Goal: Task Accomplishment & Management: Manage account settings

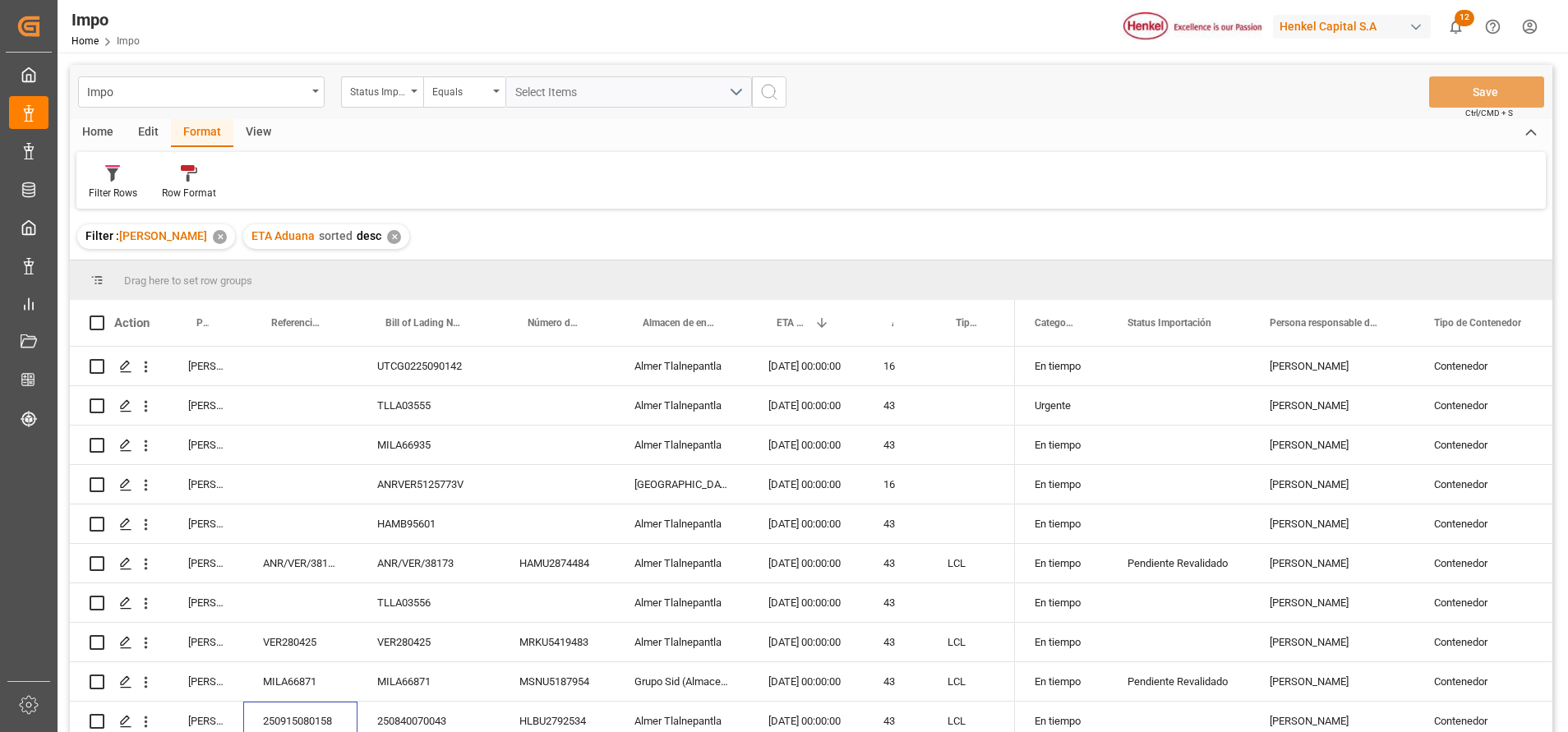
scroll to position [49, 0]
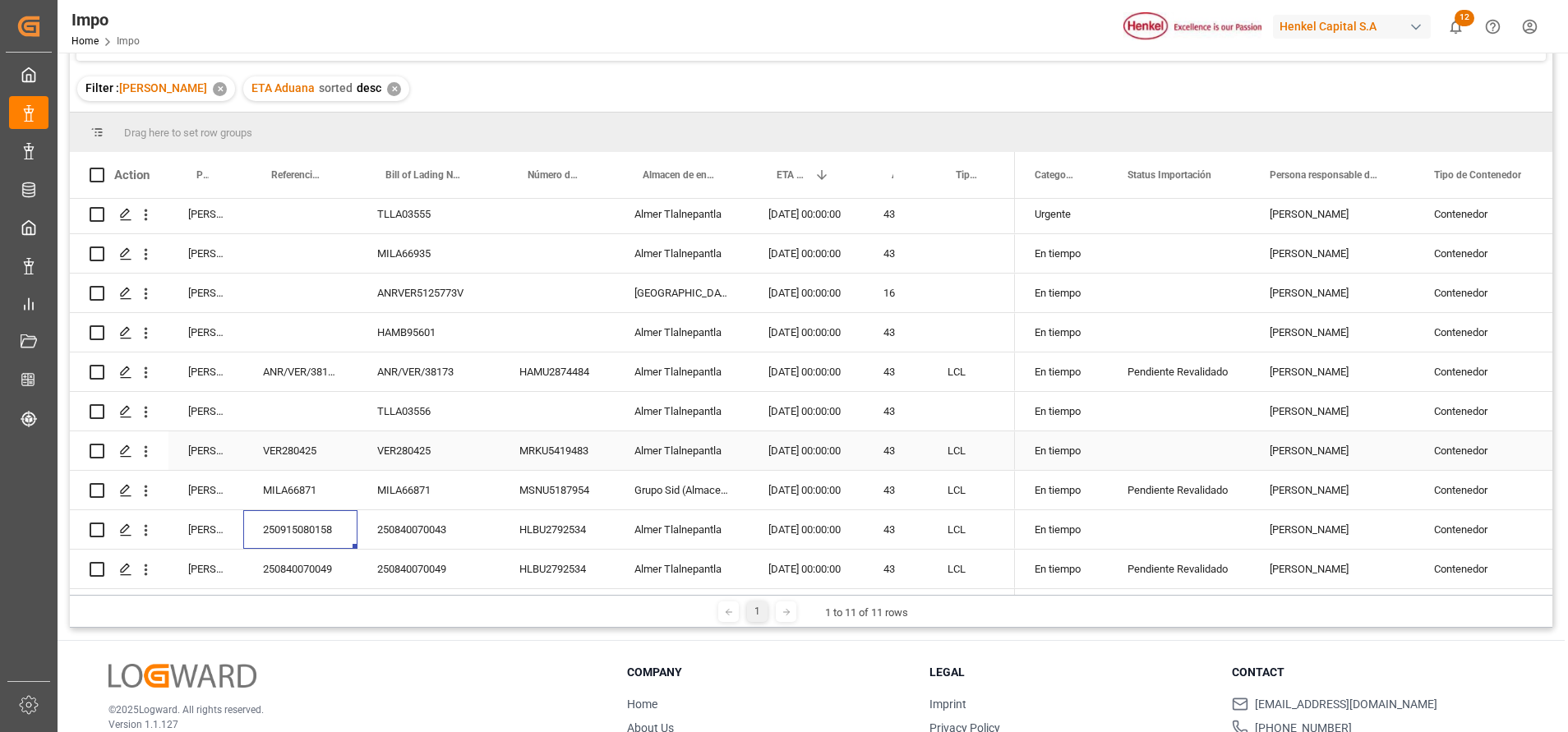
click at [809, 438] on div "[DATE] 00:00:00" at bounding box center [805, 450] width 115 height 38
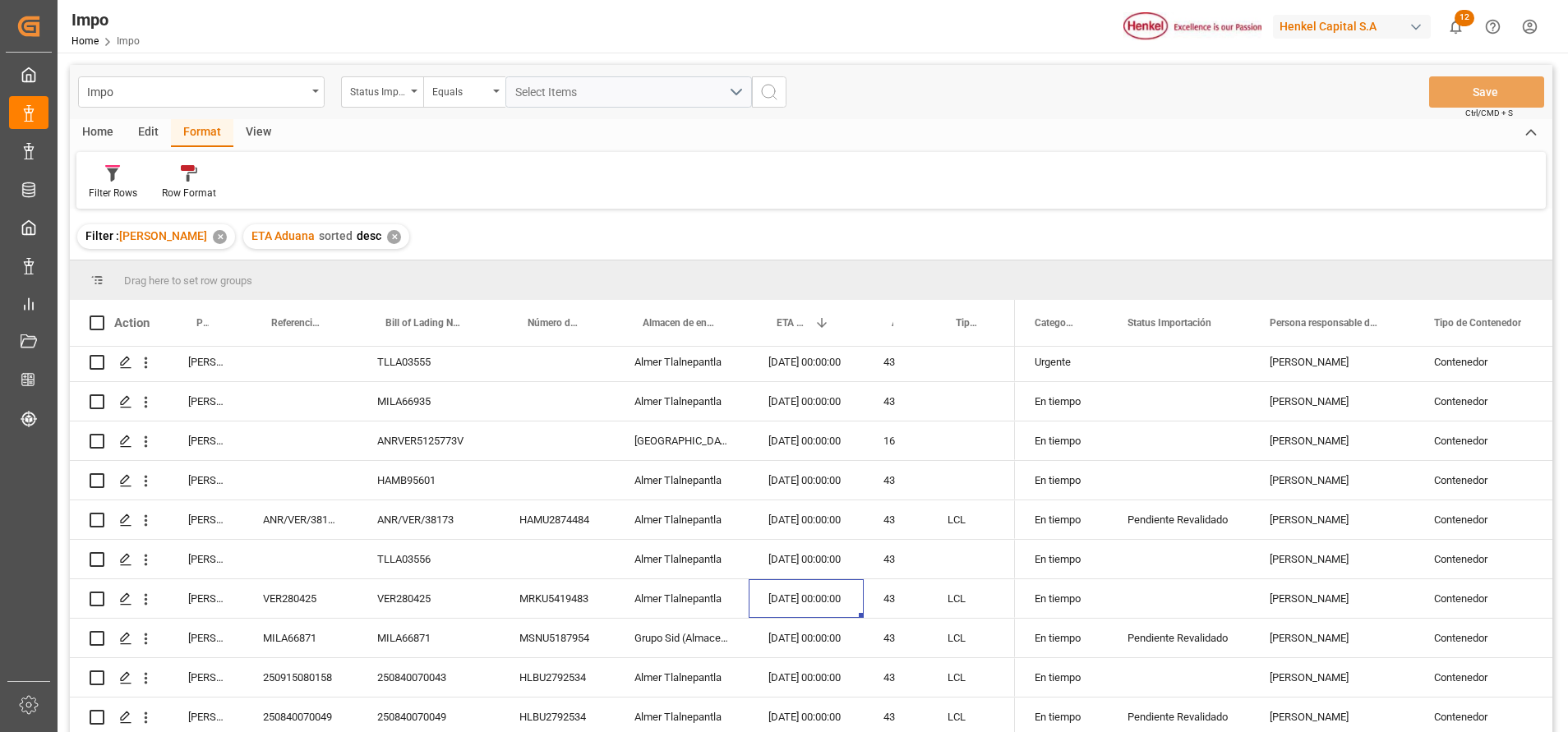
click at [1099, 218] on div "Filter : Carlos Villar ✕ ETA Aduana sorted desc ✕" at bounding box center [811, 237] width 1482 height 46
click at [1278, 231] on div "Filter : Carlos Villar ✕ ETA Aduana sorted desc ✕" at bounding box center [811, 237] width 1482 height 46
click at [475, 548] on div "TLLA03556" at bounding box center [429, 558] width 143 height 38
click at [141, 551] on icon "open menu" at bounding box center [145, 559] width 17 height 17
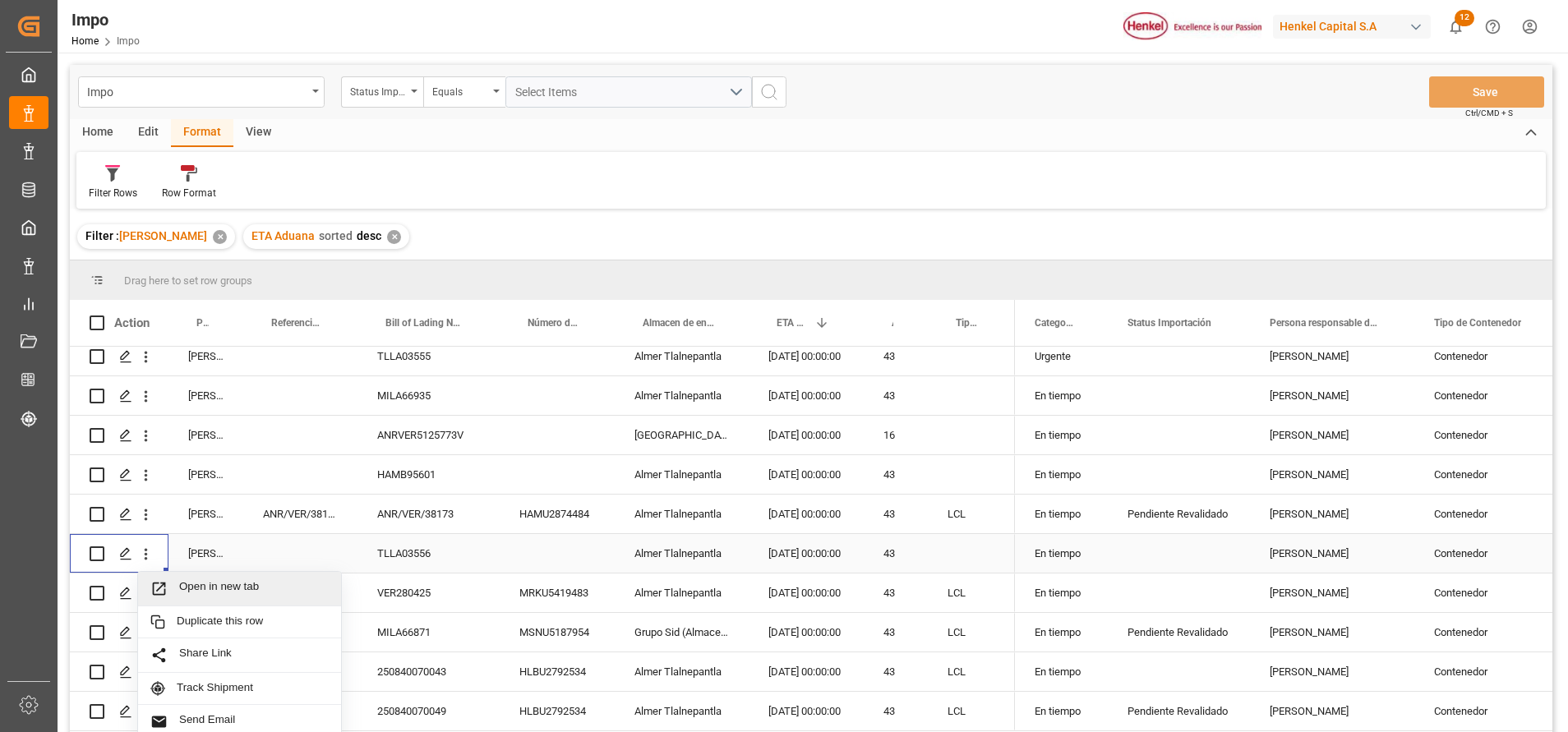
click at [191, 586] on span "Open in new tab" at bounding box center [254, 588] width 150 height 17
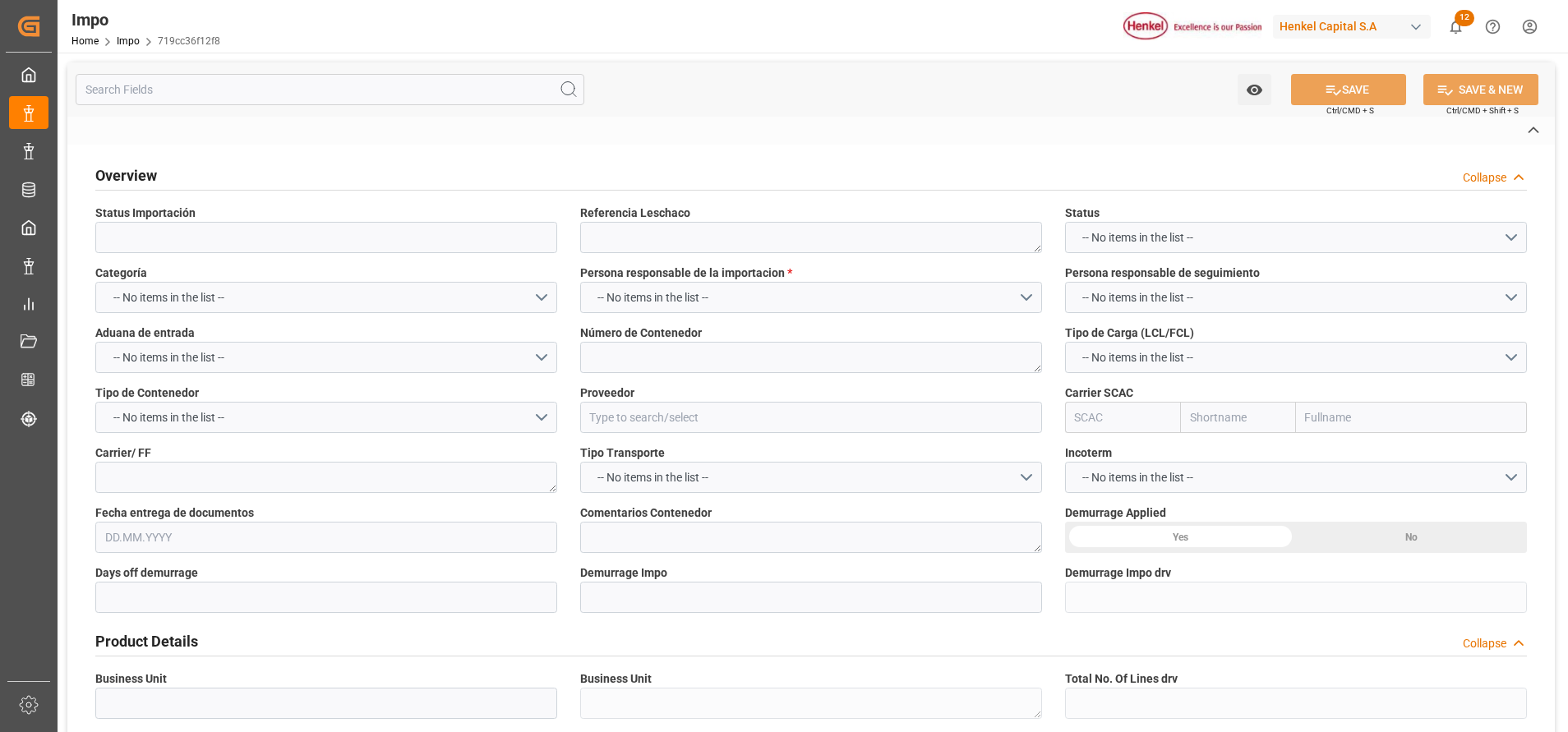
type textarea "N/A"
type input "AA"
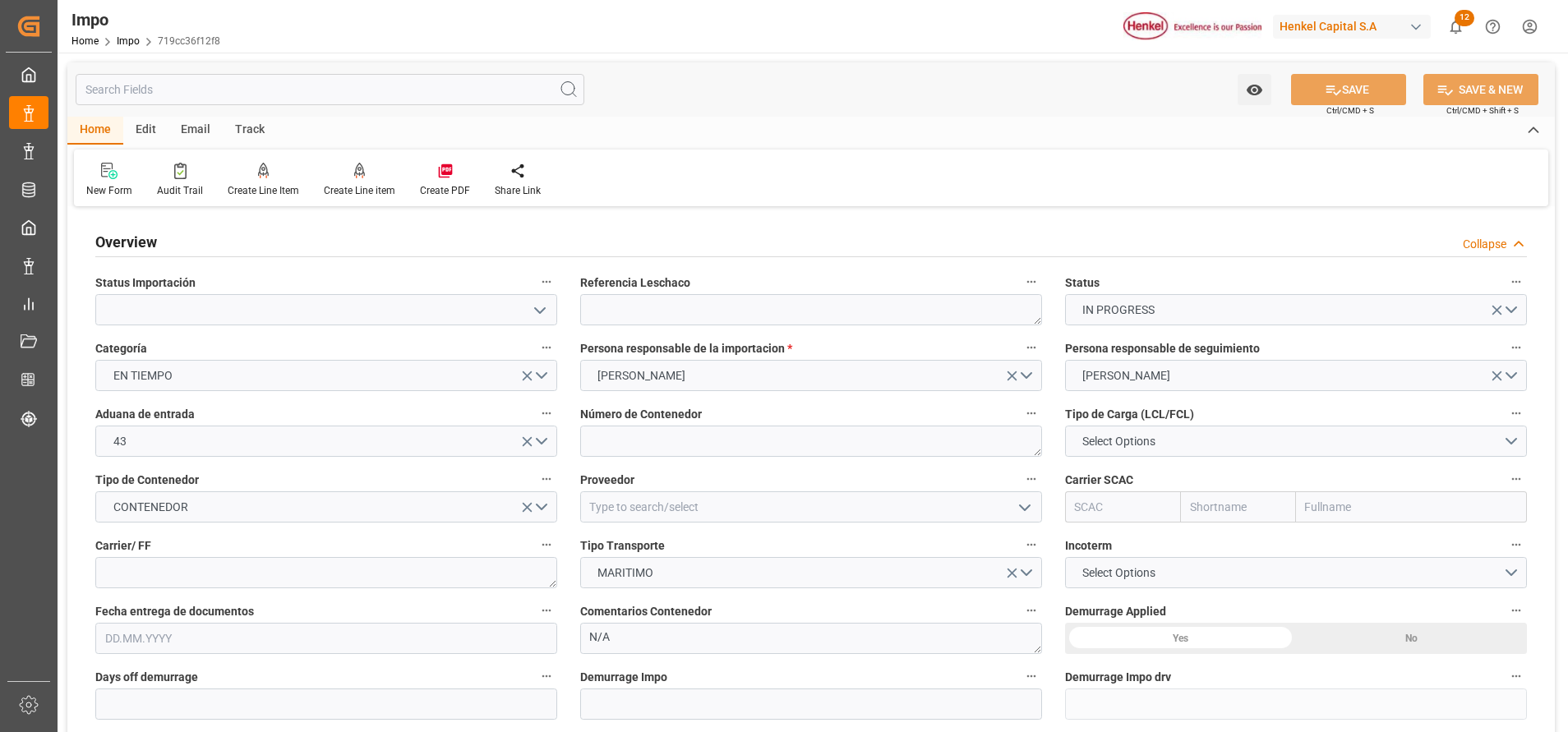
type input "12.09.2025"
click at [533, 313] on icon "open menu" at bounding box center [540, 311] width 20 height 20
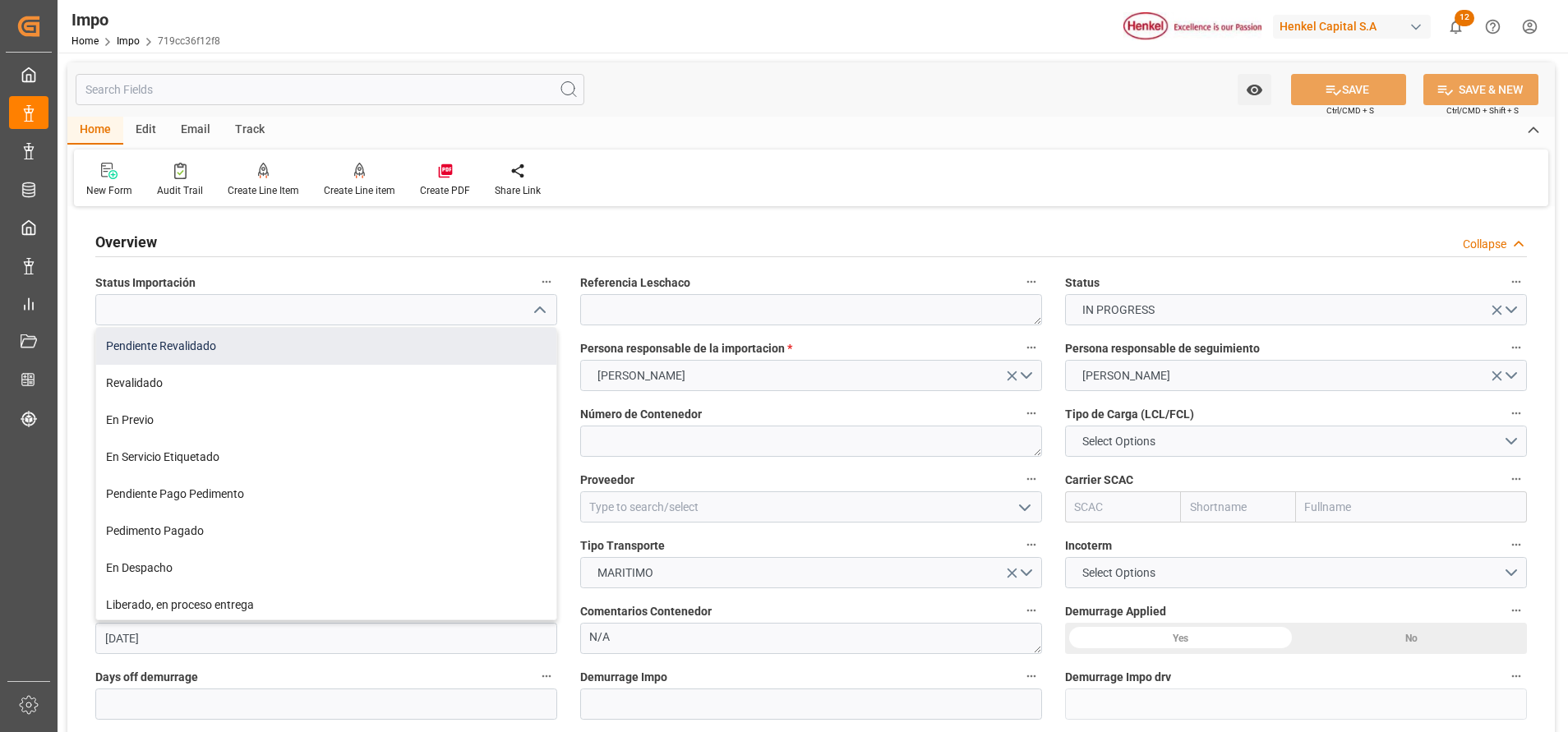
click at [348, 353] on div "Pendiente Revalidado" at bounding box center [326, 346] width 460 height 37
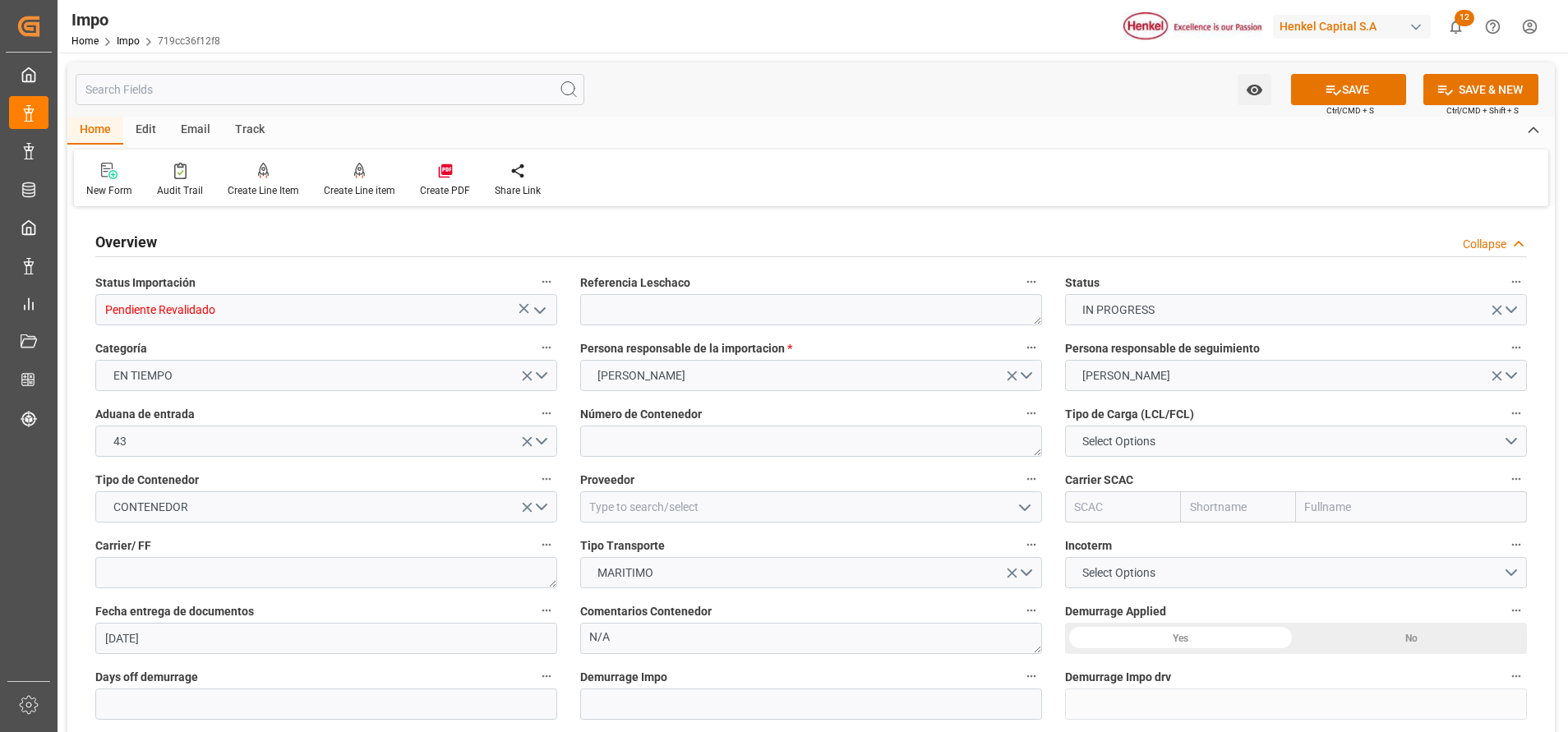
type input "Pendiente Revalidado"
click at [755, 312] on textarea at bounding box center [811, 309] width 461 height 31
paste textarea "TLLA03556"
type textarea "TLLA03556"
click at [886, 445] on textarea at bounding box center [811, 441] width 461 height 31
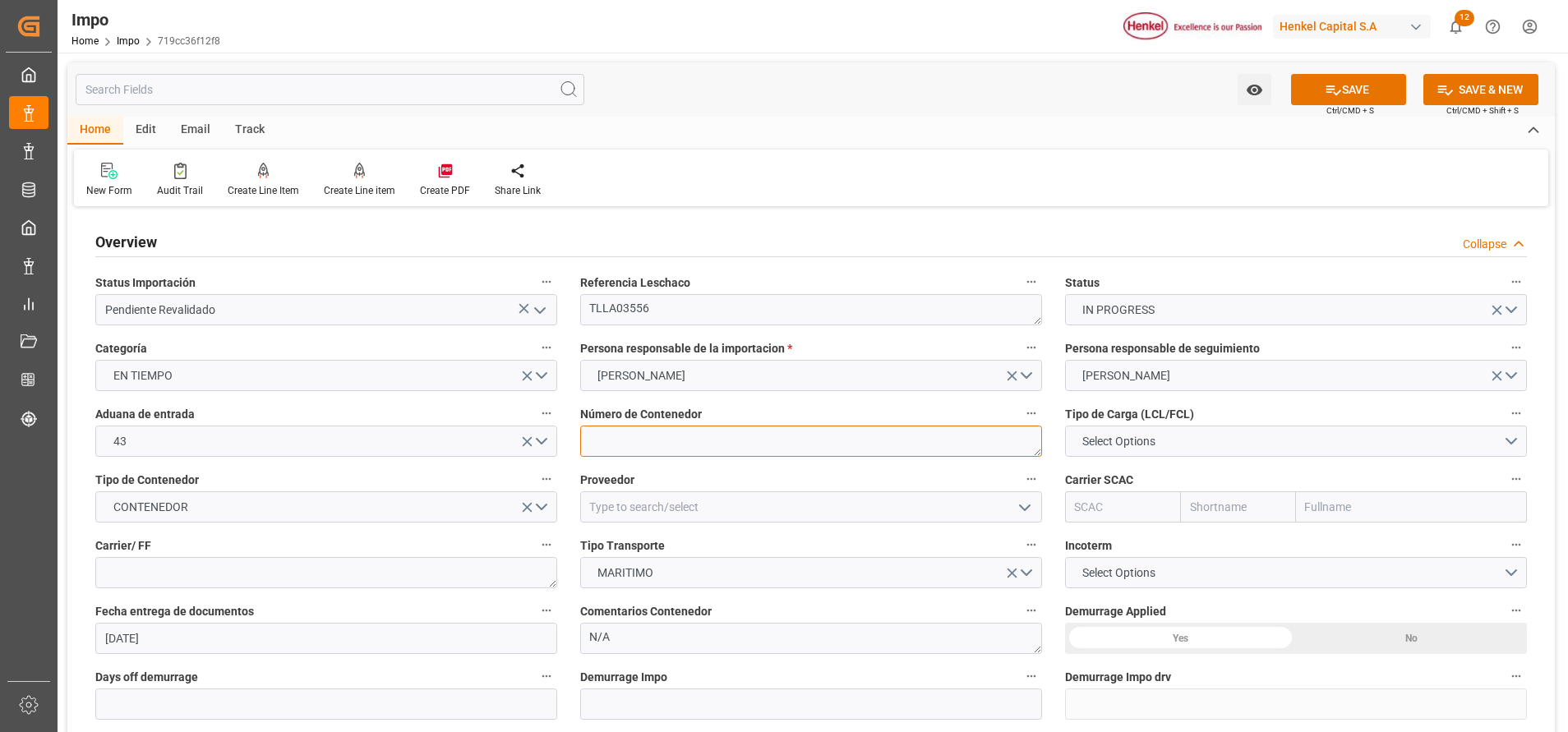
paste textarea "HASU1135440"
type textarea "HASU1135440"
click at [1147, 444] on span "Select Options" at bounding box center [1118, 441] width 90 height 17
click at [1155, 481] on div "FCL 20"" at bounding box center [1295, 479] width 460 height 35
click at [1155, 516] on input "text" at bounding box center [1122, 506] width 115 height 31
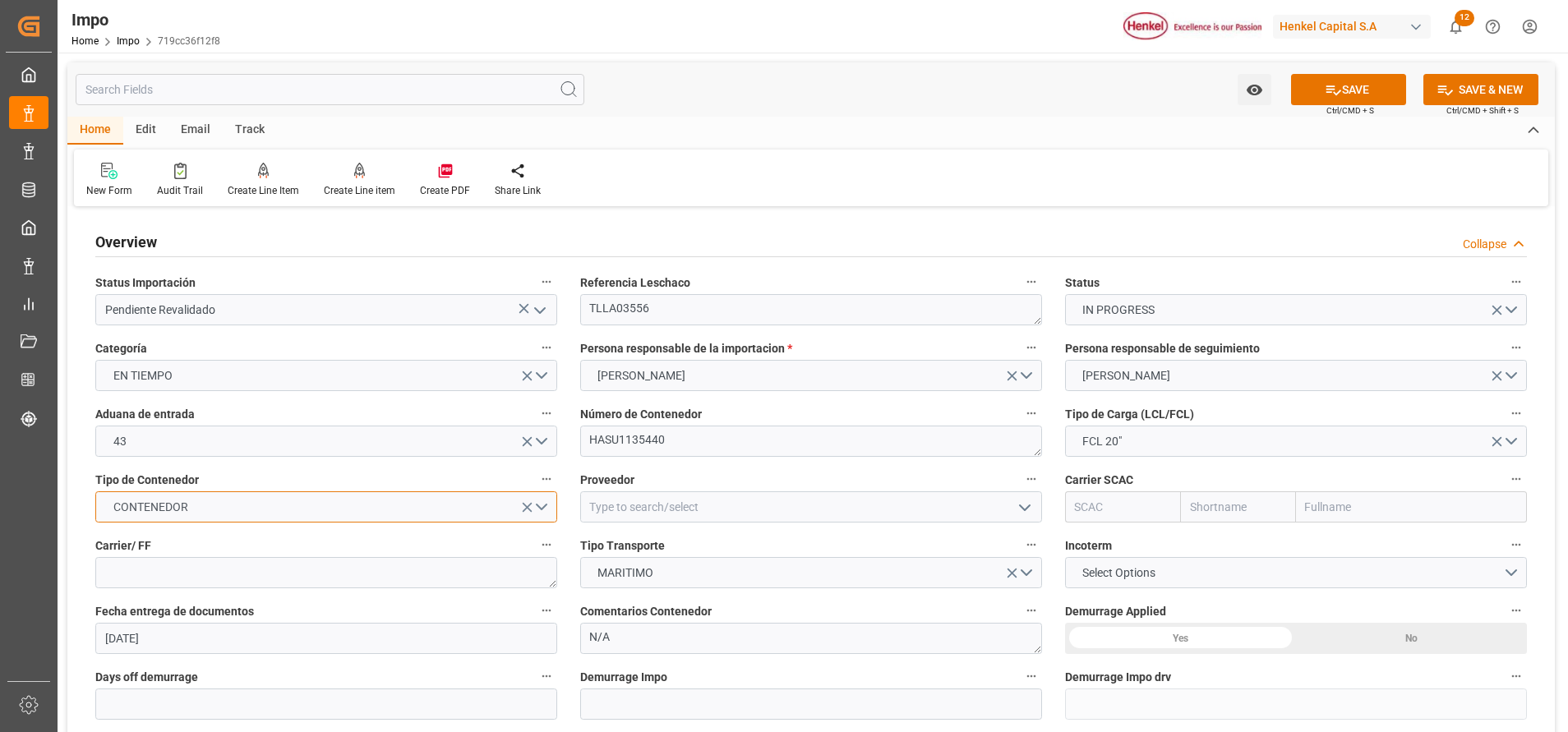
click at [423, 522] on button "CONTENEDOR" at bounding box center [326, 506] width 461 height 31
click at [241, 507] on div "CONTENEDOR" at bounding box center [326, 510] width 460 height 35
click at [1376, 440] on button "FCL 20"" at bounding box center [1295, 441] width 461 height 31
click at [1125, 490] on div "FCL 20"" at bounding box center [1295, 479] width 460 height 35
click at [644, 435] on textarea "HASU1135440" at bounding box center [811, 441] width 461 height 31
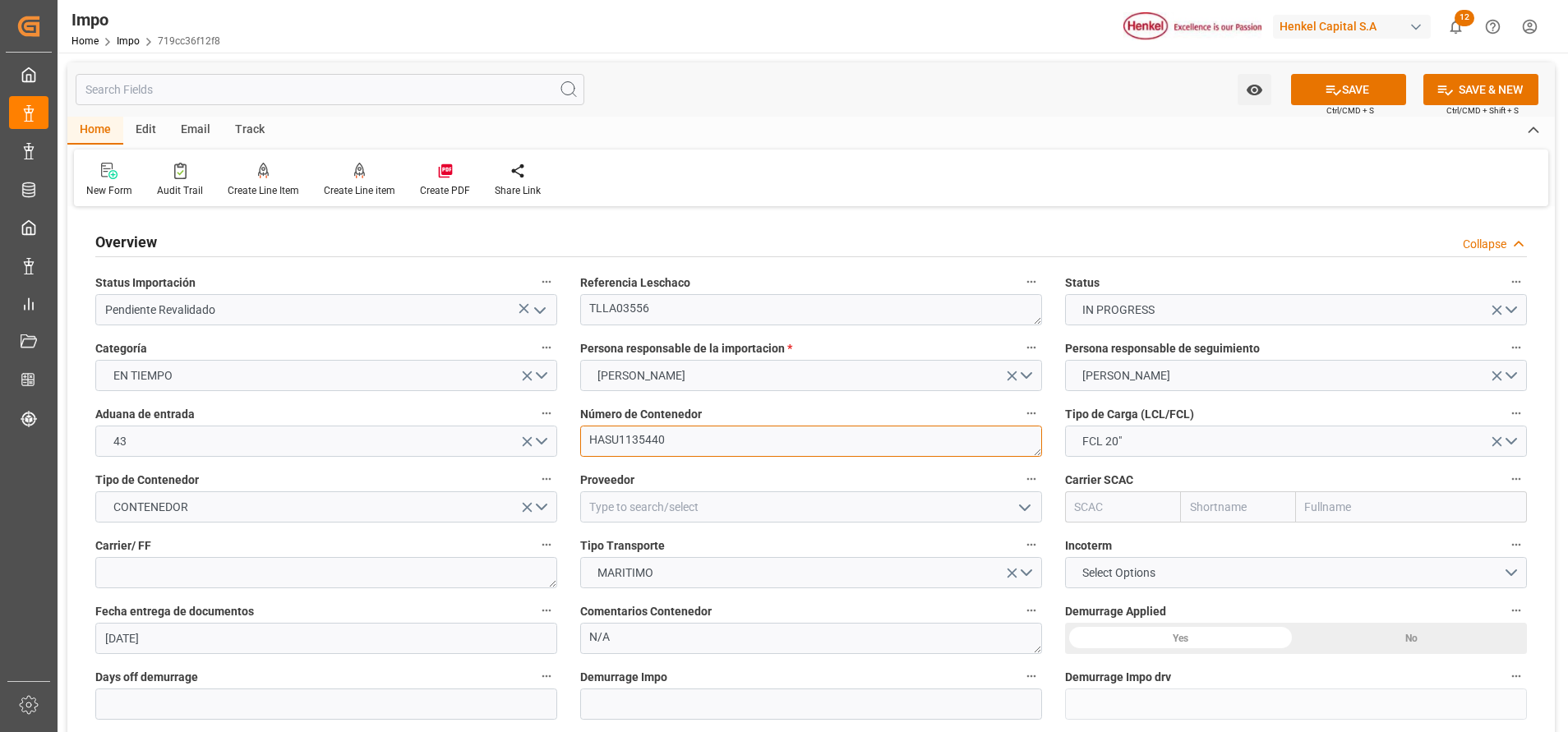
click at [644, 435] on textarea "HASU1135440" at bounding box center [811, 441] width 461 height 31
click at [1348, 506] on input "text" at bounding box center [1410, 506] width 231 height 31
type input "maer"
click at [1400, 573] on div "Sealand - A Maersk Company" at bounding box center [1383, 581] width 174 height 37
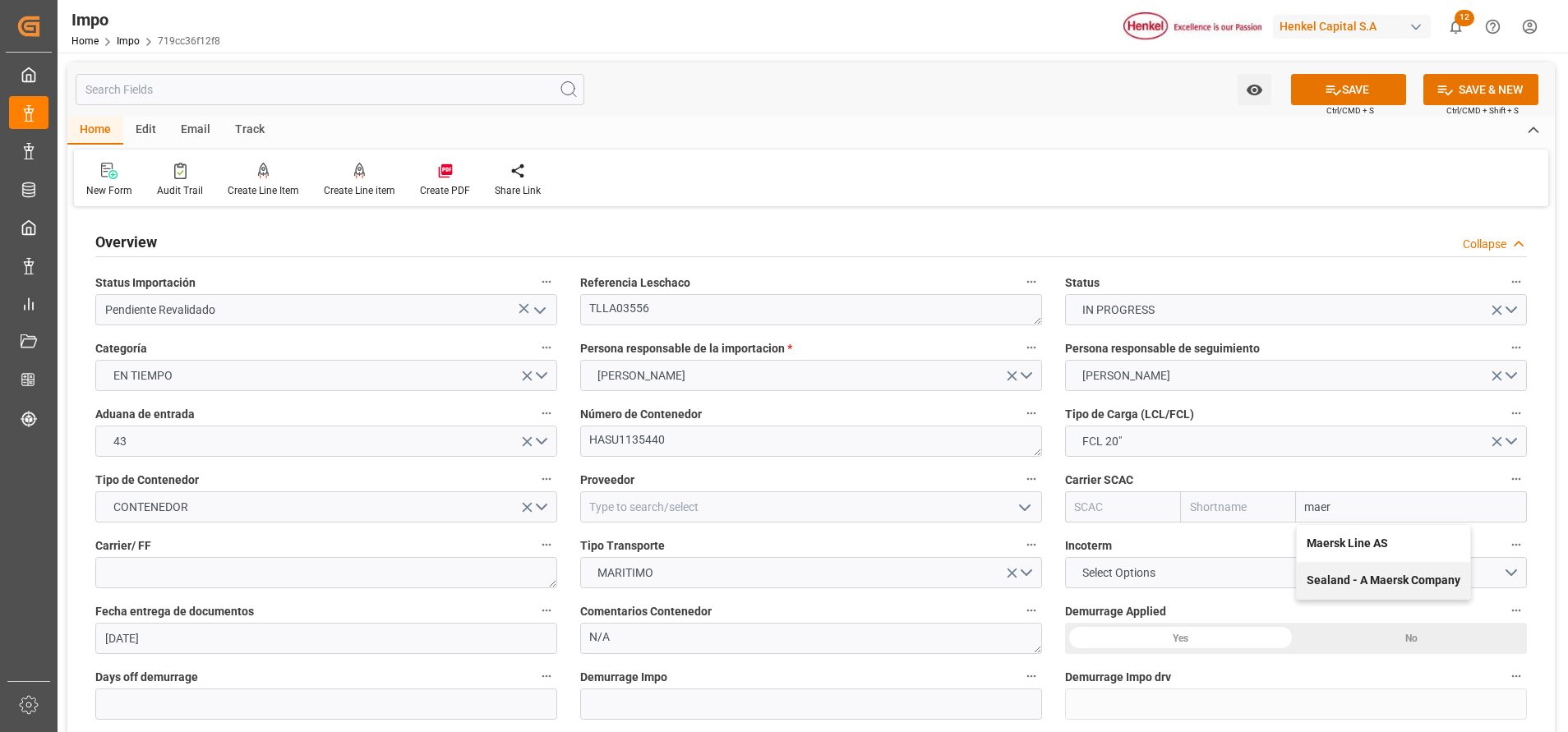
type input "SEAU"
type input "Sealand"
type input "Sealand - A Maersk Company"
click at [837, 512] on input at bounding box center [811, 506] width 461 height 31
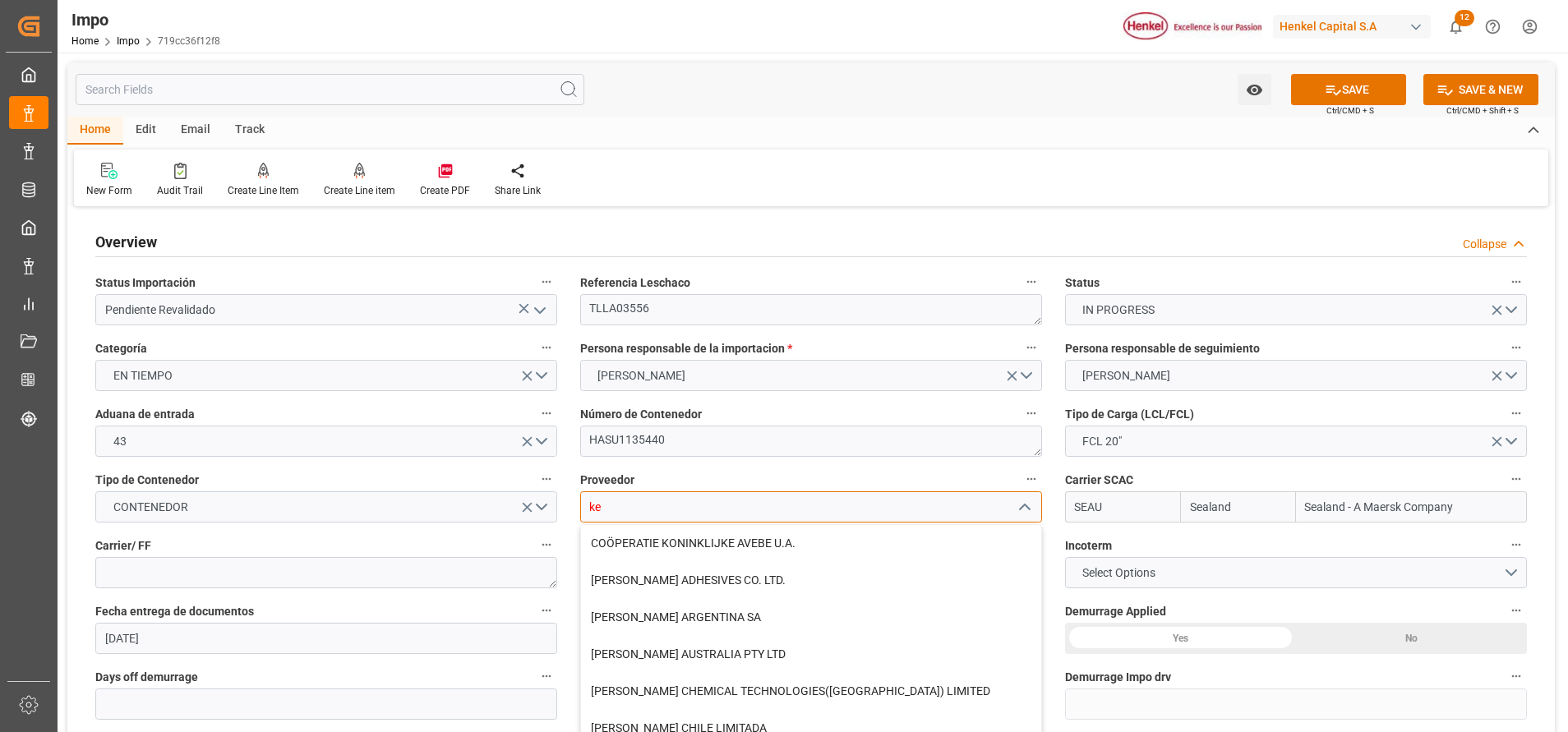
type input "k"
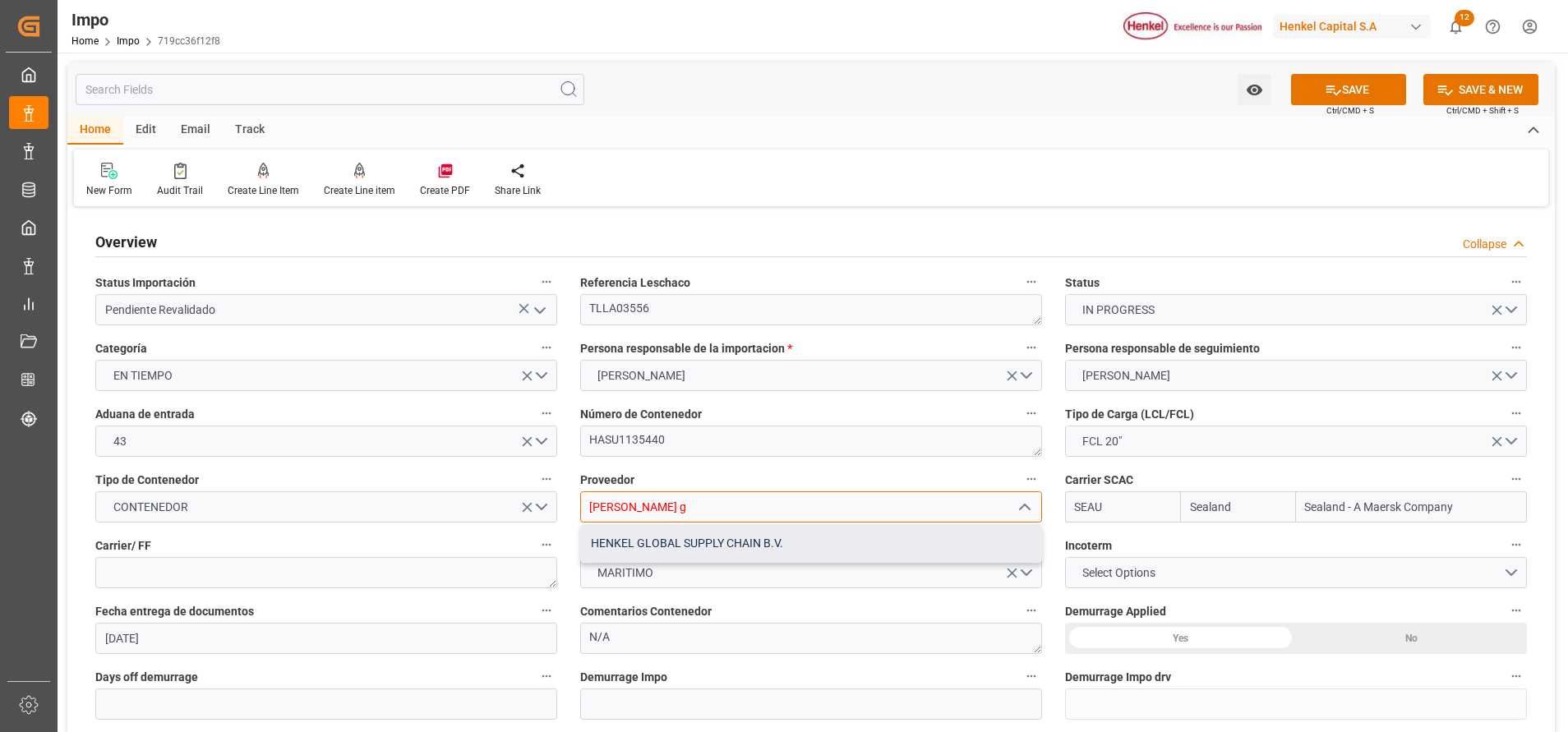
click at [764, 533] on div "HENKEL GLOBAL SUPPLY CHAIN B.V." at bounding box center [811, 543] width 460 height 37
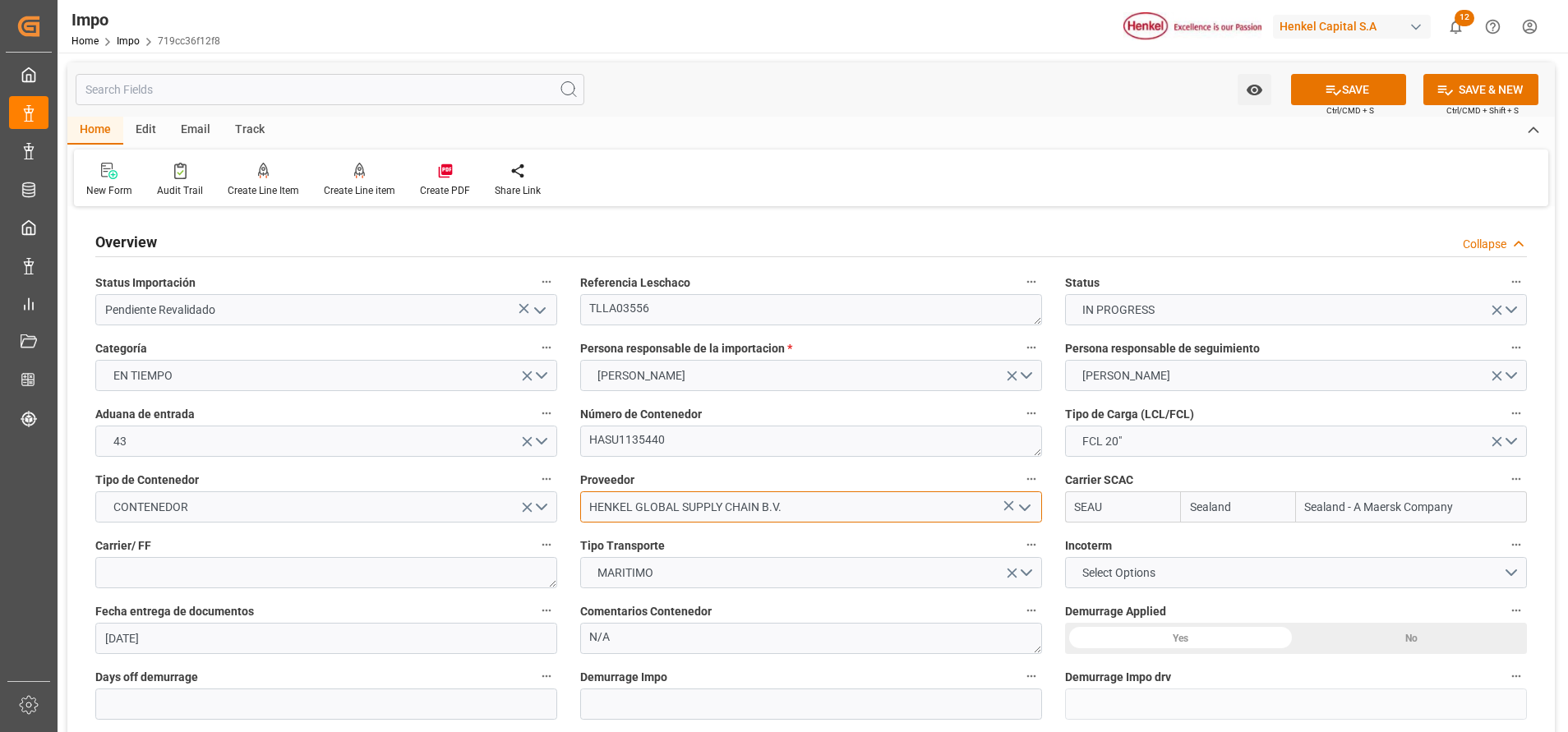
type input "HENKEL GLOBAL SUPPLY CHAIN B.V."
click at [501, 587] on textarea at bounding box center [326, 572] width 461 height 31
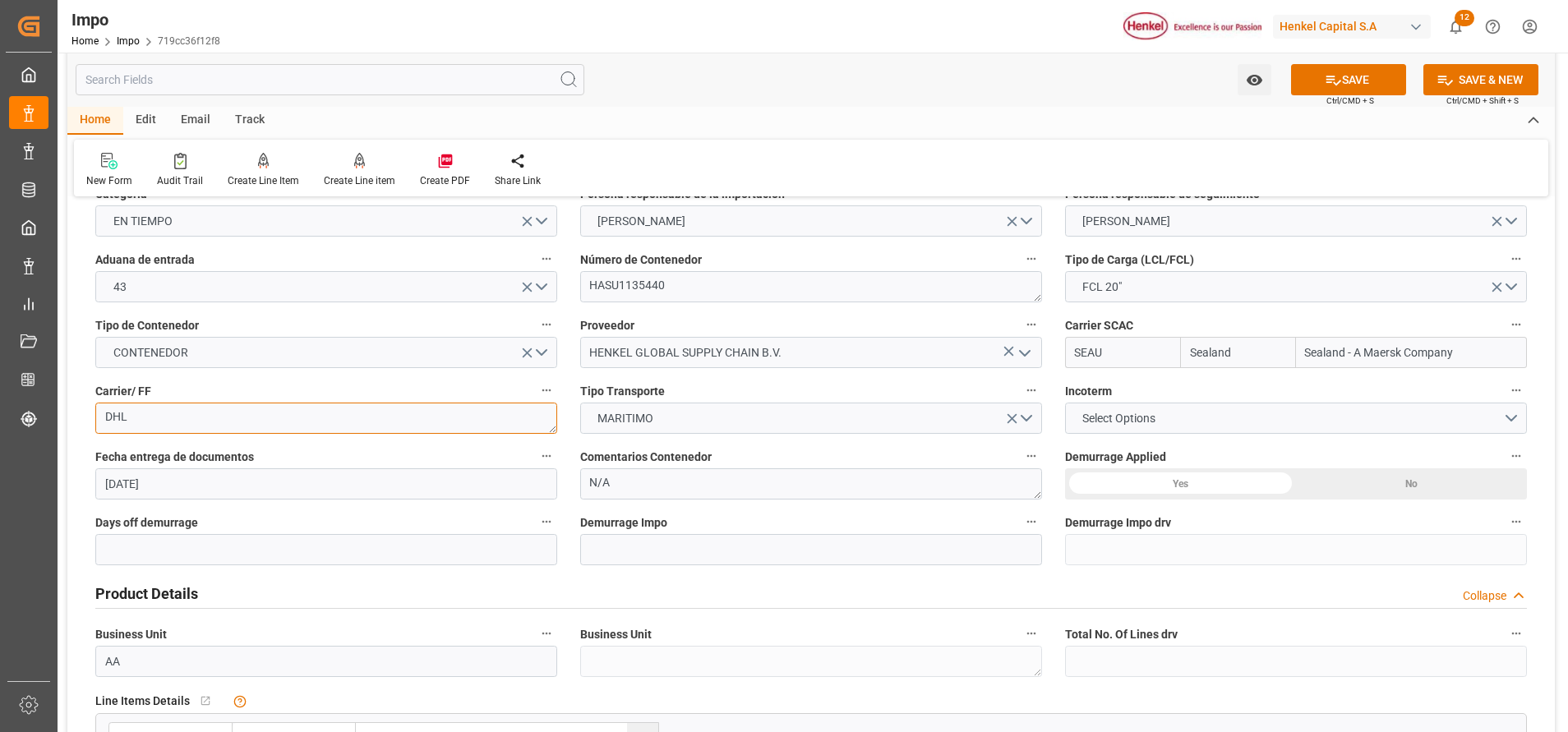
scroll to position [189, 0]
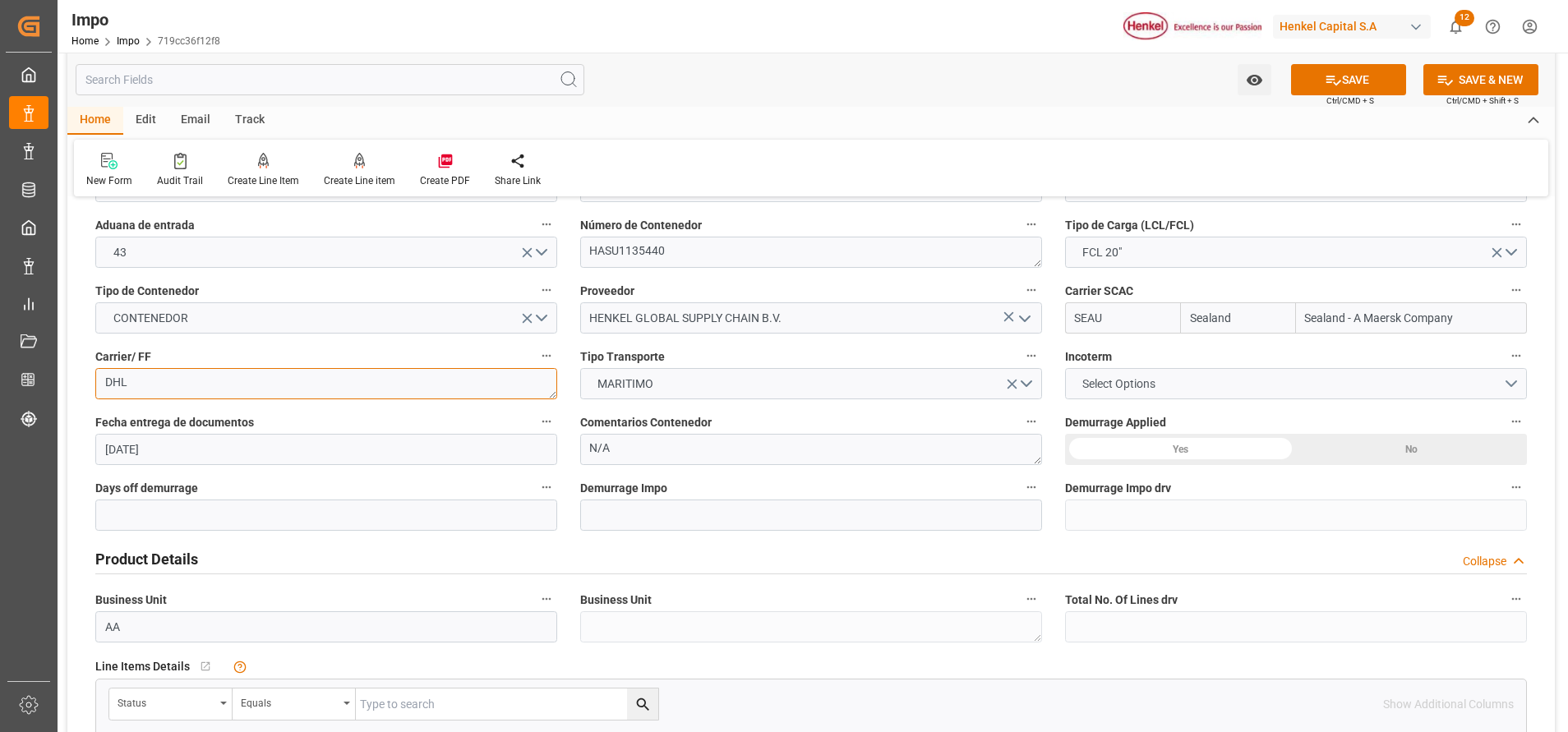
type textarea "DHL"
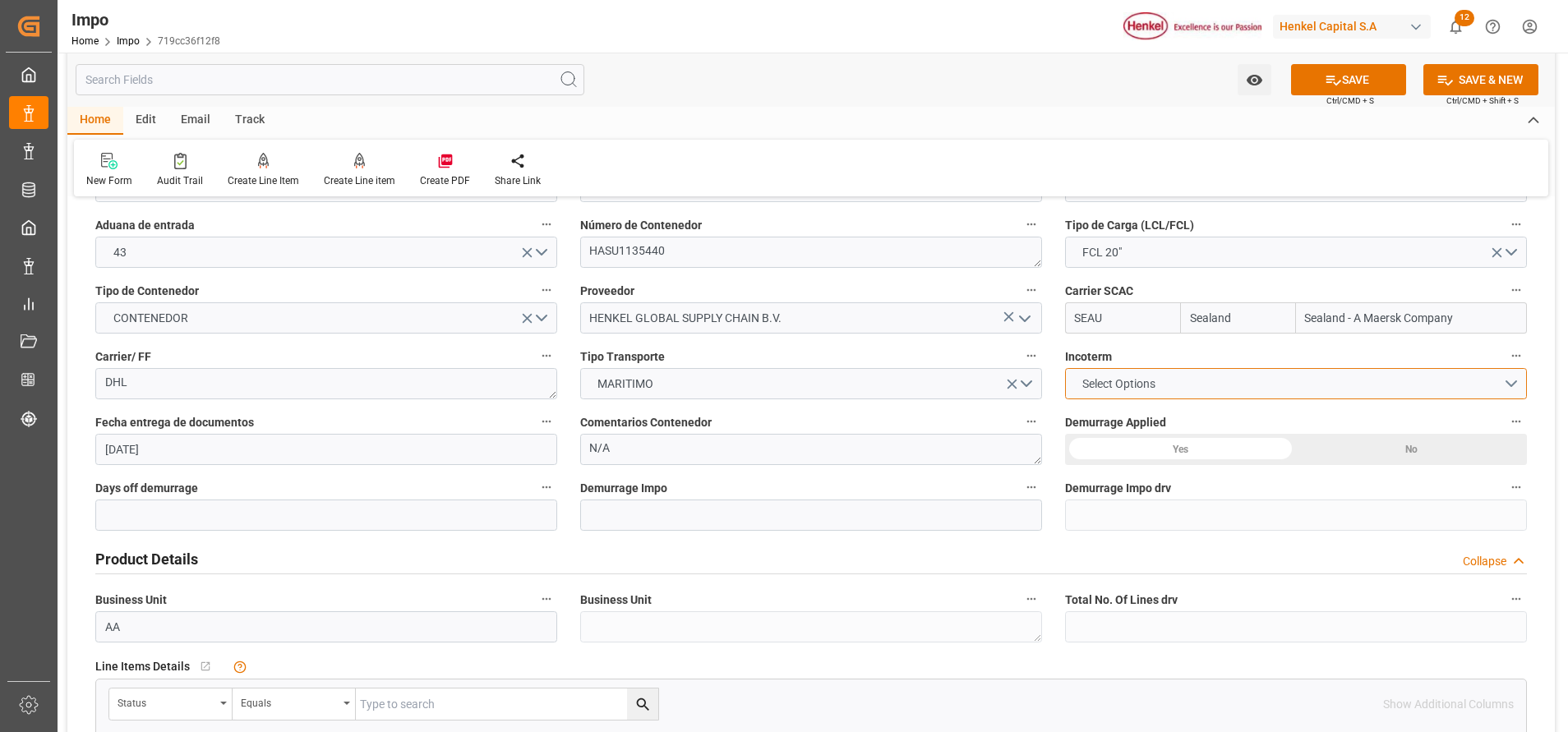
click at [1197, 378] on button "Select Options" at bounding box center [1295, 383] width 461 height 31
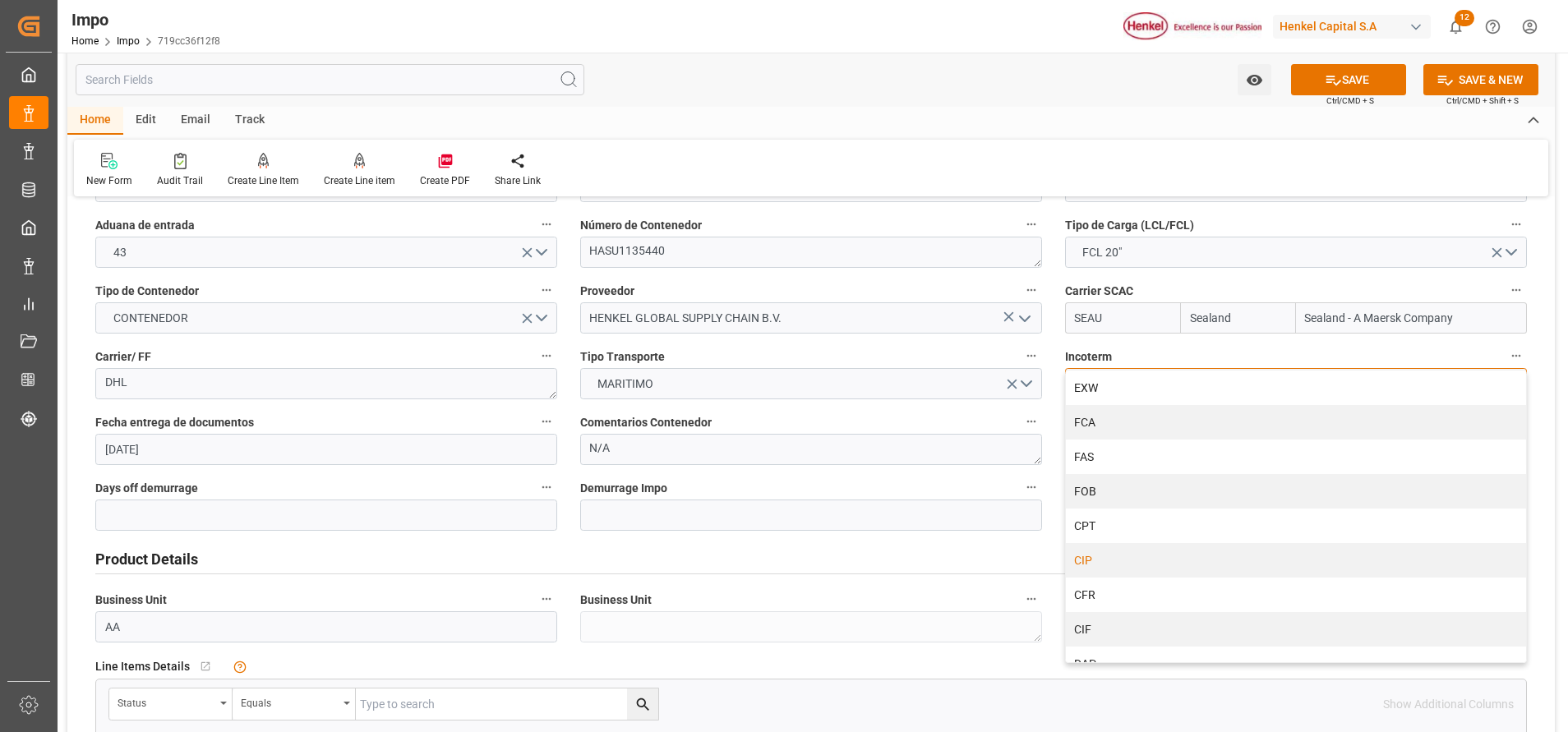
click at [1154, 545] on div "CIP" at bounding box center [1295, 560] width 460 height 35
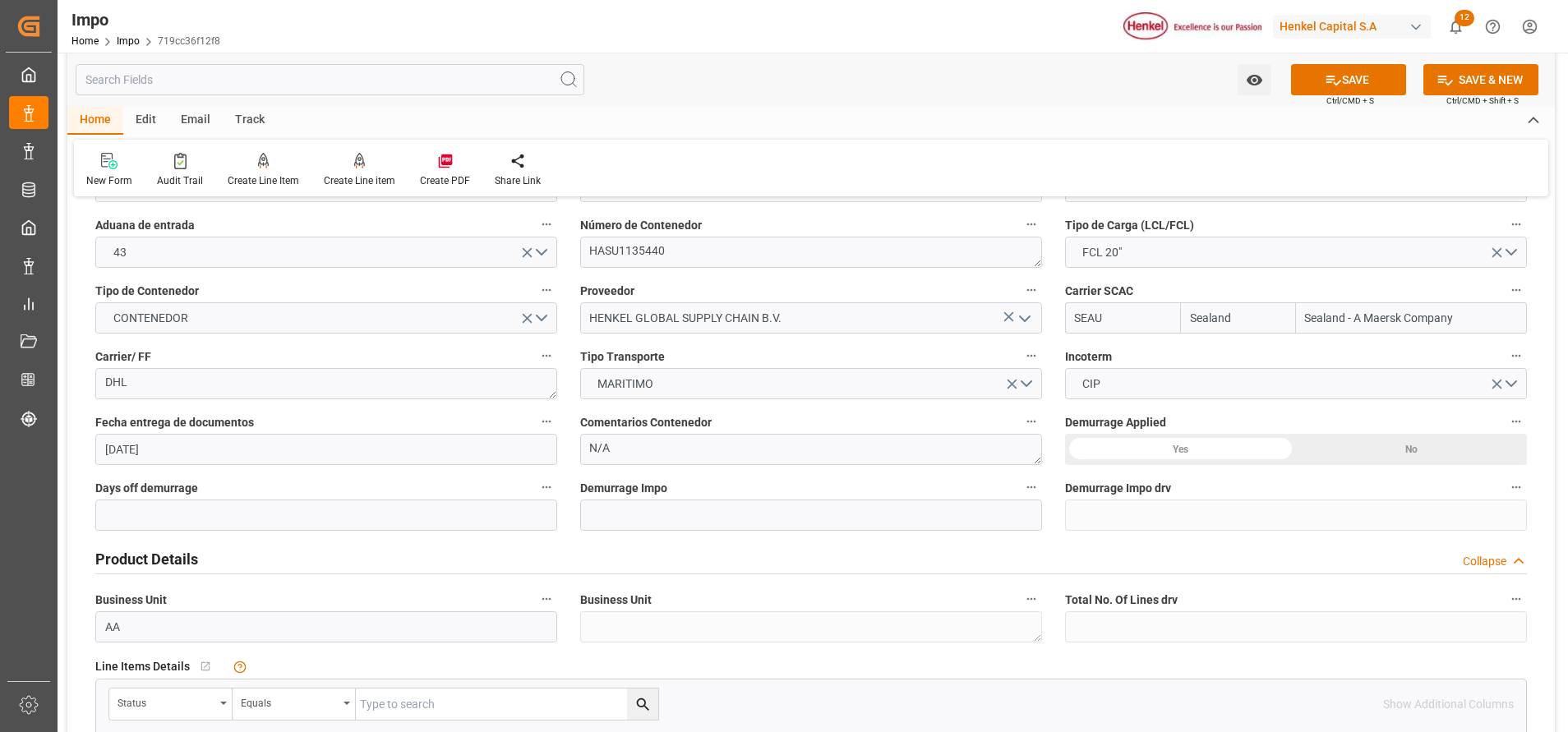
click at [1205, 411] on label "Demurrage Applied" at bounding box center [1295, 422] width 461 height 23
click at [1506, 411] on button "Demurrage Applied" at bounding box center [1516, 421] width 21 height 21
click at [1234, 378] on div at bounding box center [784, 366] width 1568 height 732
click at [1234, 378] on button "CIP" at bounding box center [1295, 383] width 461 height 31
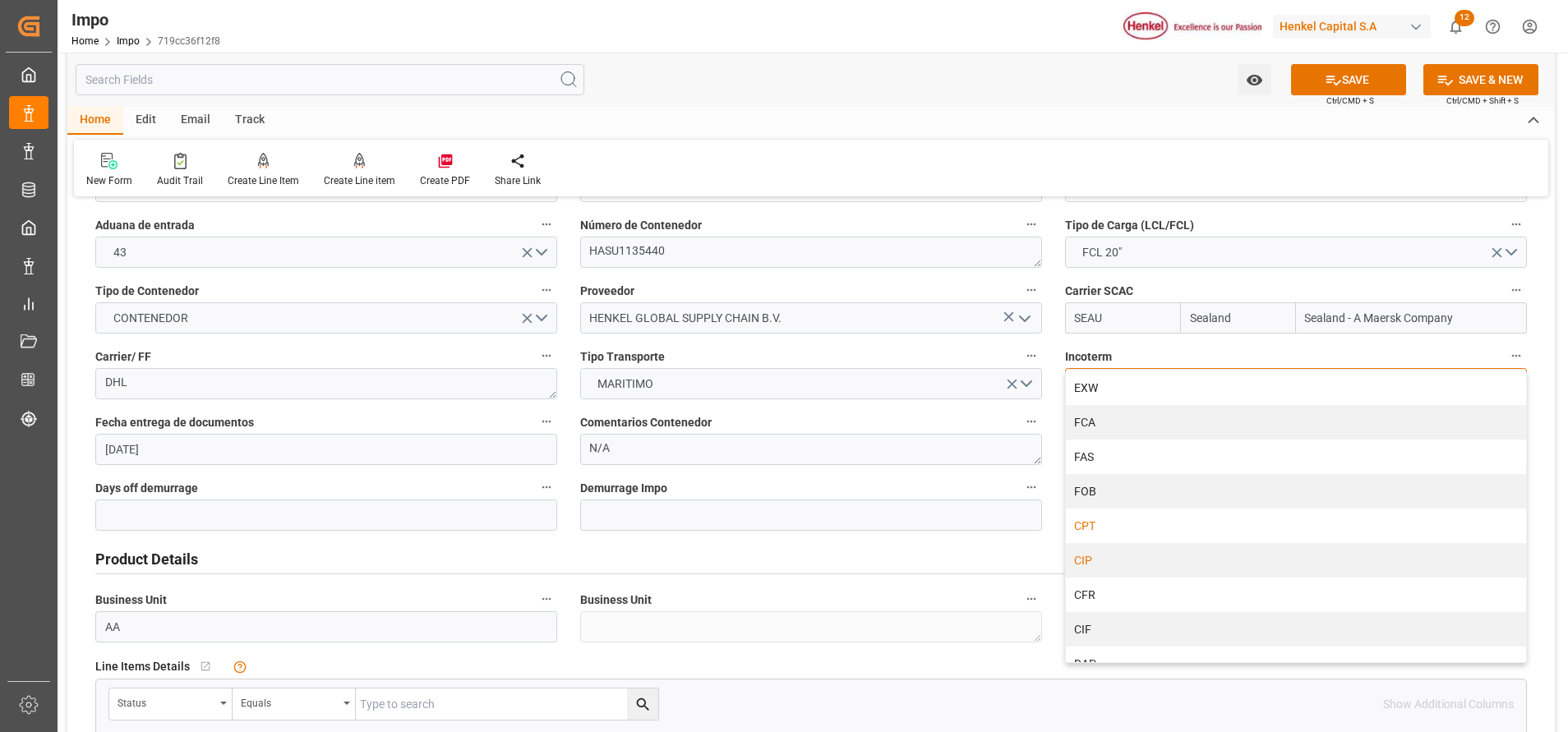
click at [1117, 533] on div "CPT" at bounding box center [1295, 525] width 460 height 35
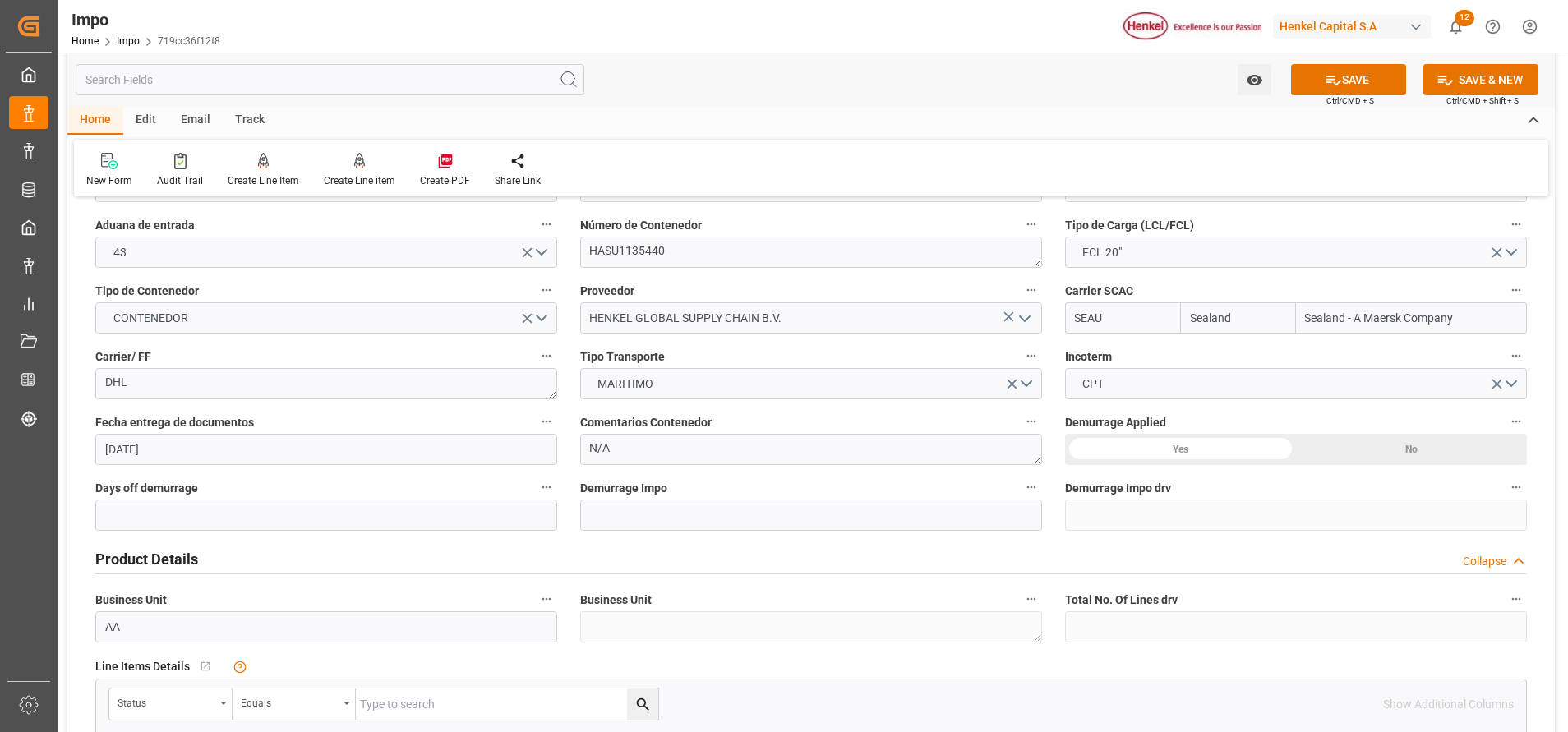
click at [1364, 447] on div "No" at bounding box center [1410, 449] width 231 height 31
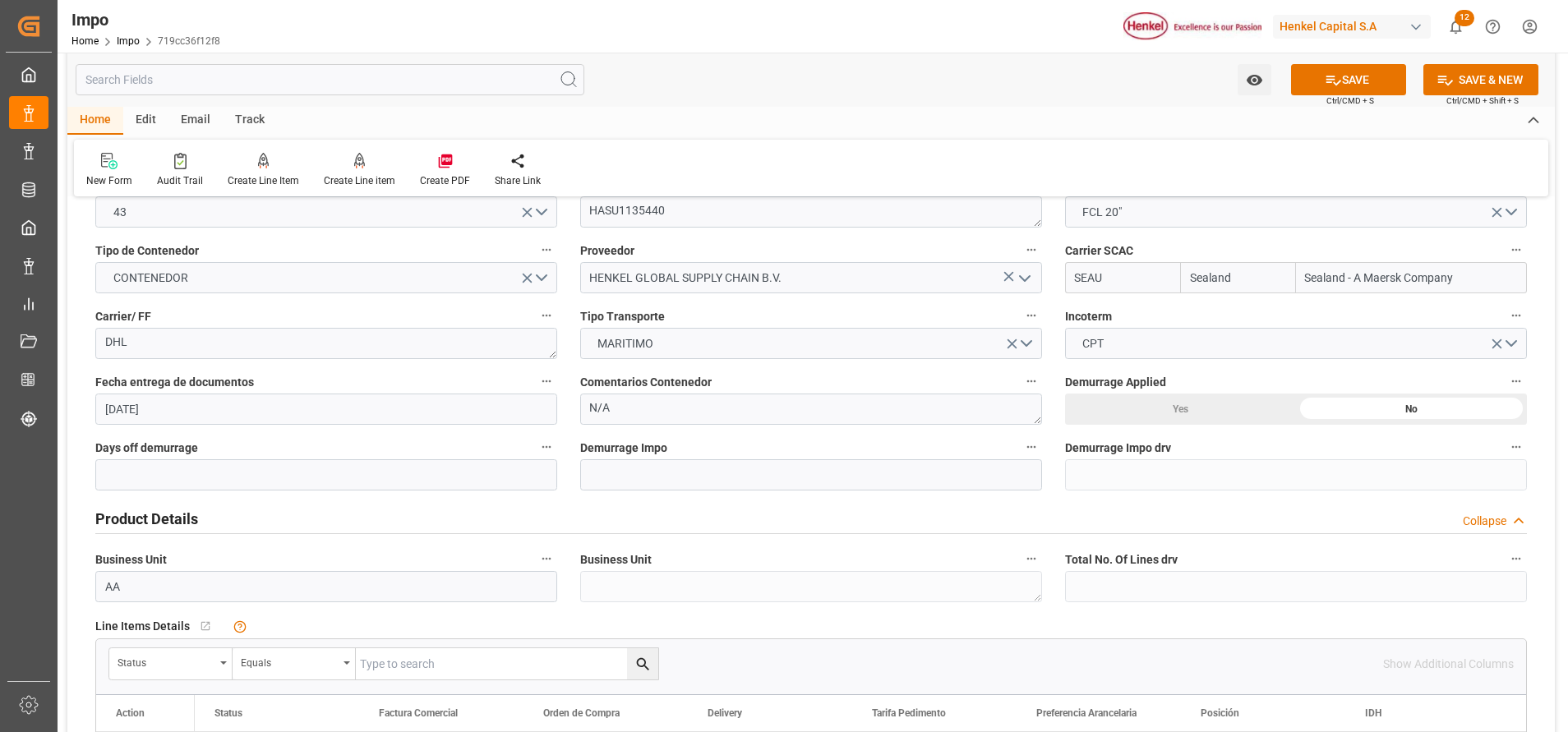
scroll to position [232, 0]
click at [914, 563] on label "Business Unit" at bounding box center [811, 557] width 461 height 23
click at [1020, 563] on button "Business Unit" at bounding box center [1031, 556] width 21 height 21
click at [831, 436] on div at bounding box center [784, 366] width 1568 height 732
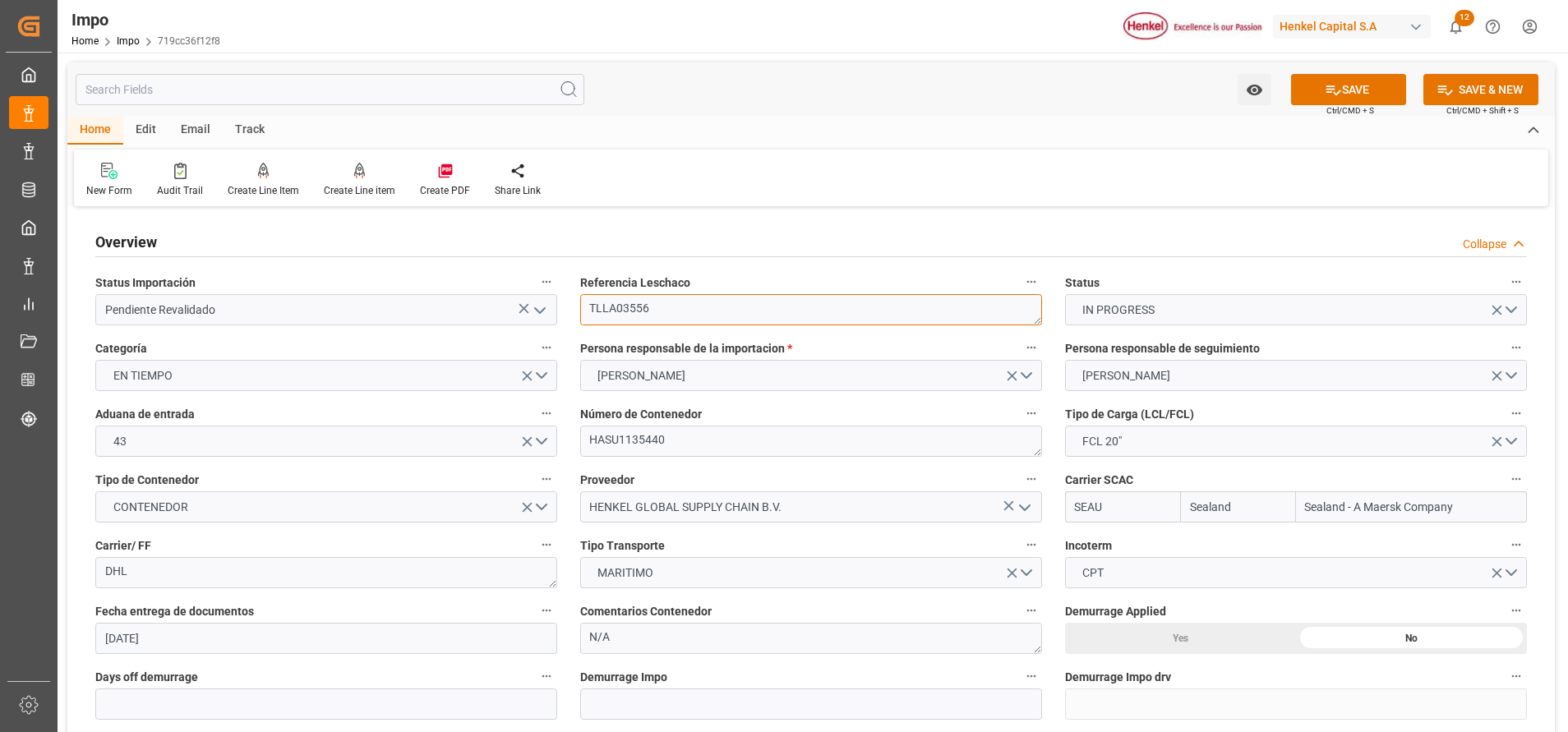
click at [632, 296] on textarea "TLLA03556" at bounding box center [811, 309] width 461 height 31
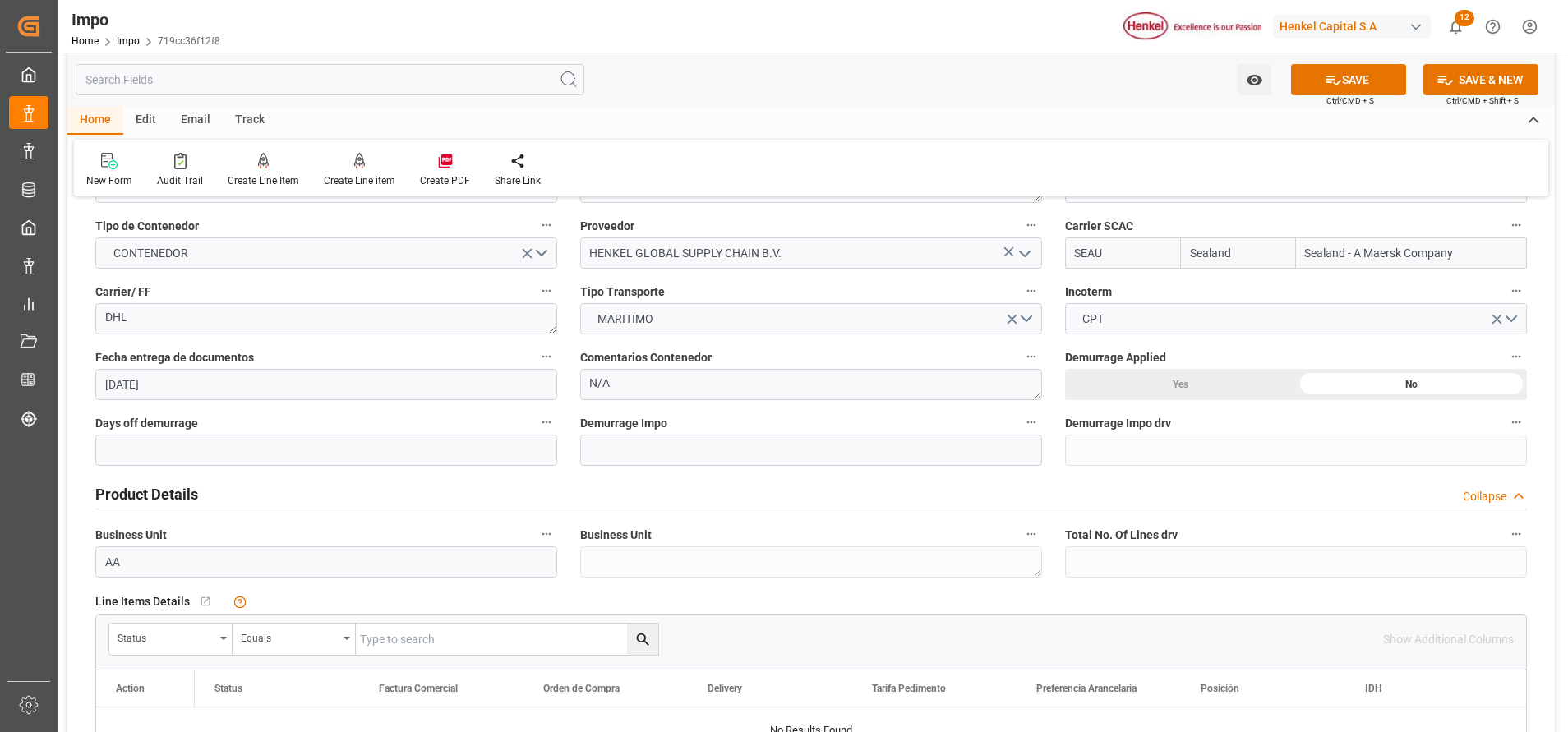
scroll to position [270, 0]
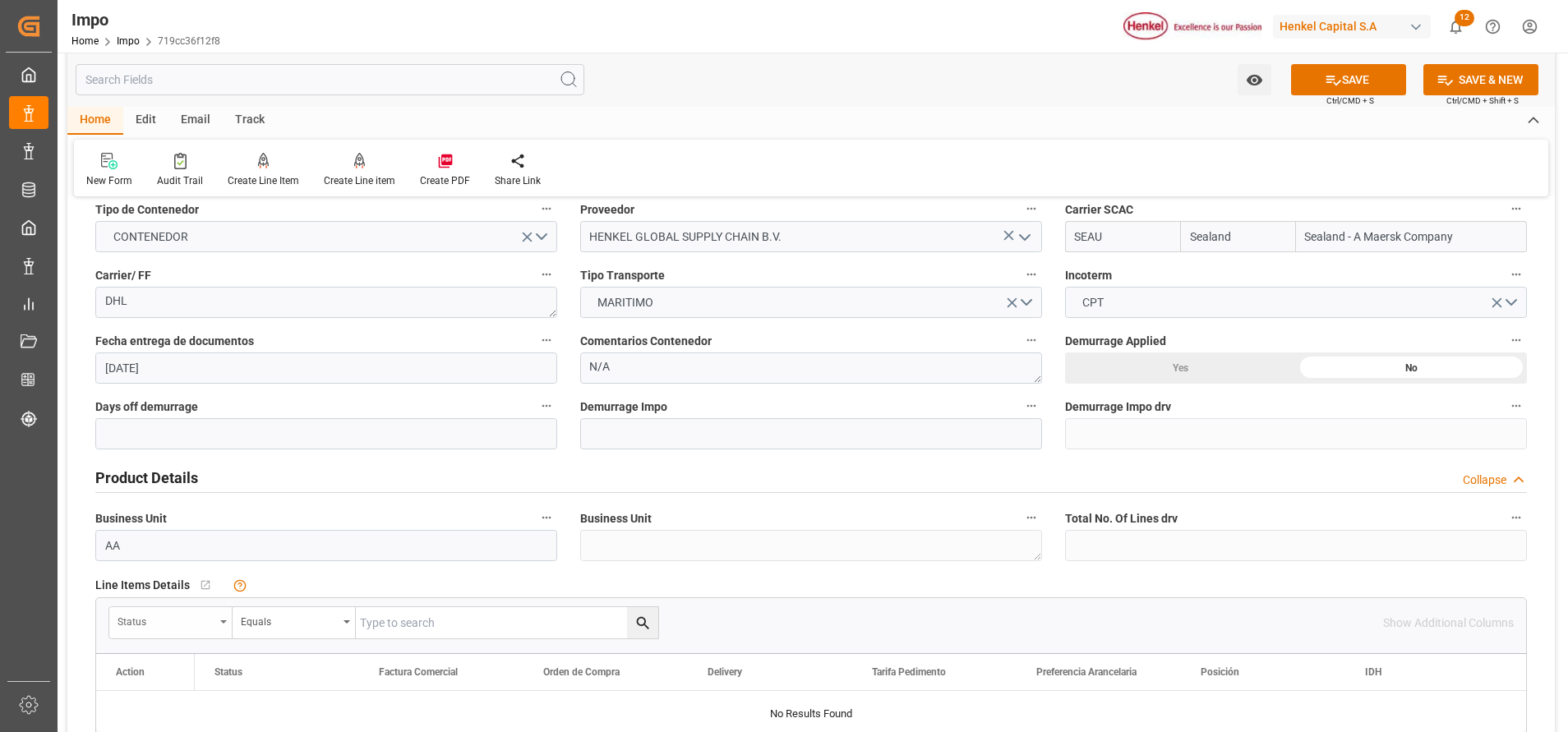
click at [226, 622] on icon "open menu" at bounding box center [223, 622] width 6 height 4
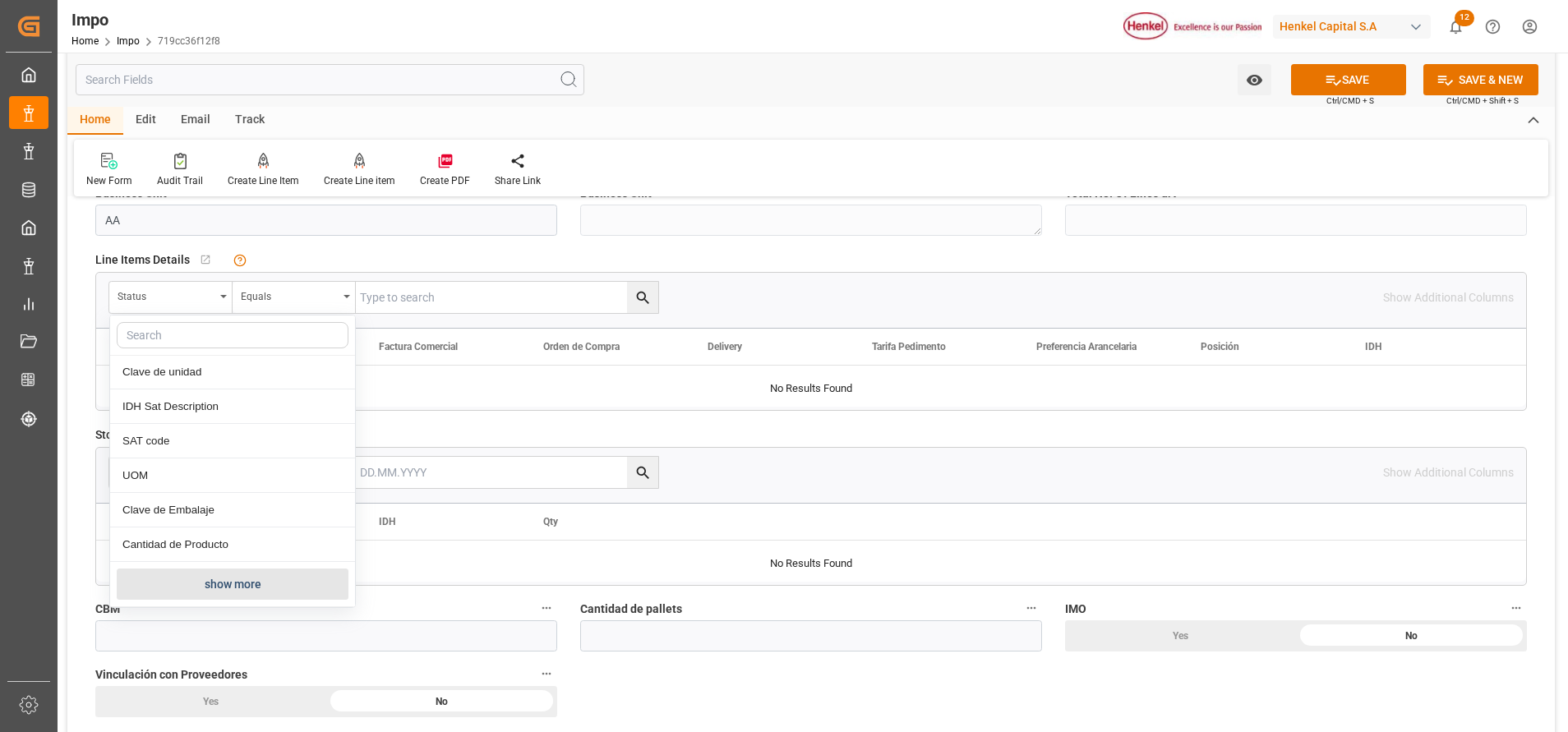
scroll to position [1000, 0]
click at [243, 443] on div "SAT code" at bounding box center [233, 442] width 245 height 35
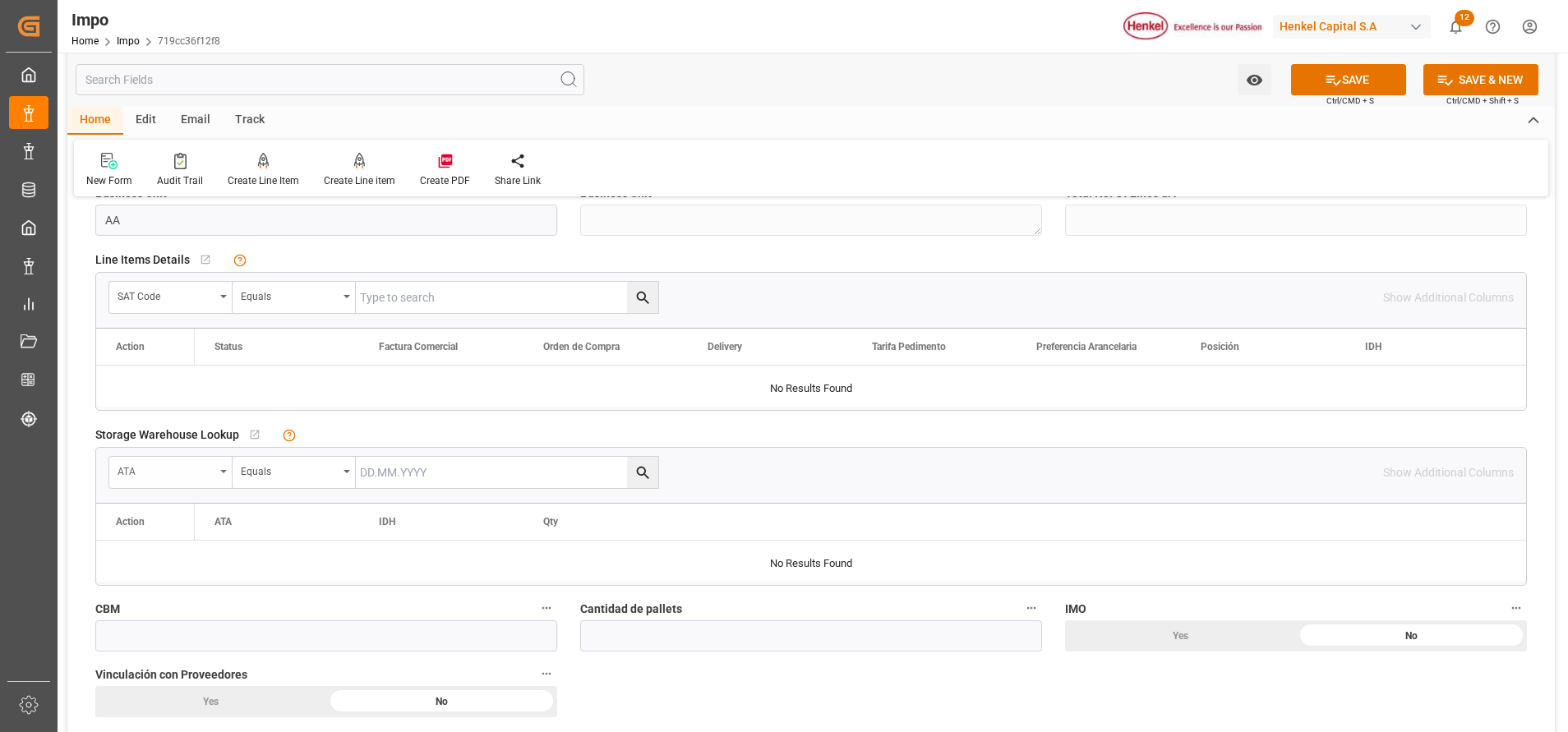
click at [224, 478] on div "ATA" at bounding box center [171, 472] width 123 height 31
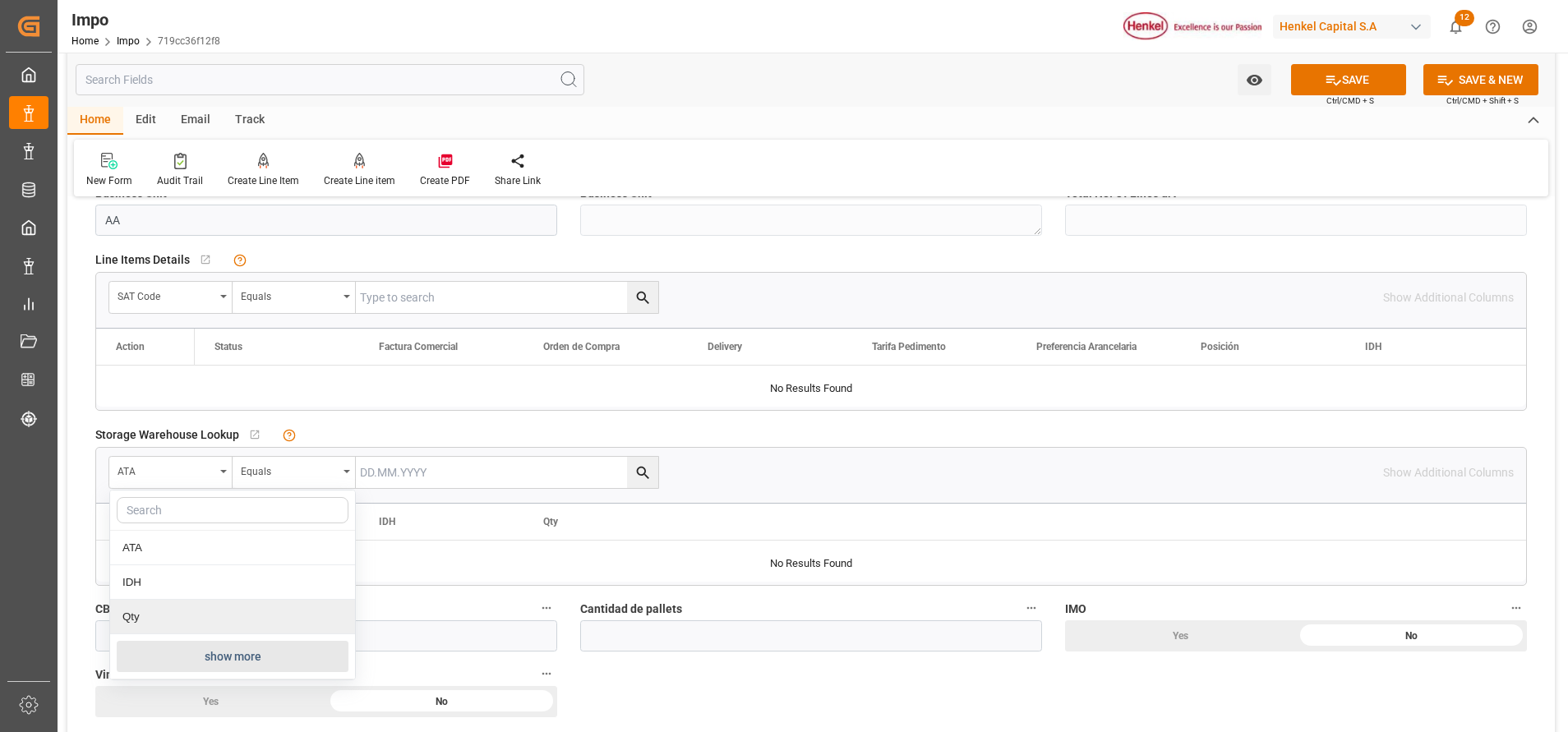
click at [233, 653] on button "show more" at bounding box center [233, 655] width 232 height 31
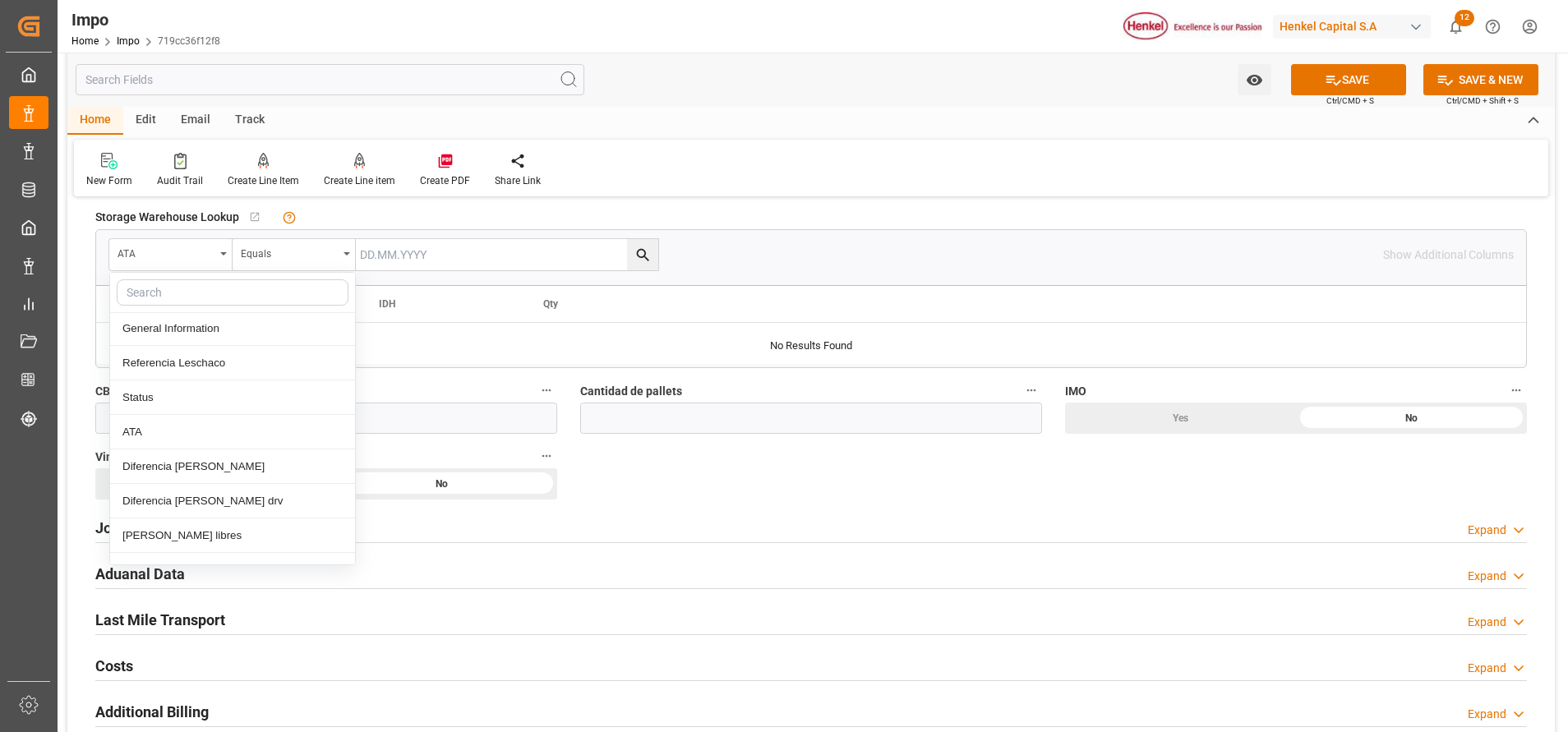
scroll to position [0, 0]
click at [431, 361] on div at bounding box center [811, 343] width 1430 height 41
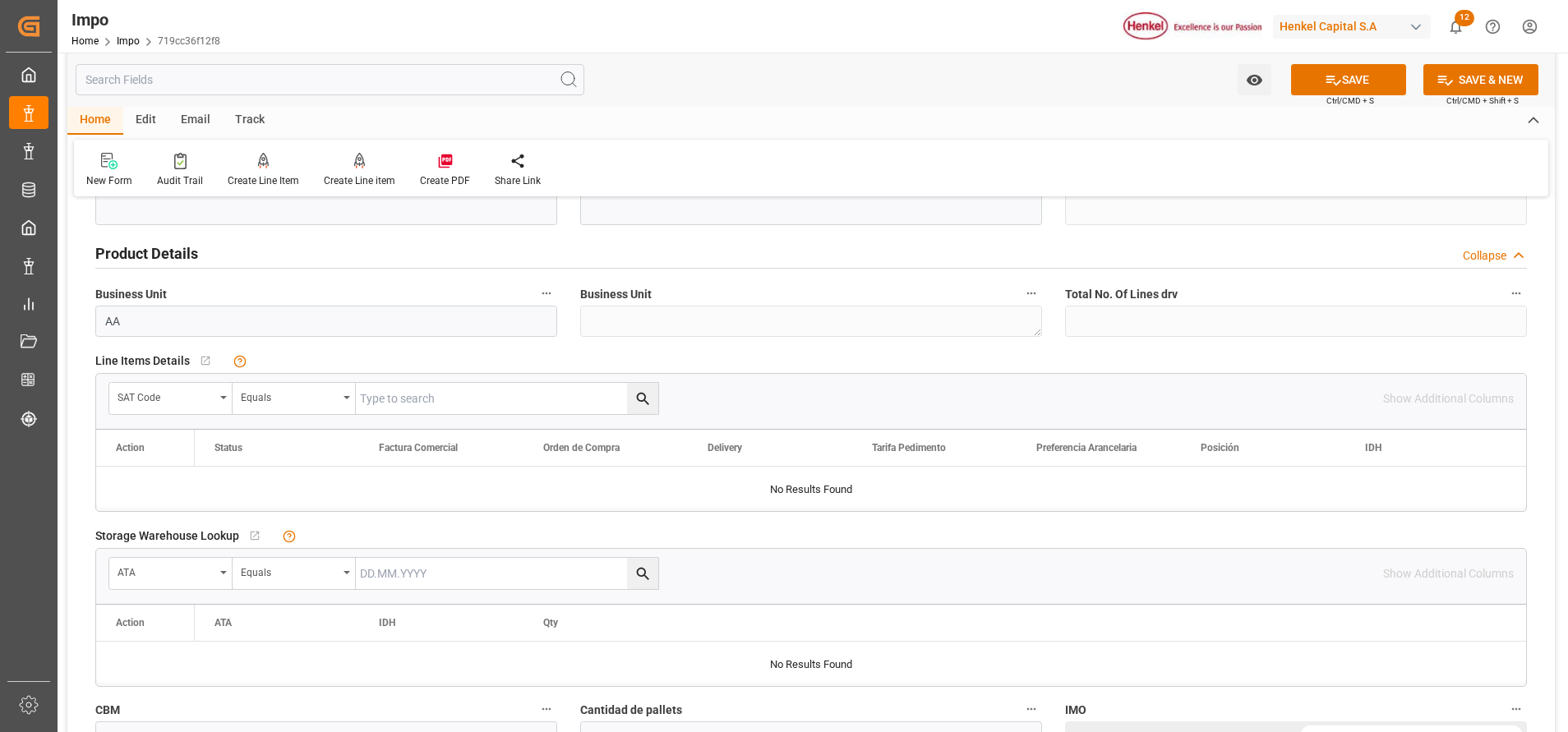
scroll to position [485, 0]
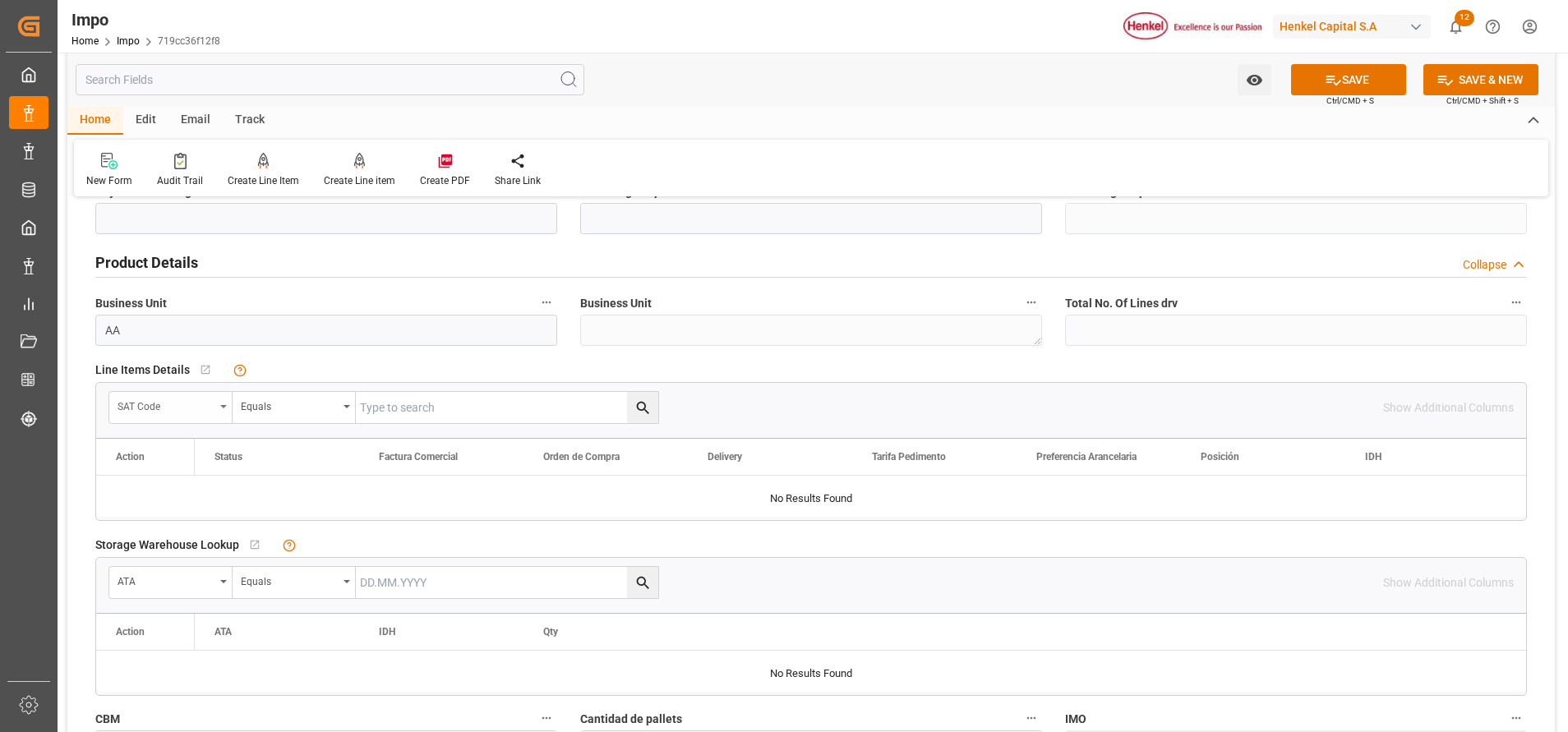
click at [228, 408] on div "SAT code" at bounding box center [171, 407] width 123 height 31
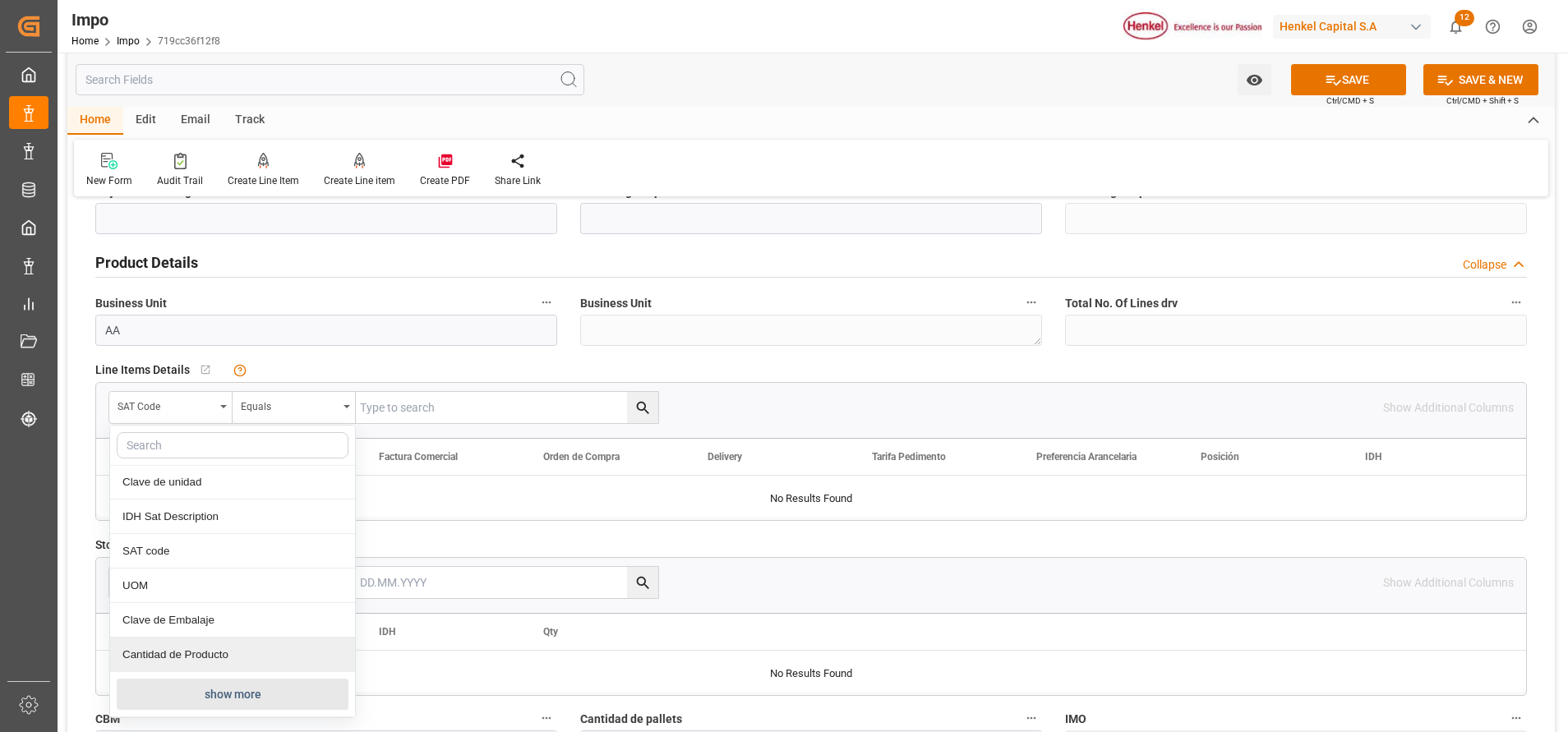
click at [224, 697] on button "show more" at bounding box center [233, 694] width 232 height 31
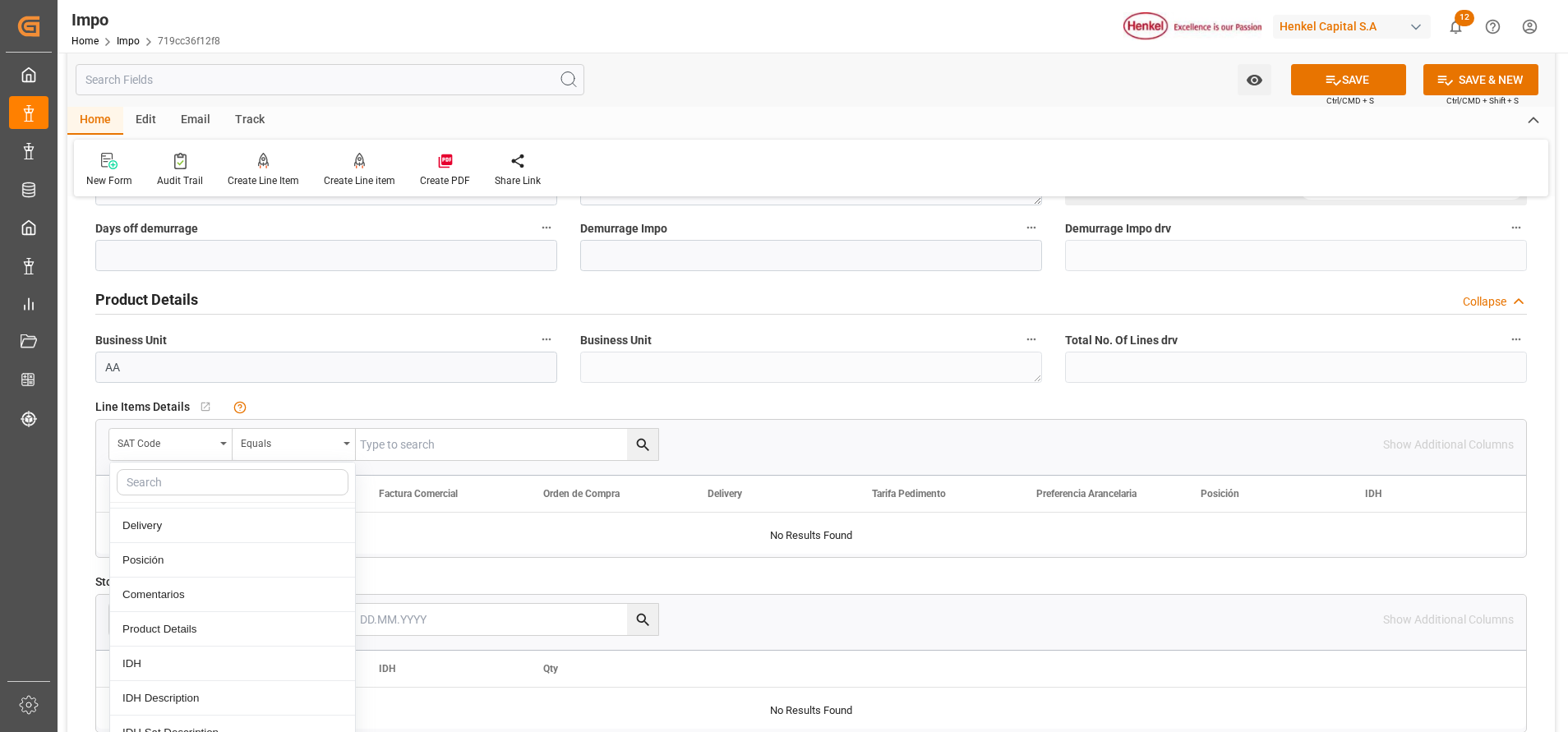
scroll to position [321, 0]
click at [178, 617] on div "Comentarios" at bounding box center [233, 614] width 245 height 35
click at [401, 438] on input "text" at bounding box center [506, 443] width 302 height 31
paste input "TLLA03556"
type input "TLLA03556"
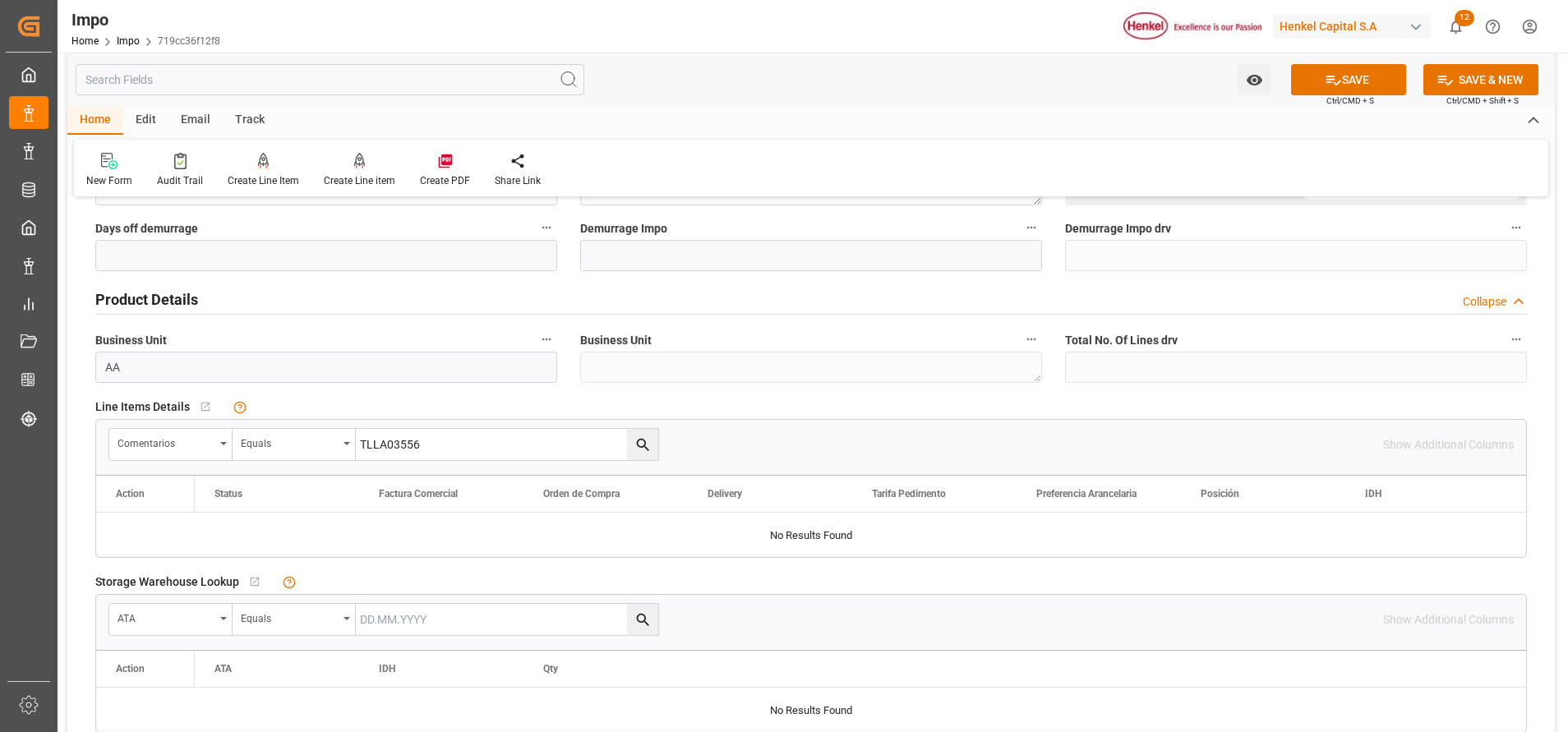
click at [644, 436] on icon "search button" at bounding box center [642, 444] width 17 height 17
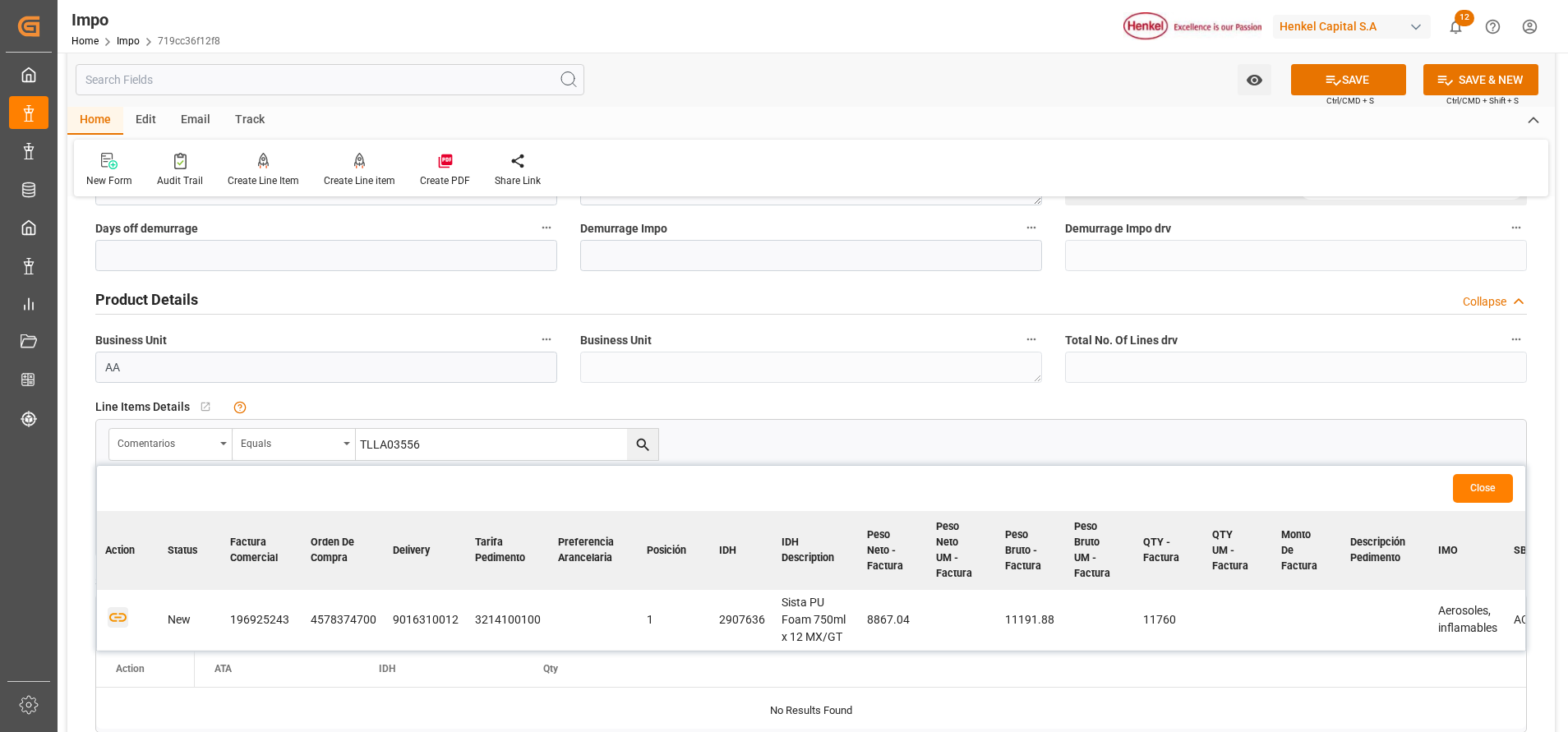
click at [115, 619] on icon "button" at bounding box center [118, 617] width 20 height 20
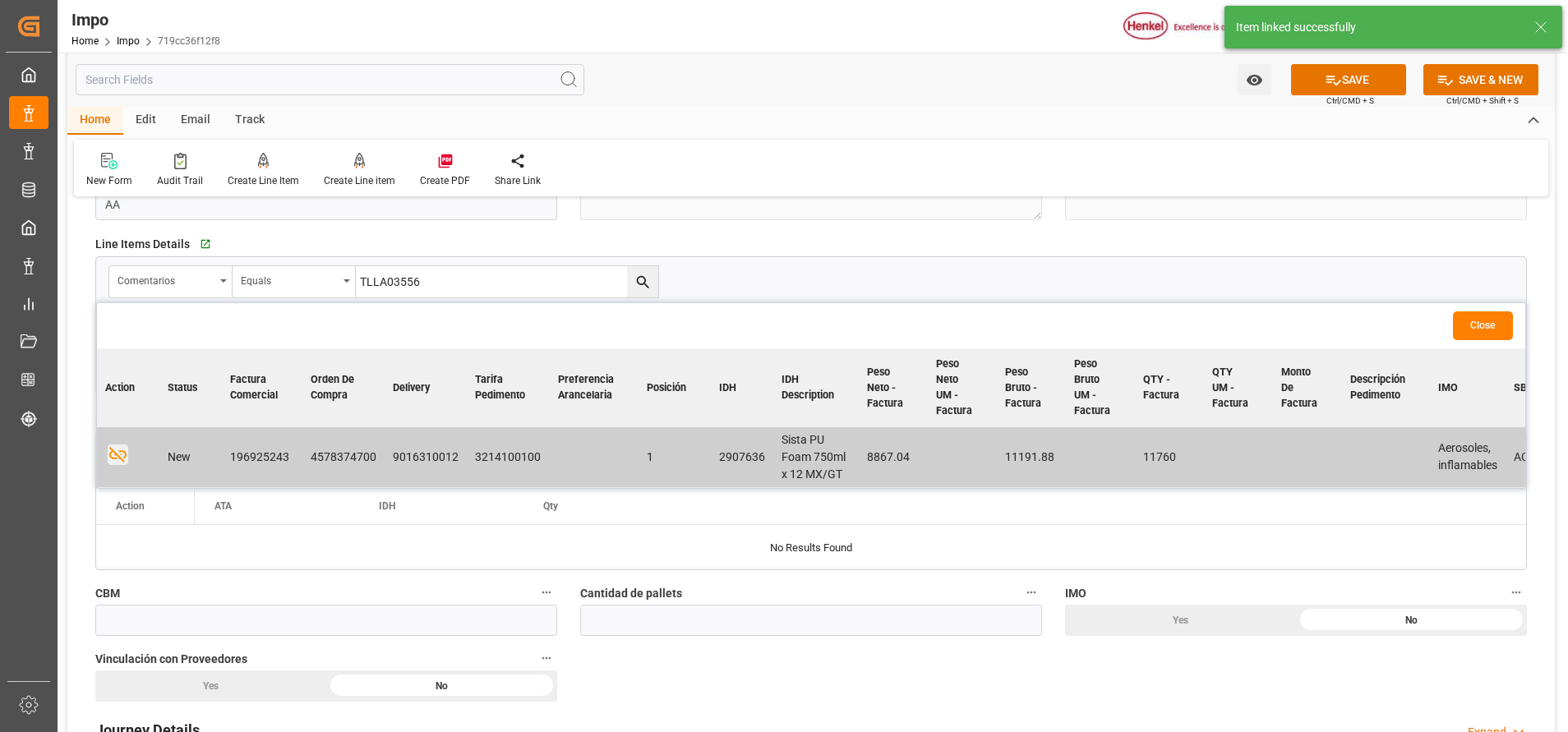
scroll to position [615, 0]
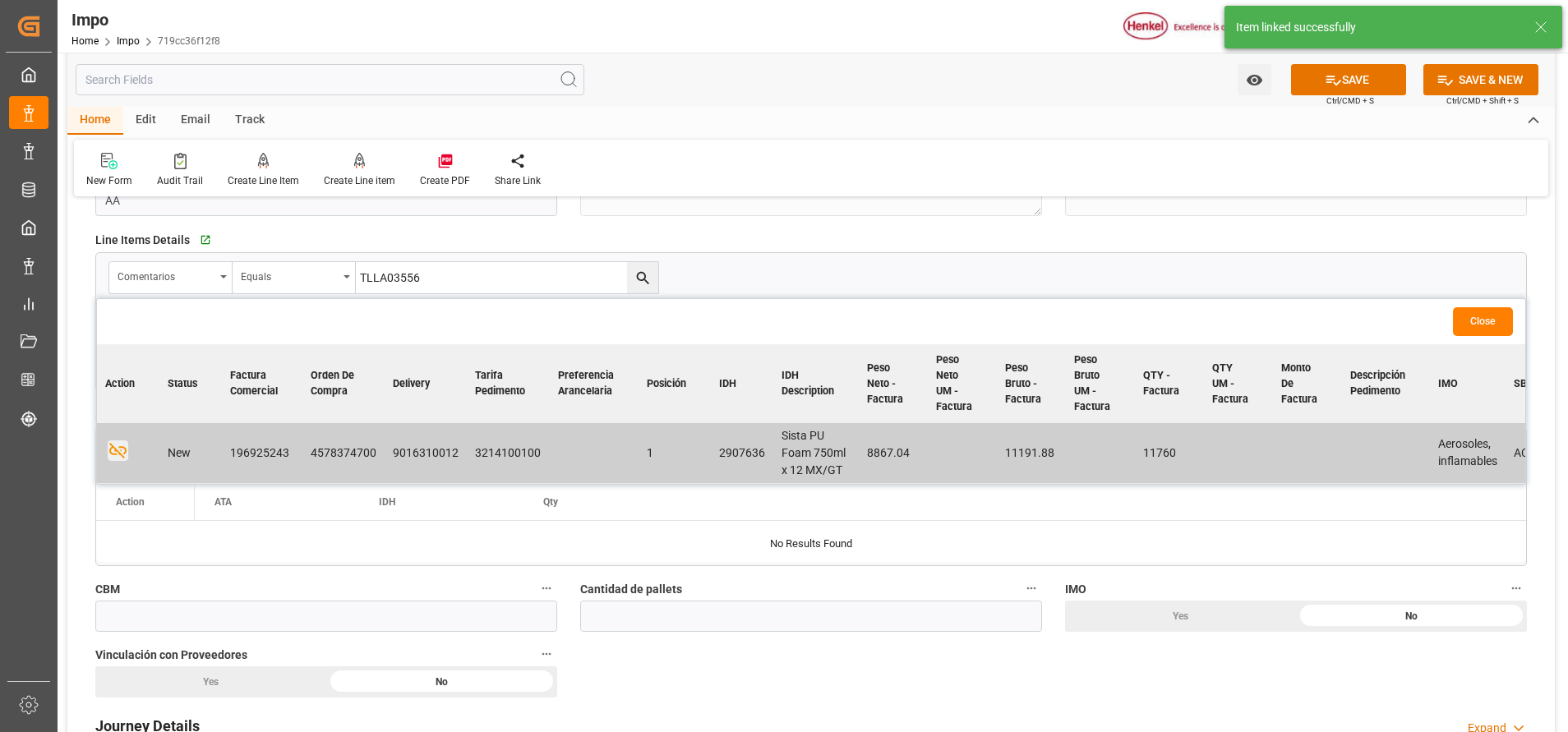
click at [159, 239] on span "Line Items Details" at bounding box center [143, 240] width 94 height 17
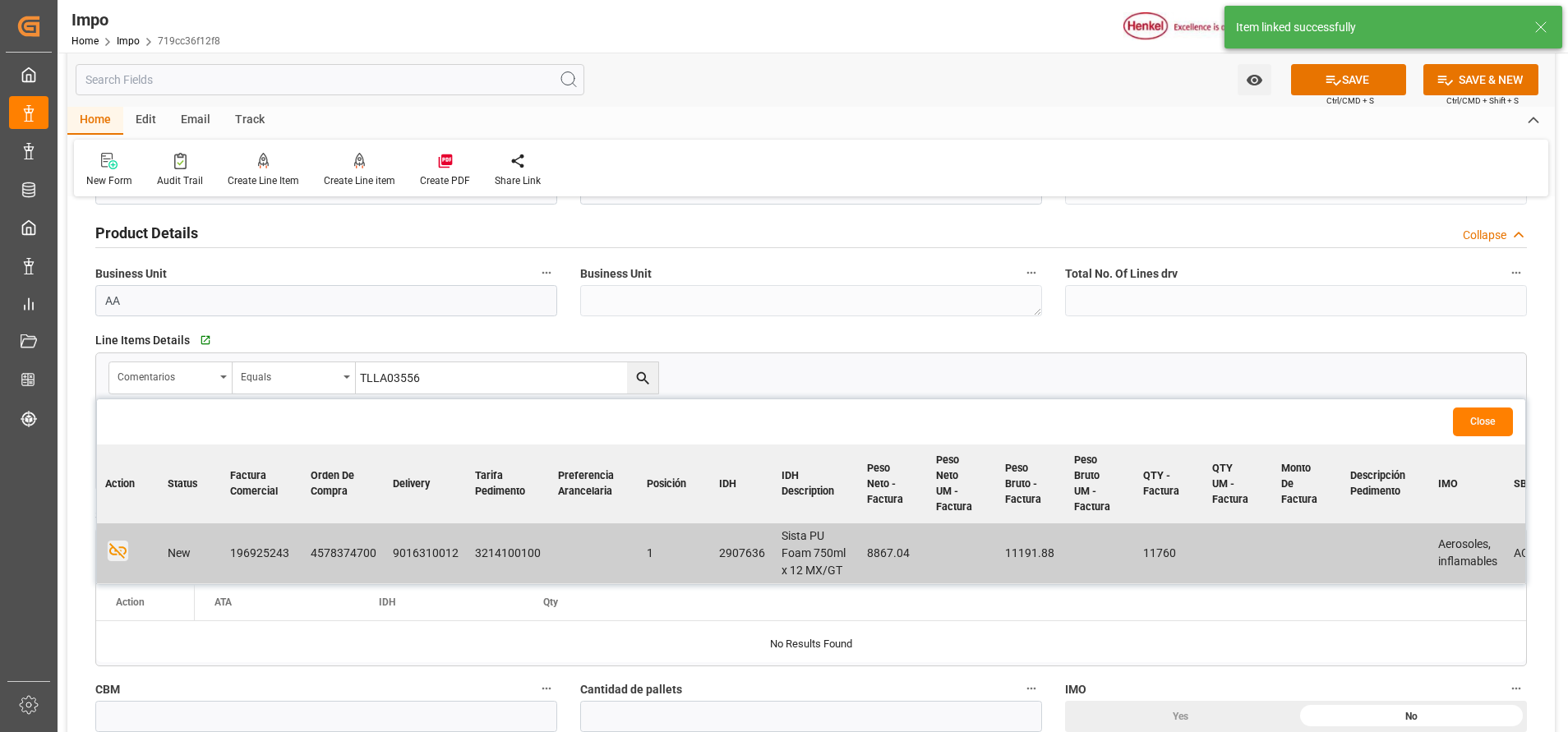
scroll to position [512, 0]
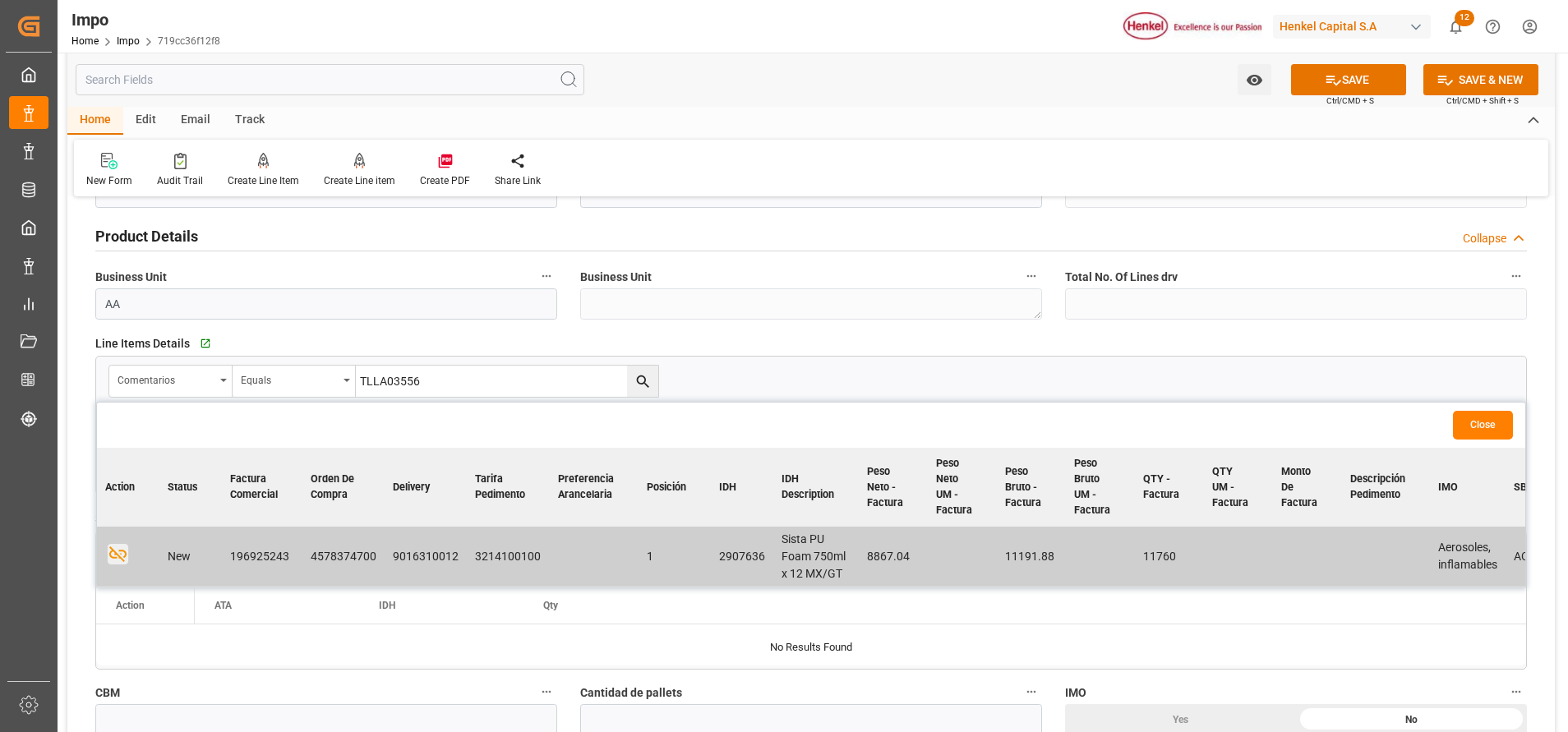
click at [1490, 414] on button "Close" at bounding box center [1482, 425] width 60 height 28
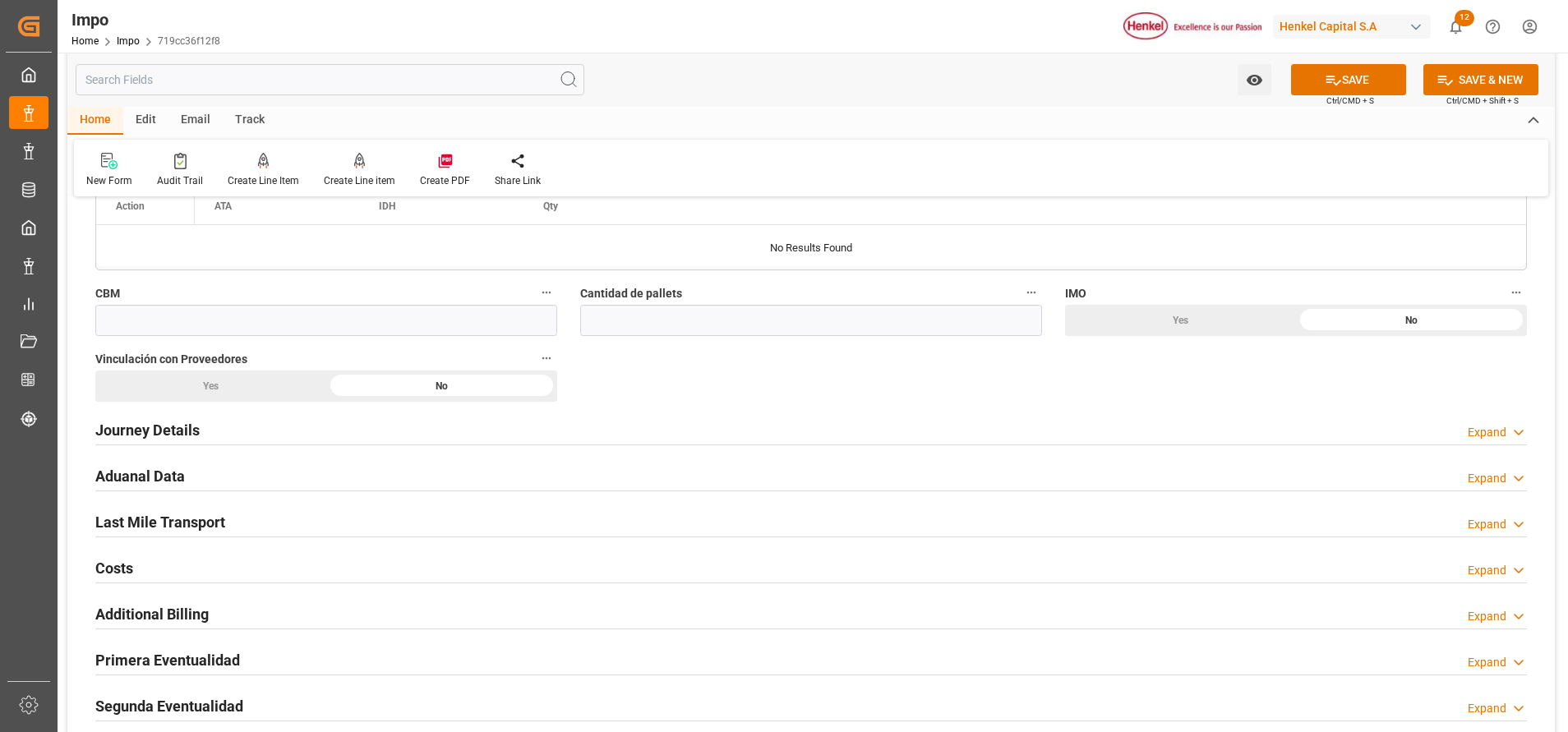
scroll to position [914, 0]
click at [153, 426] on h2 "Journey Details" at bounding box center [147, 427] width 104 height 22
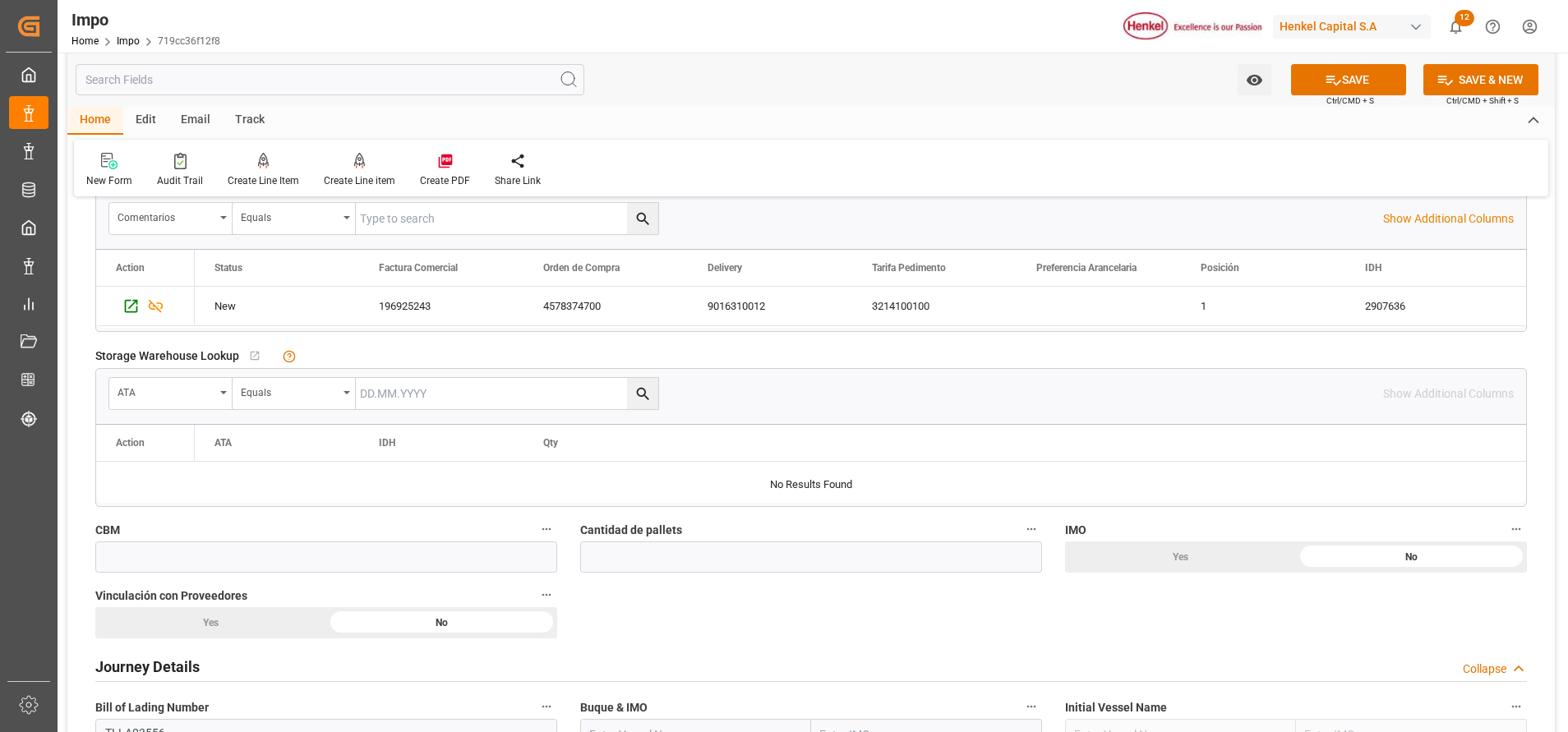
scroll to position [680, 0]
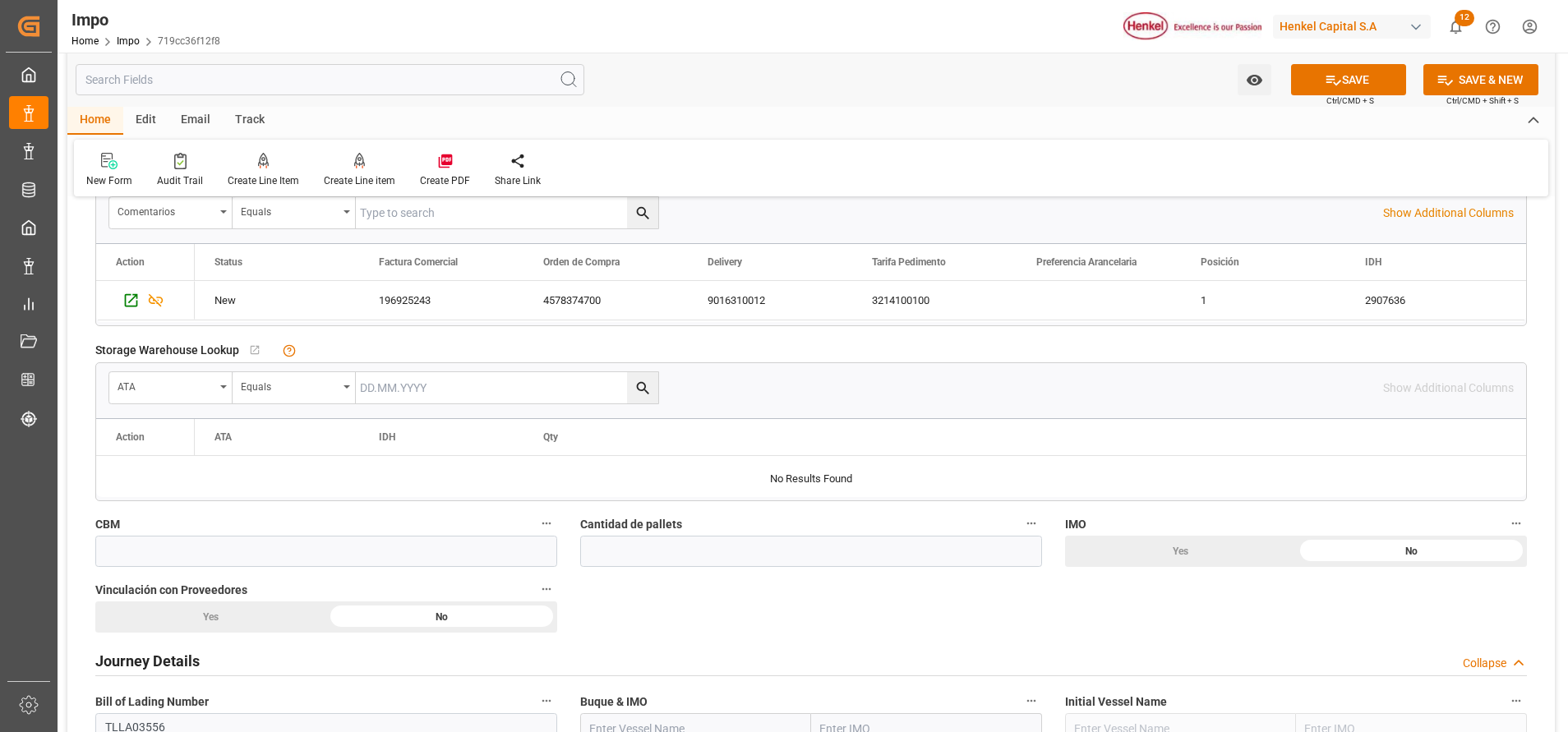
click at [169, 615] on div "Yes" at bounding box center [210, 616] width 231 height 31
click at [423, 548] on input "text" at bounding box center [326, 550] width 461 height 31
paste input "28.000"
type input "28"
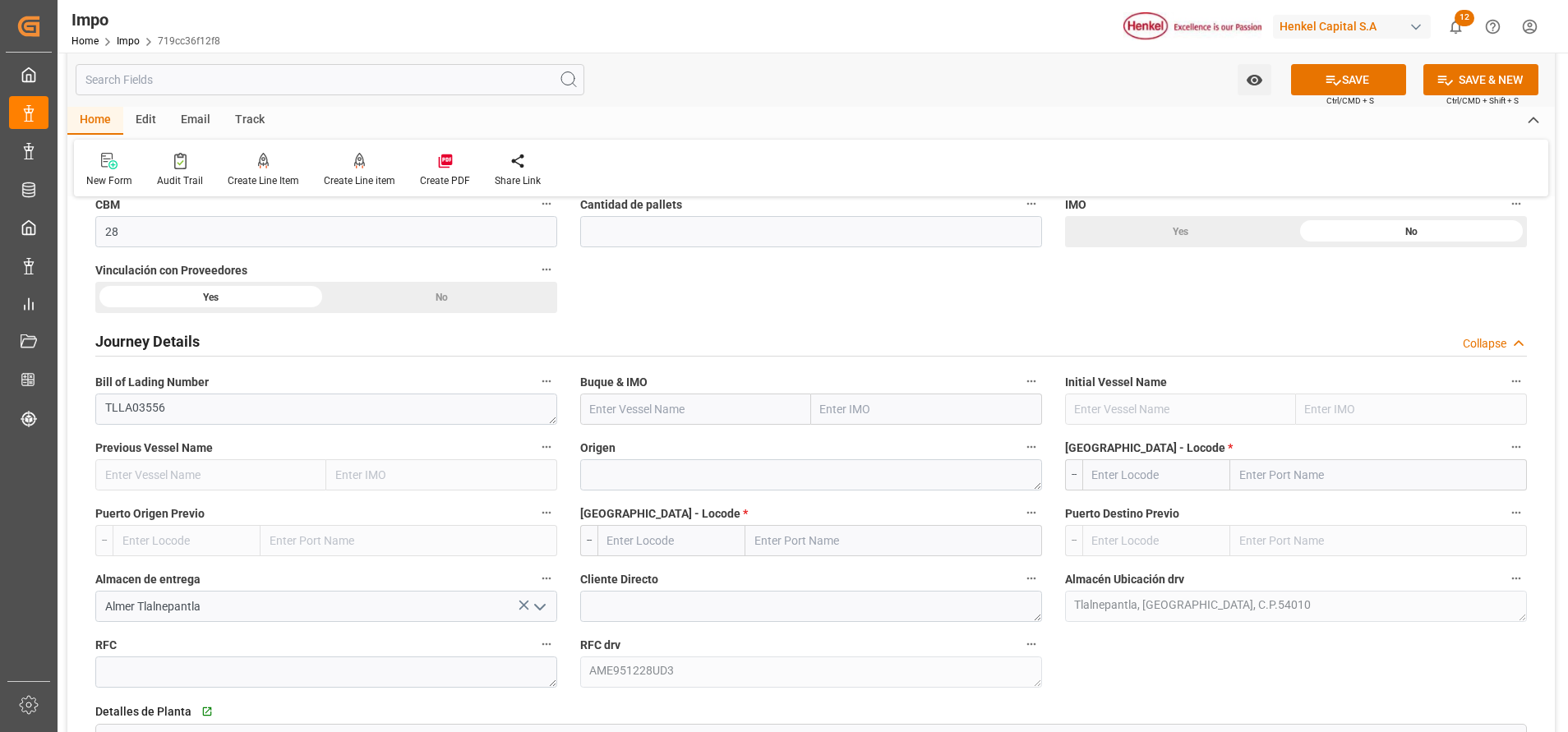
scroll to position [1064, 0]
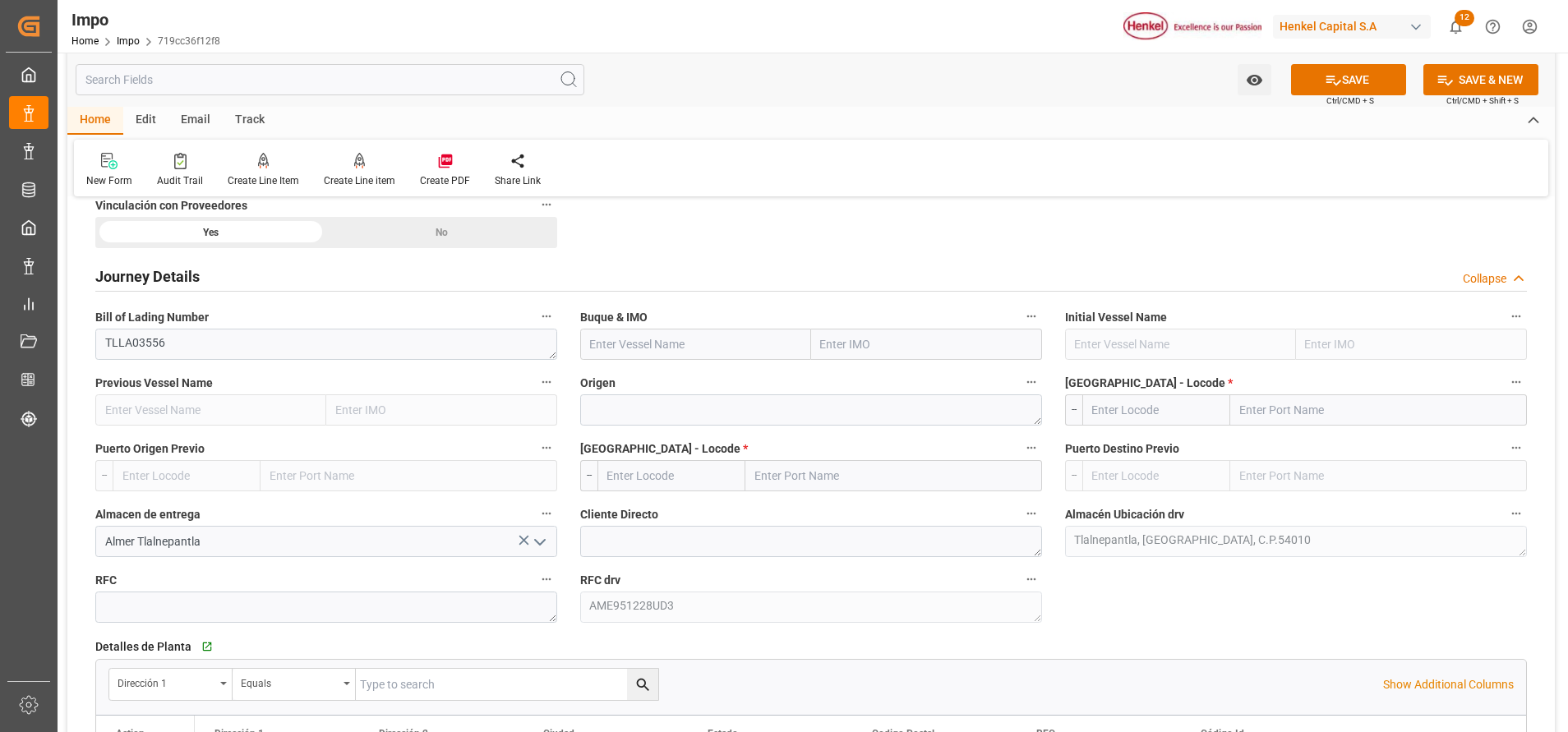
click at [860, 343] on input "text" at bounding box center [926, 344] width 231 height 31
paste input "NEUENFELDE"
type input "NEUENFELDE"
click at [888, 386] on span "9231846 - NEUENFELDE" at bounding box center [881, 380] width 120 height 13
type input "NEUENFELDE"
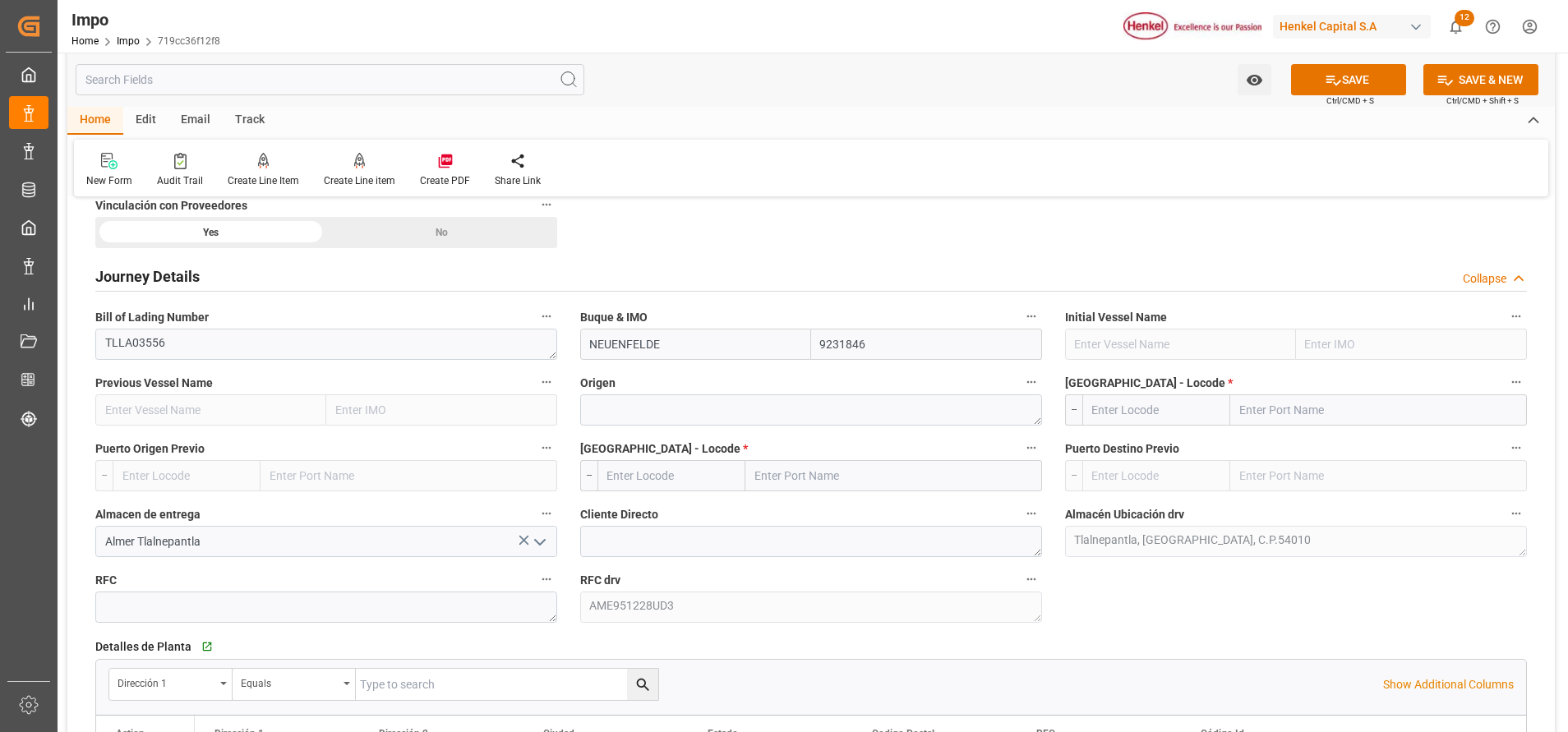
type input "9231846"
click at [825, 411] on textarea at bounding box center [811, 410] width 461 height 31
click at [1266, 416] on input "text" at bounding box center [1378, 410] width 297 height 31
paste input "TALLINN, ESTONIA"
type input "TALLINN"
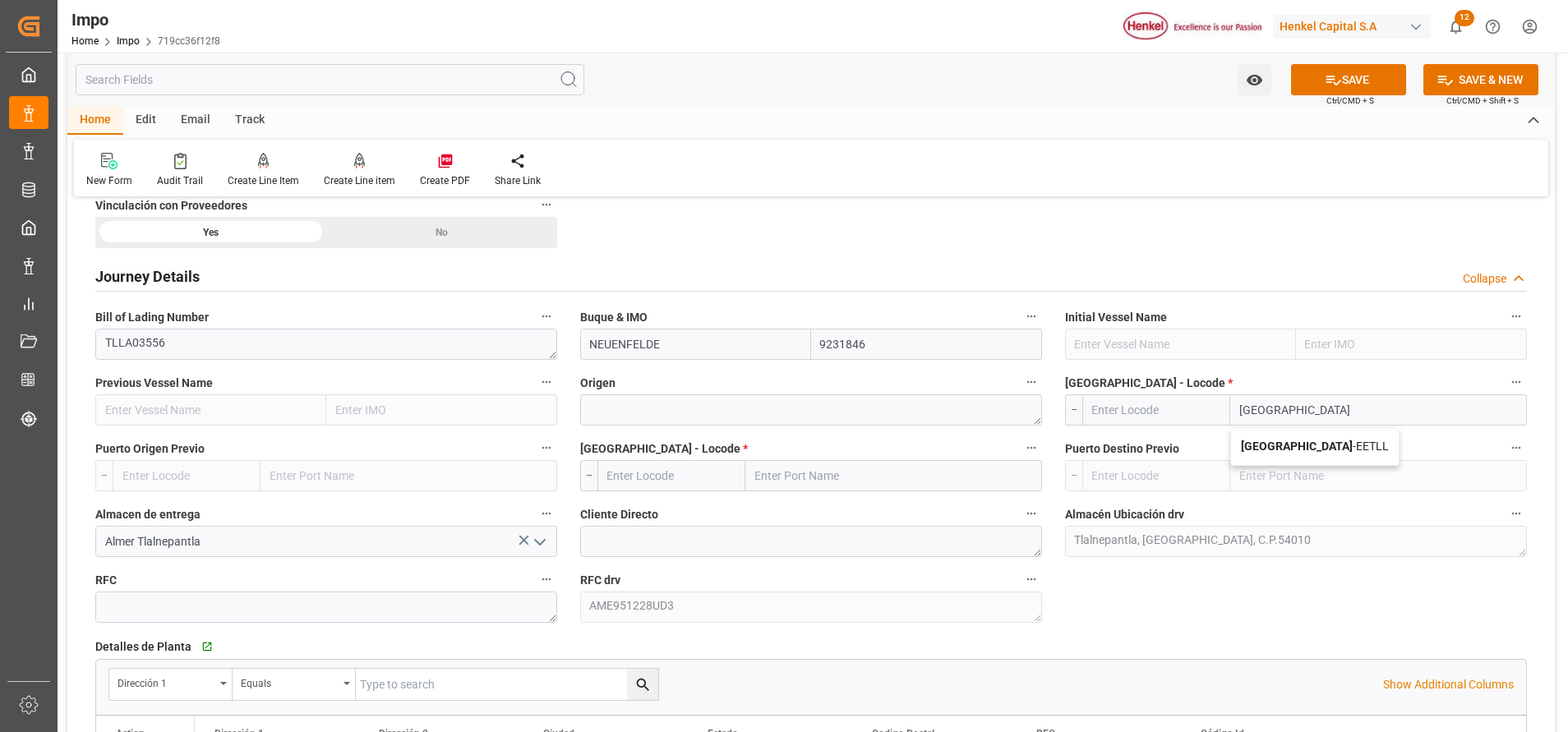
click at [1281, 439] on span "Tallinn - EETLL" at bounding box center [1315, 445] width 148 height 13
type input "EETLL"
type input "[GEOGRAPHIC_DATA]"
click at [732, 407] on textarea at bounding box center [811, 410] width 461 height 31
paste textarea "AMSTERDAM"
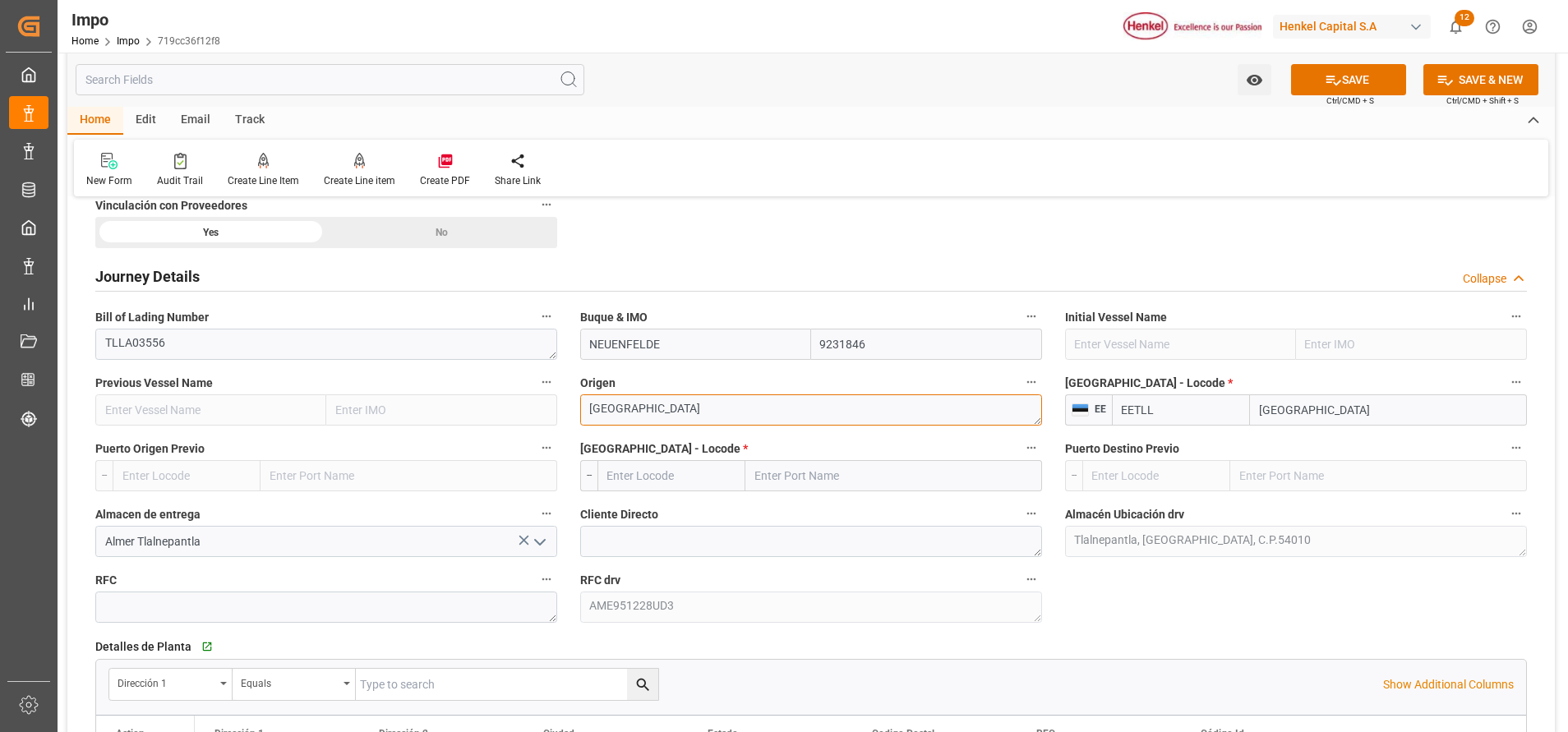
paste textarea "NETHERLANDS"
type textarea "[GEOGRAPHIC_DATA] [GEOGRAPHIC_DATA]"
click at [788, 491] on input "text" at bounding box center [893, 475] width 297 height 31
type input "[GEOGRAPHIC_DATA]"
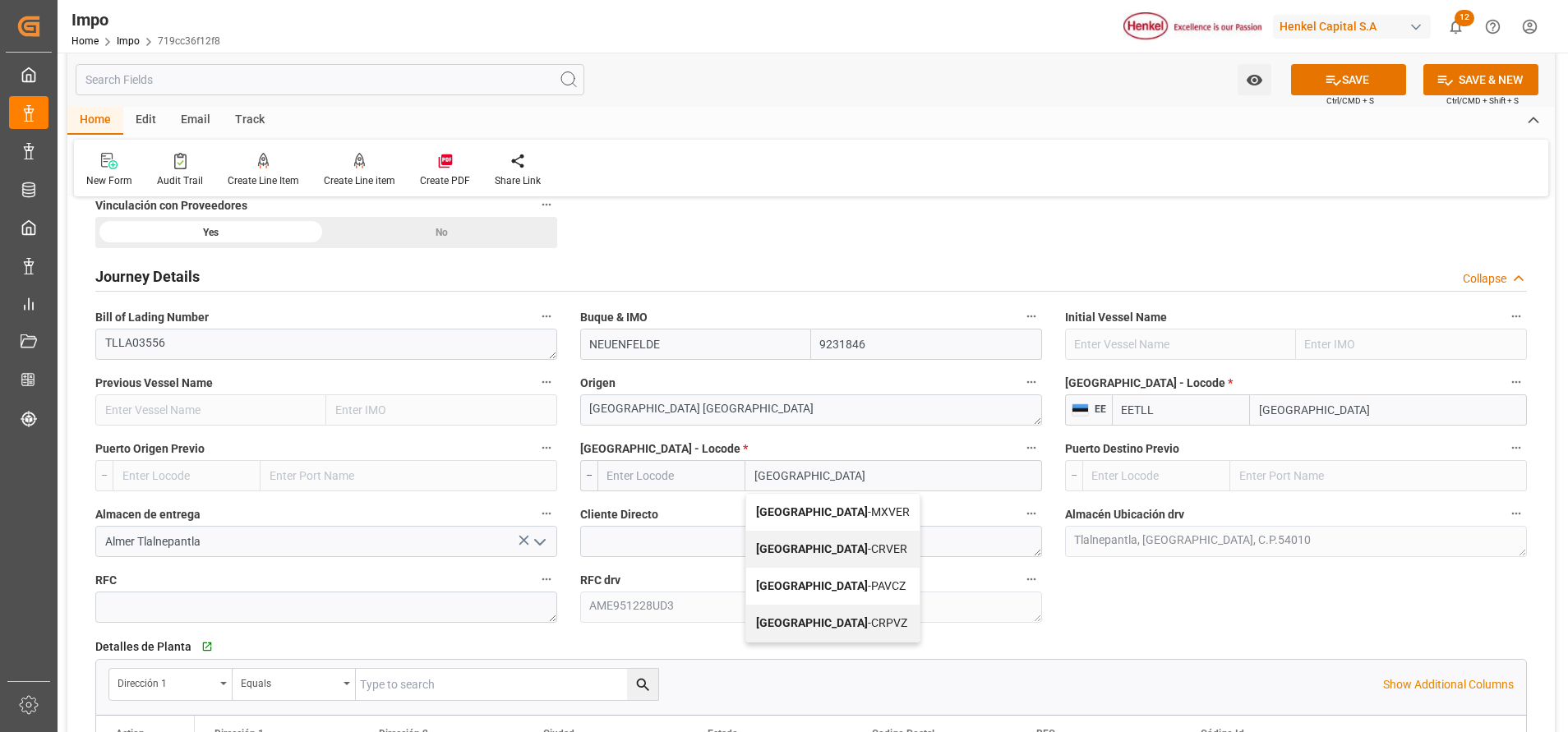
click at [829, 508] on span "Veracruz - MXVER" at bounding box center [832, 511] width 153 height 13
type input "MXVER"
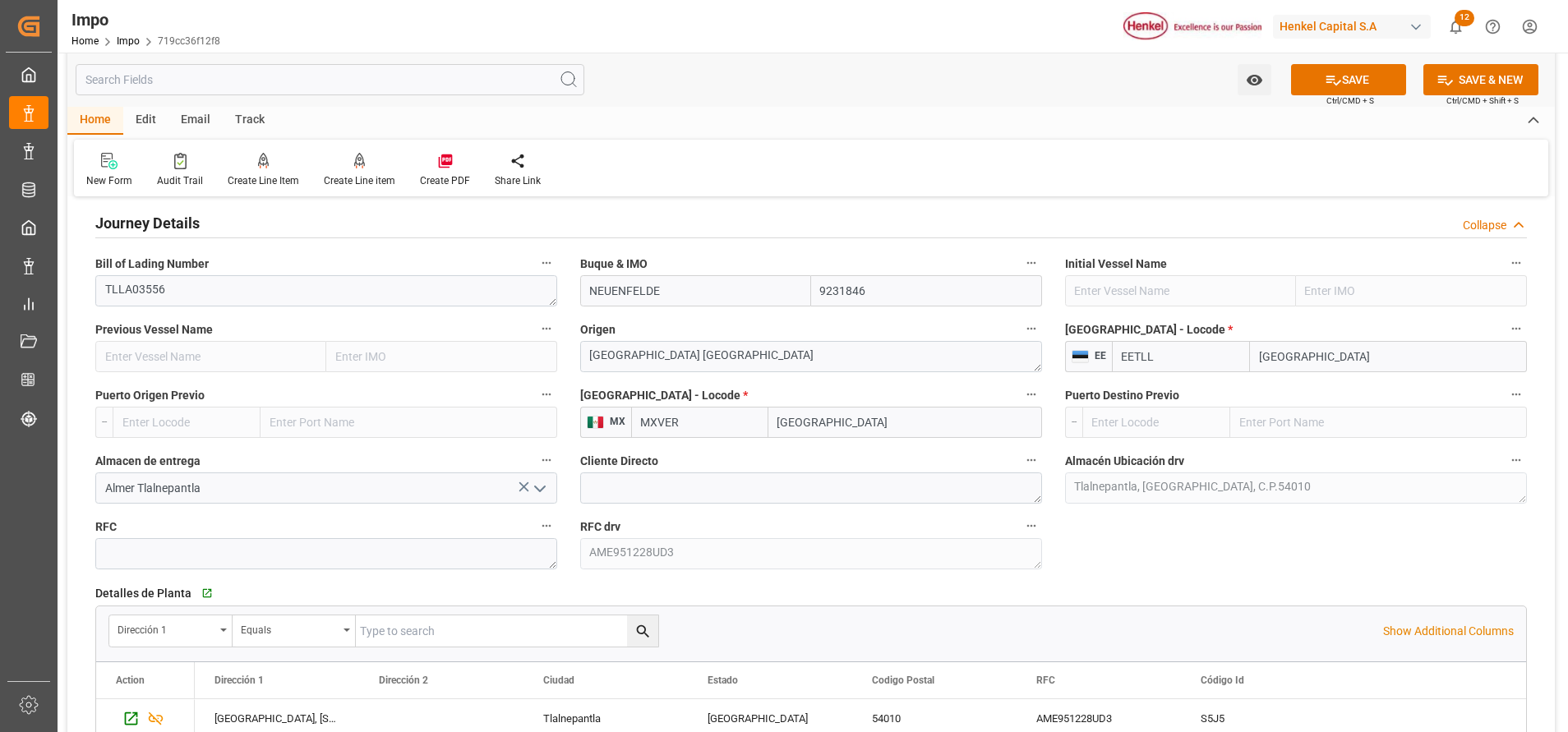
scroll to position [1116, 0]
type input "[GEOGRAPHIC_DATA]"
click at [980, 572] on div "RFC drv AME951228UD3" at bounding box center [811, 544] width 485 height 66
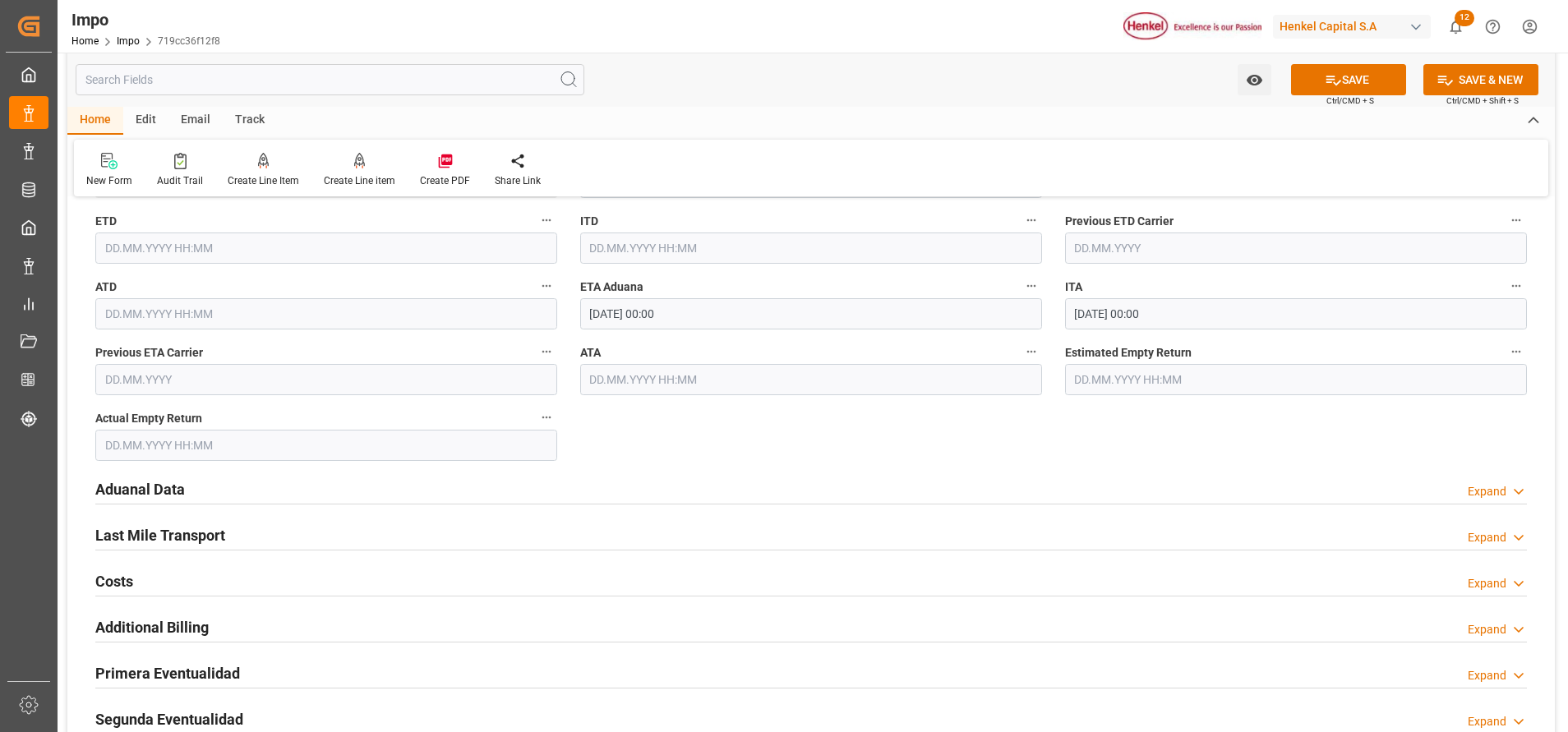
scroll to position [1742, 0]
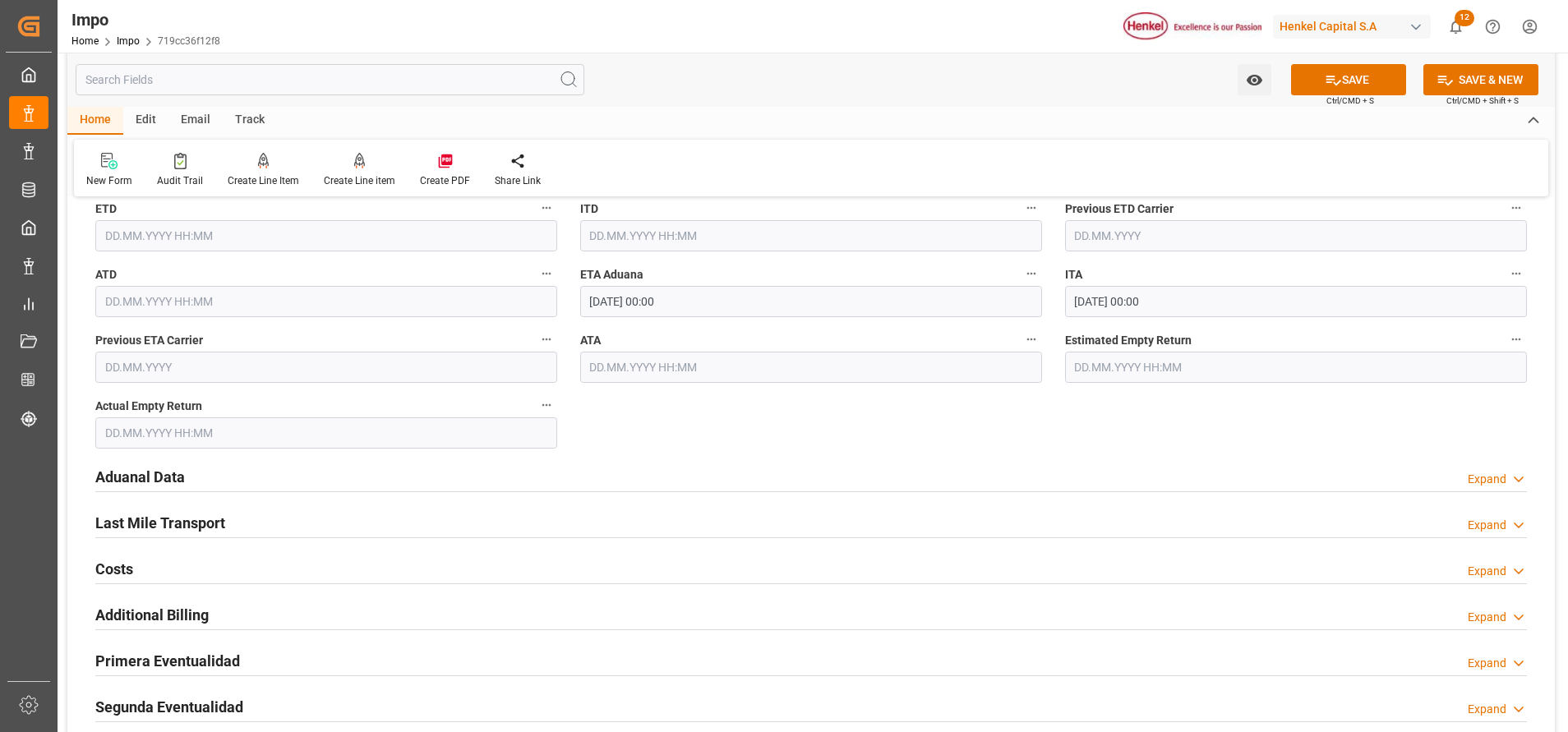
click at [159, 475] on h2 "Aduanal Data" at bounding box center [140, 476] width 90 height 22
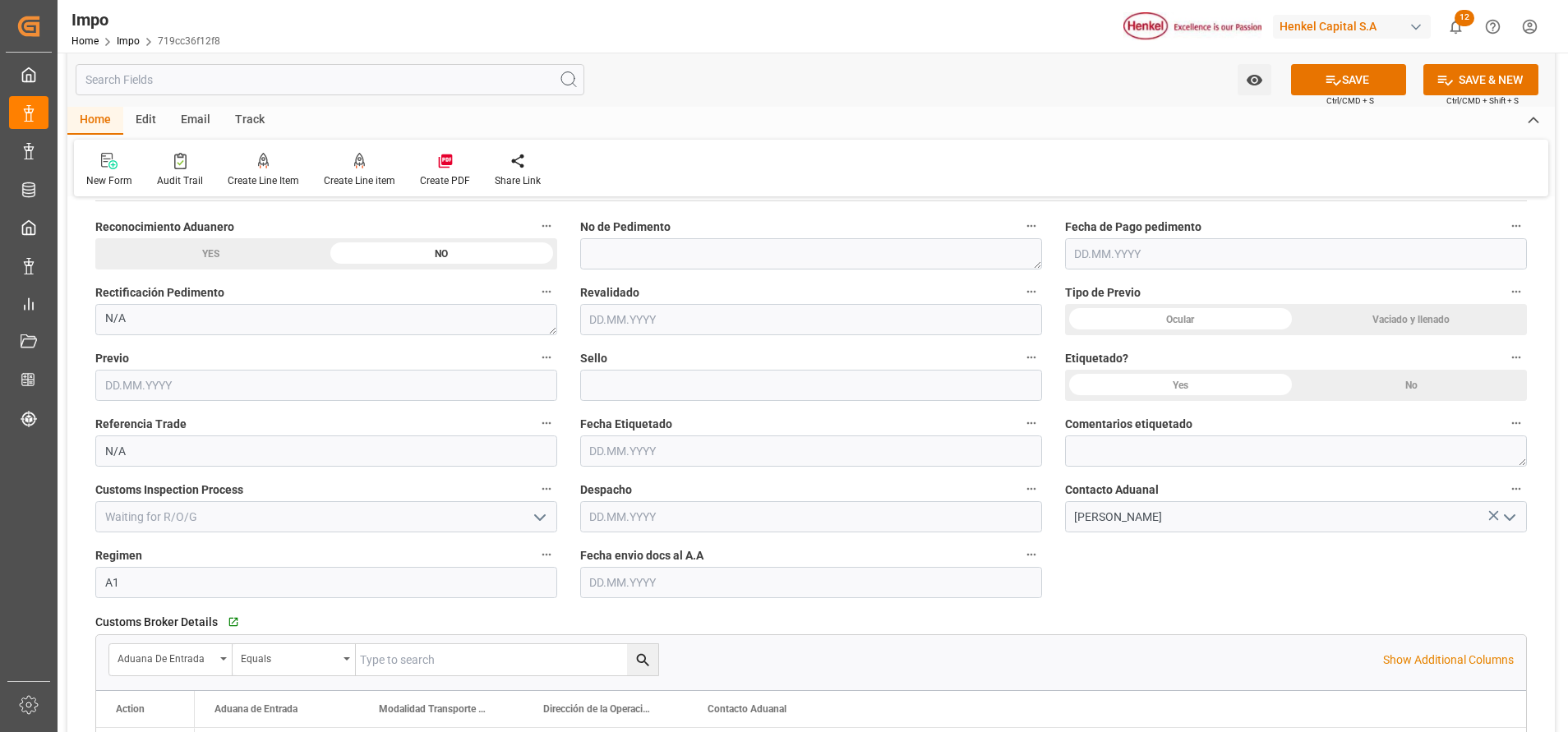
scroll to position [2033, 0]
click at [673, 579] on input "text" at bounding box center [811, 582] width 461 height 31
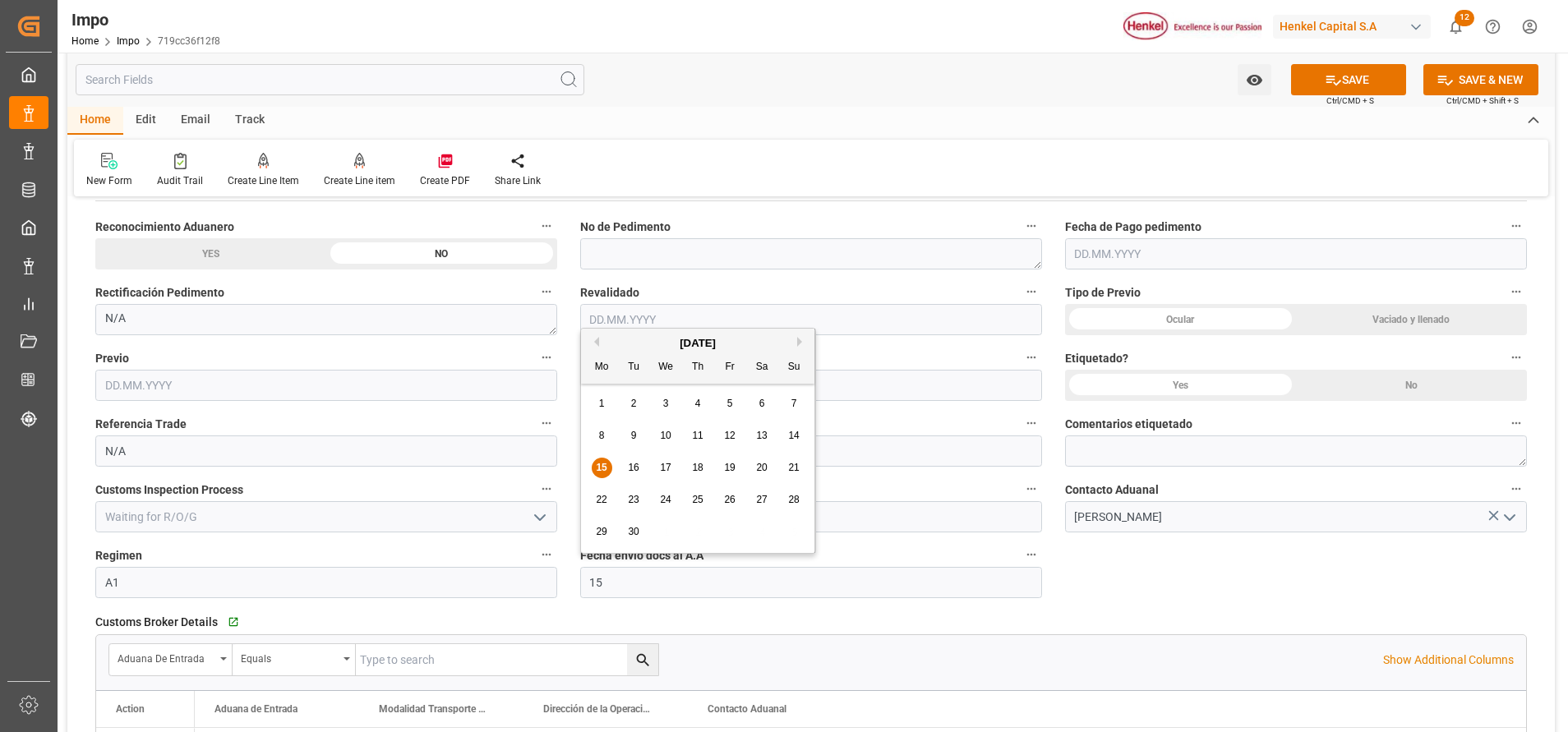
type input "[DATE]"
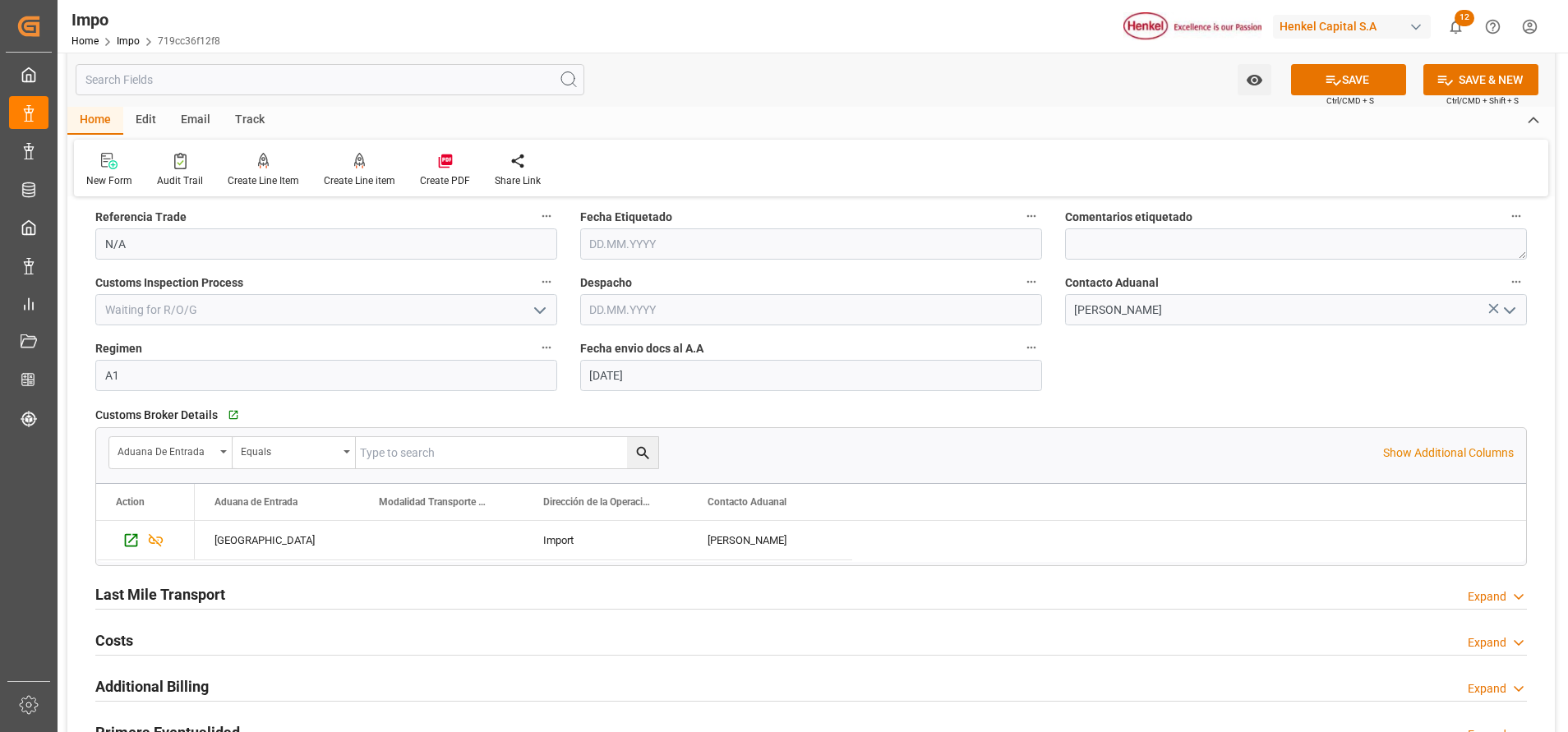
scroll to position [2241, 0]
click at [1353, 68] on button "SAVE" at bounding box center [1348, 79] width 115 height 31
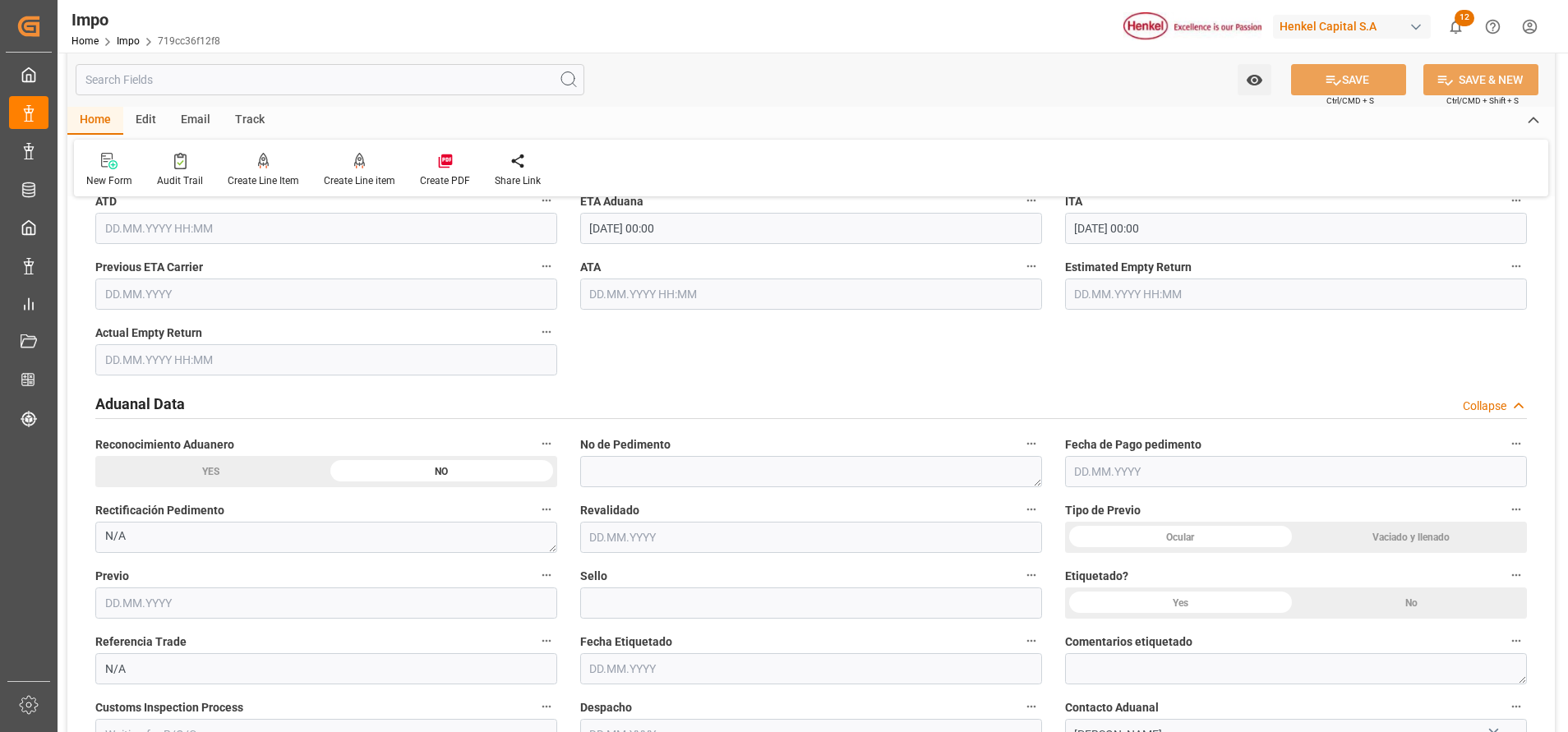
scroll to position [1813, 0]
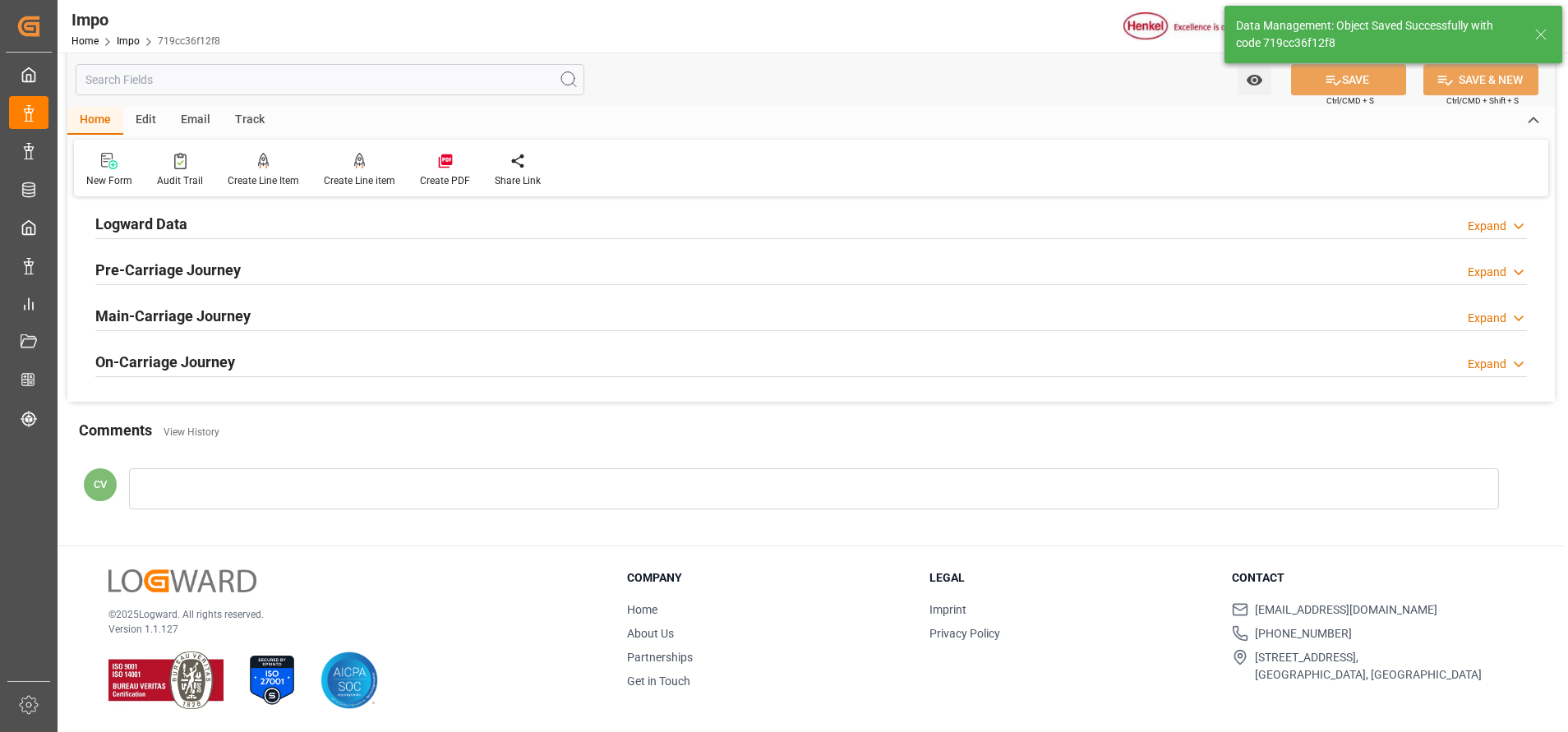
type textarea "AA"
type input "0"
type input "1"
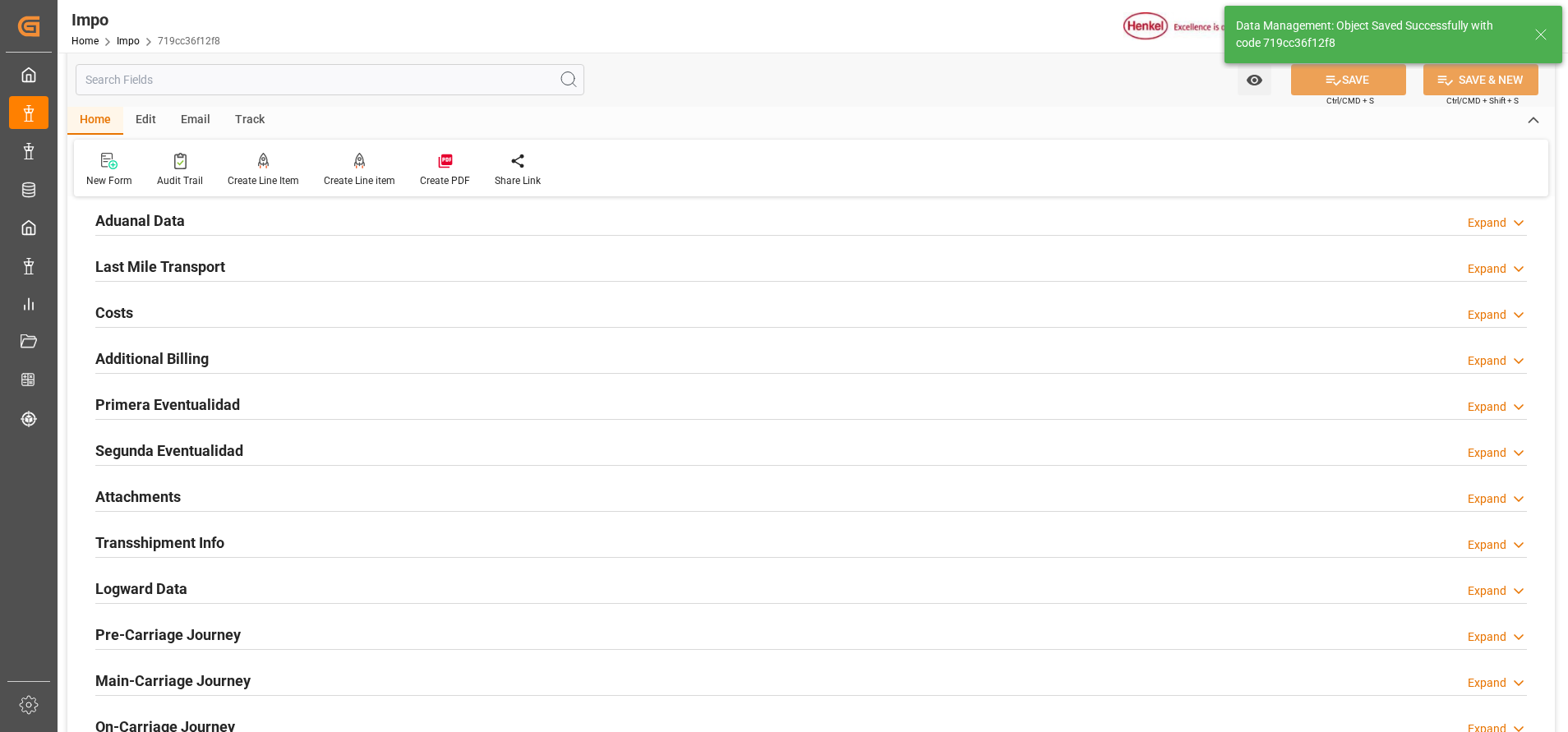
scroll to position [1167, 0]
click at [161, 492] on h2 "Attachments" at bounding box center [138, 494] width 86 height 22
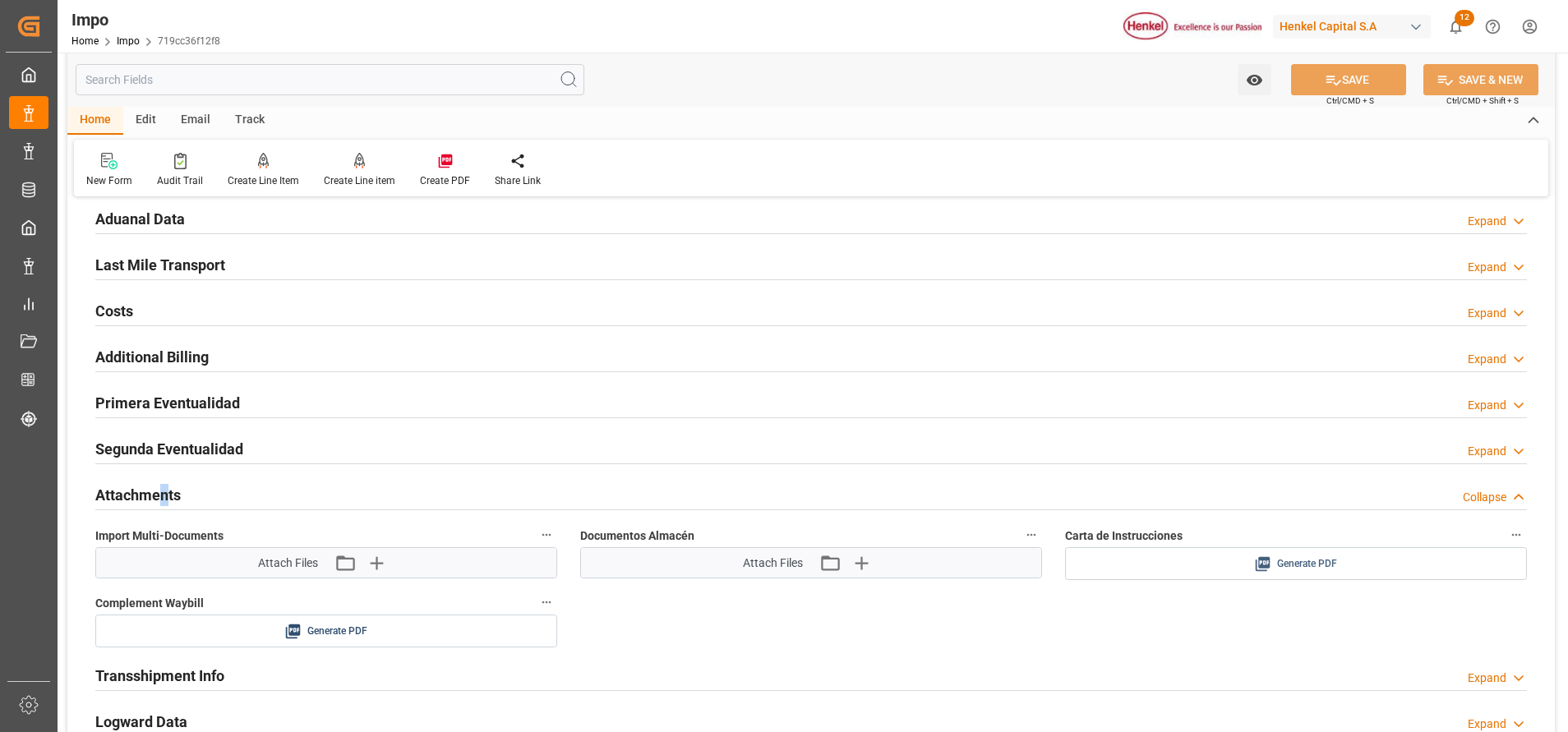
click at [1122, 556] on div "Generate PDF" at bounding box center [1295, 564] width 437 height 20
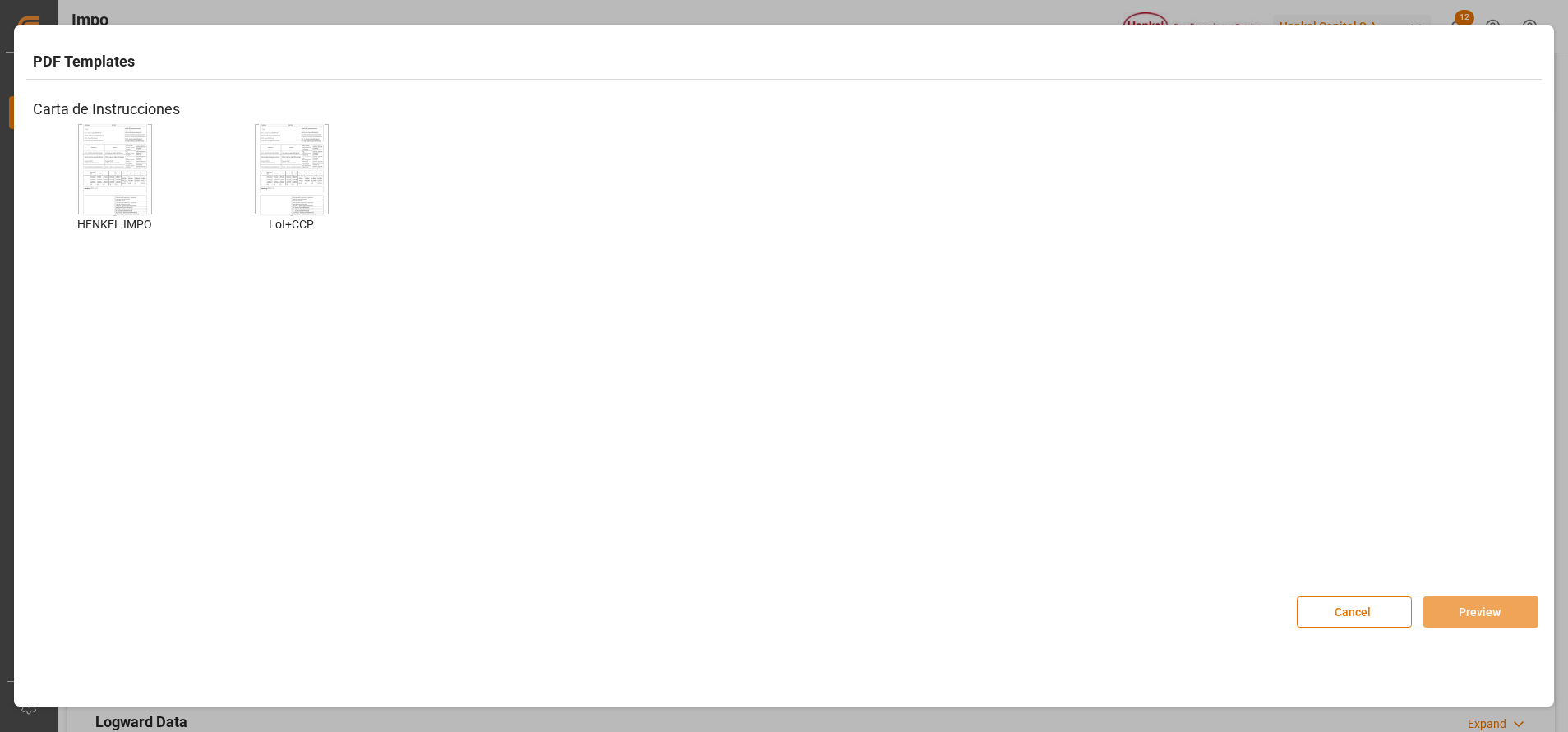
click at [259, 174] on img at bounding box center [292, 169] width 66 height 93
click at [224, 182] on div "LoI+CCP LoI+CCP" at bounding box center [291, 190] width 164 height 133
click at [111, 173] on img at bounding box center [115, 169] width 66 height 93
click at [1483, 619] on button "Preview" at bounding box center [1480, 612] width 115 height 31
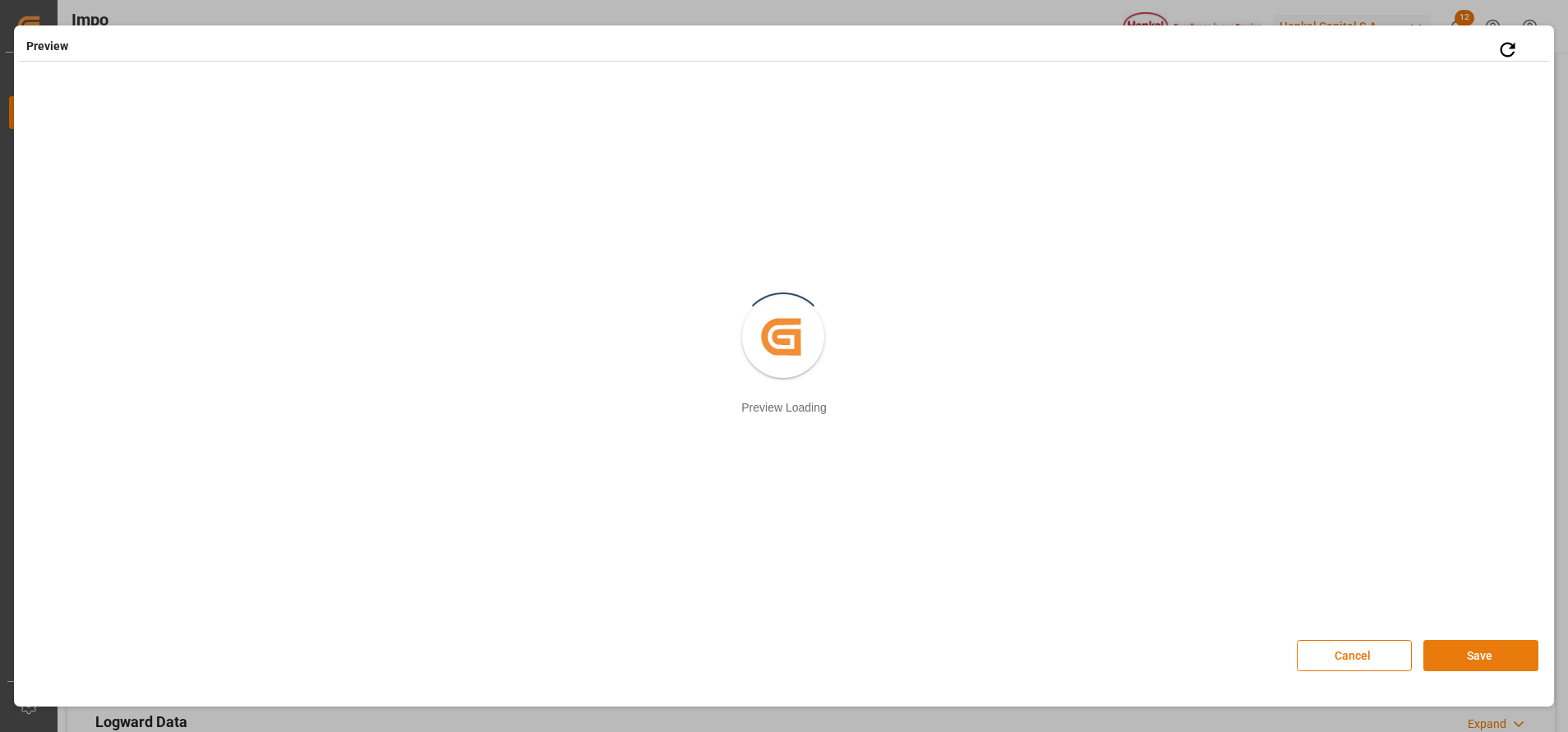
click at [1475, 645] on button "Save" at bounding box center [1480, 655] width 115 height 31
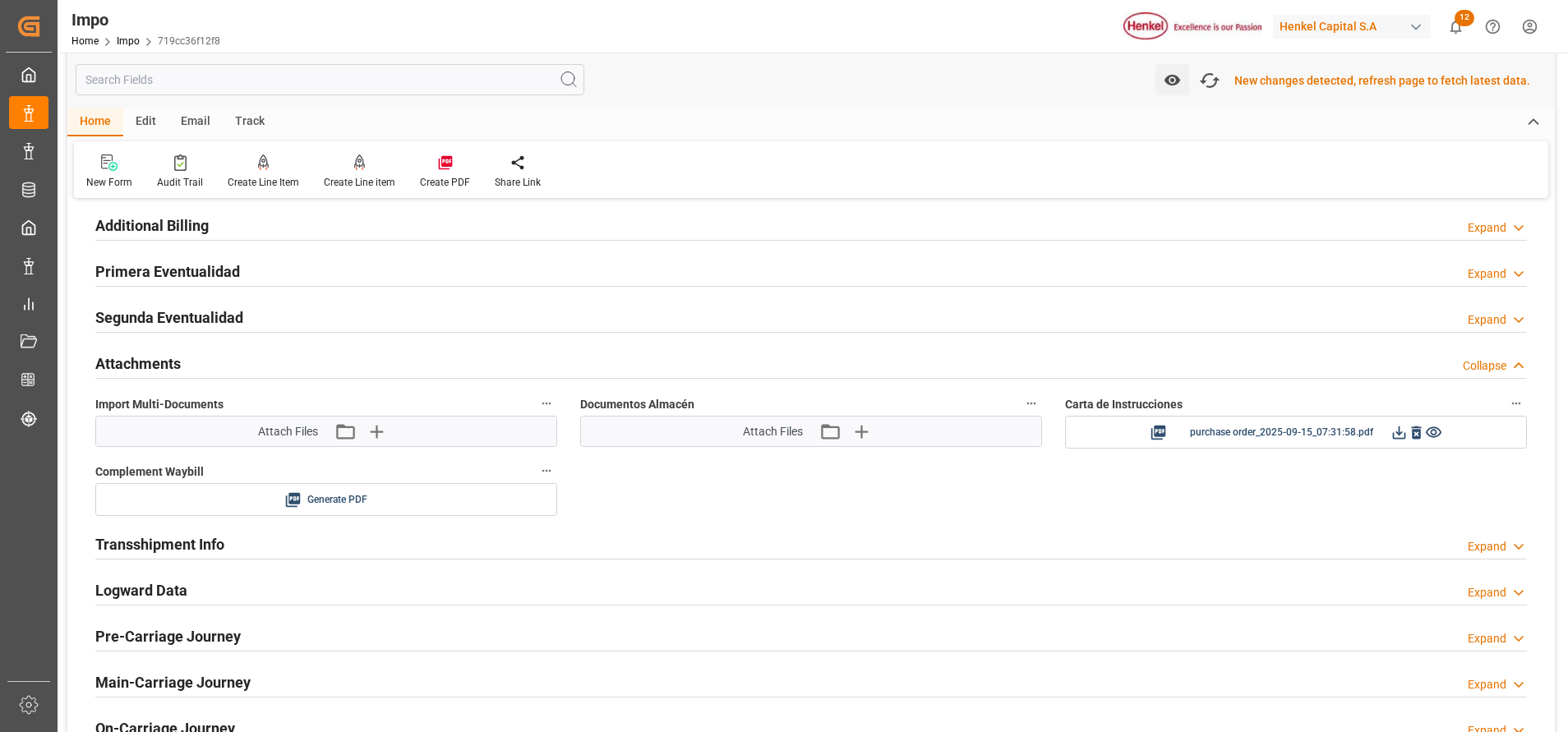
scroll to position [1303, 0]
click at [1394, 431] on icon at bounding box center [1398, 430] width 17 height 17
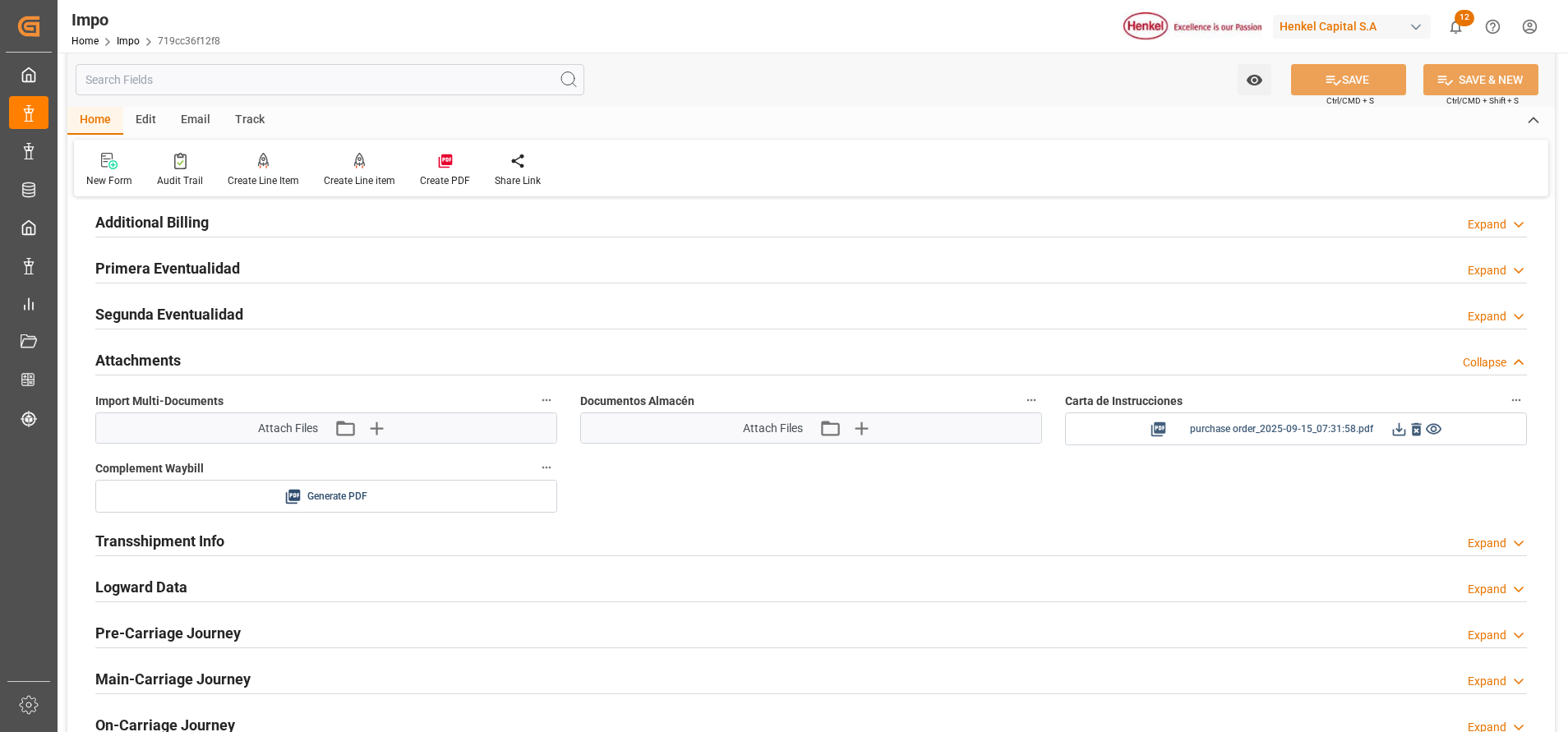
scroll to position [1301, 0]
click at [367, 422] on icon "button" at bounding box center [376, 430] width 27 height 27
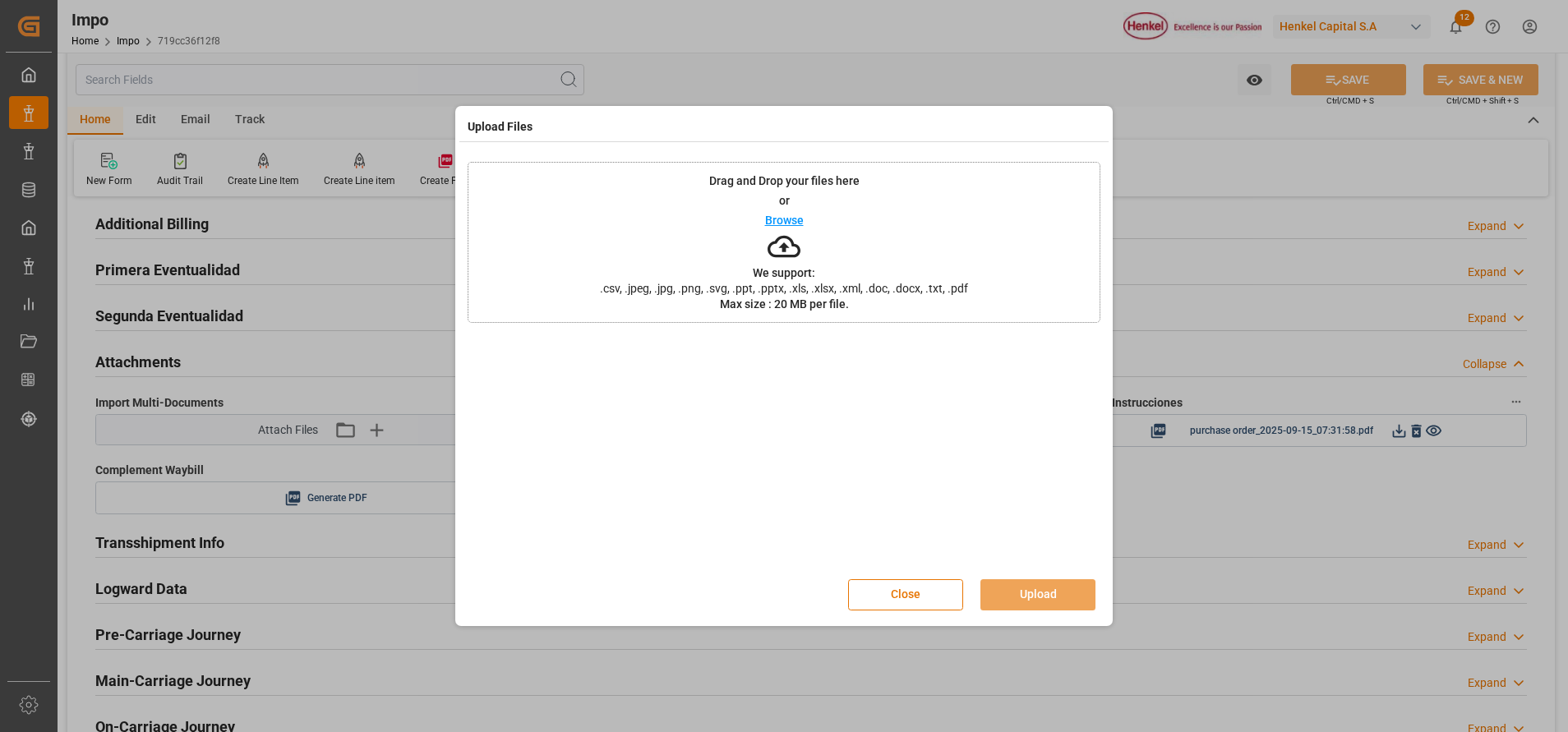
click at [775, 215] on p "Browse" at bounding box center [784, 220] width 38 height 12
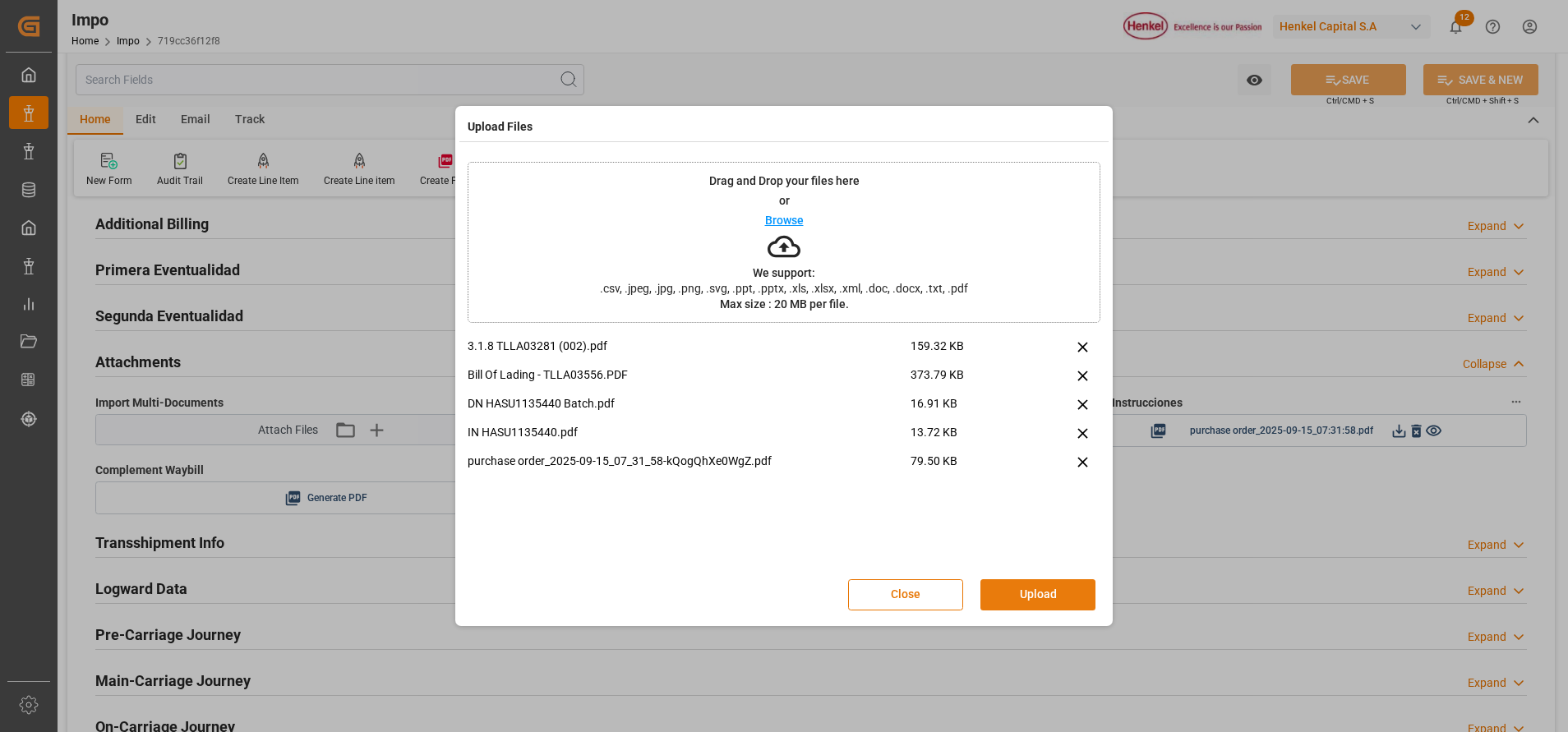
click at [990, 588] on button "Upload" at bounding box center [1037, 594] width 115 height 31
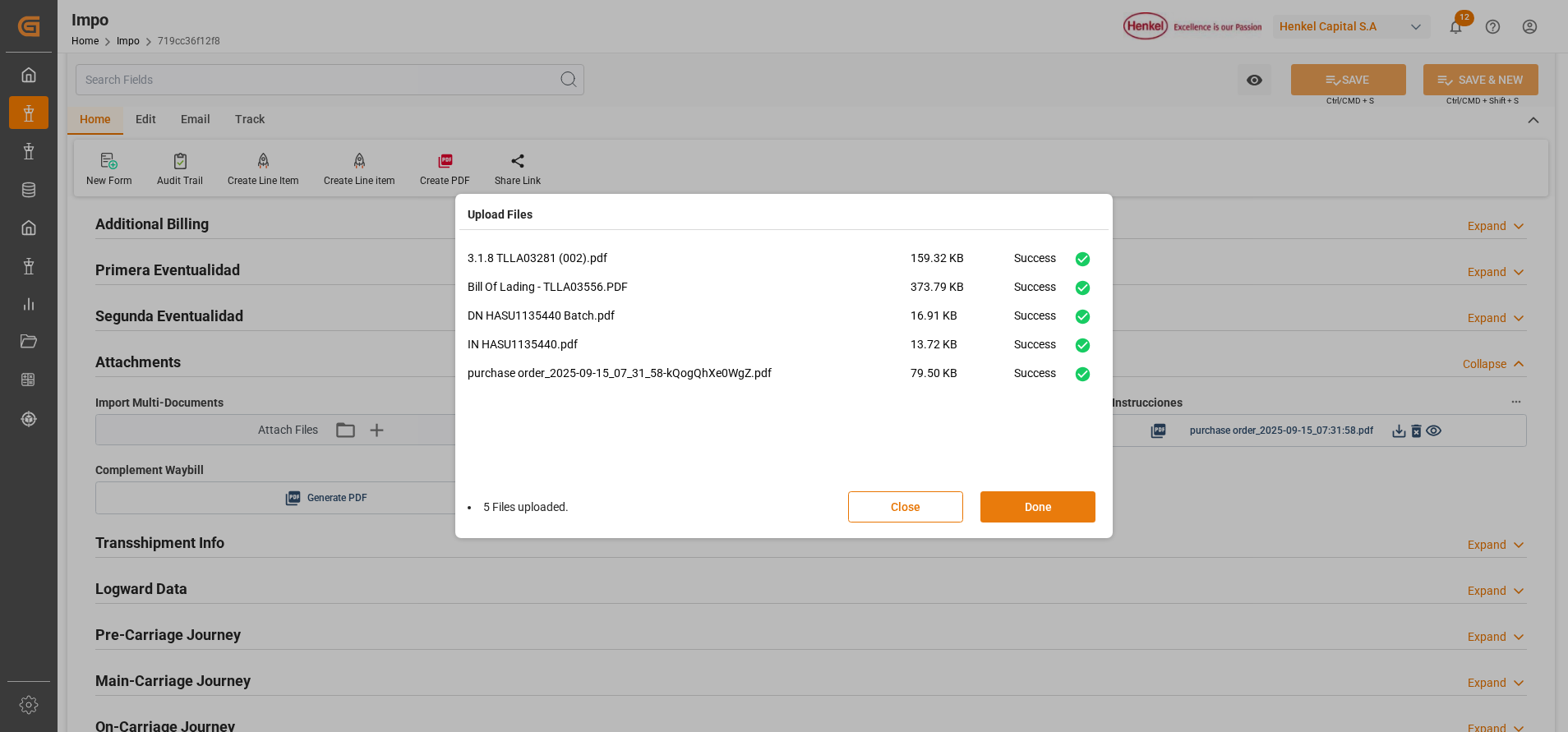
click at [1060, 509] on button "Done" at bounding box center [1037, 506] width 115 height 31
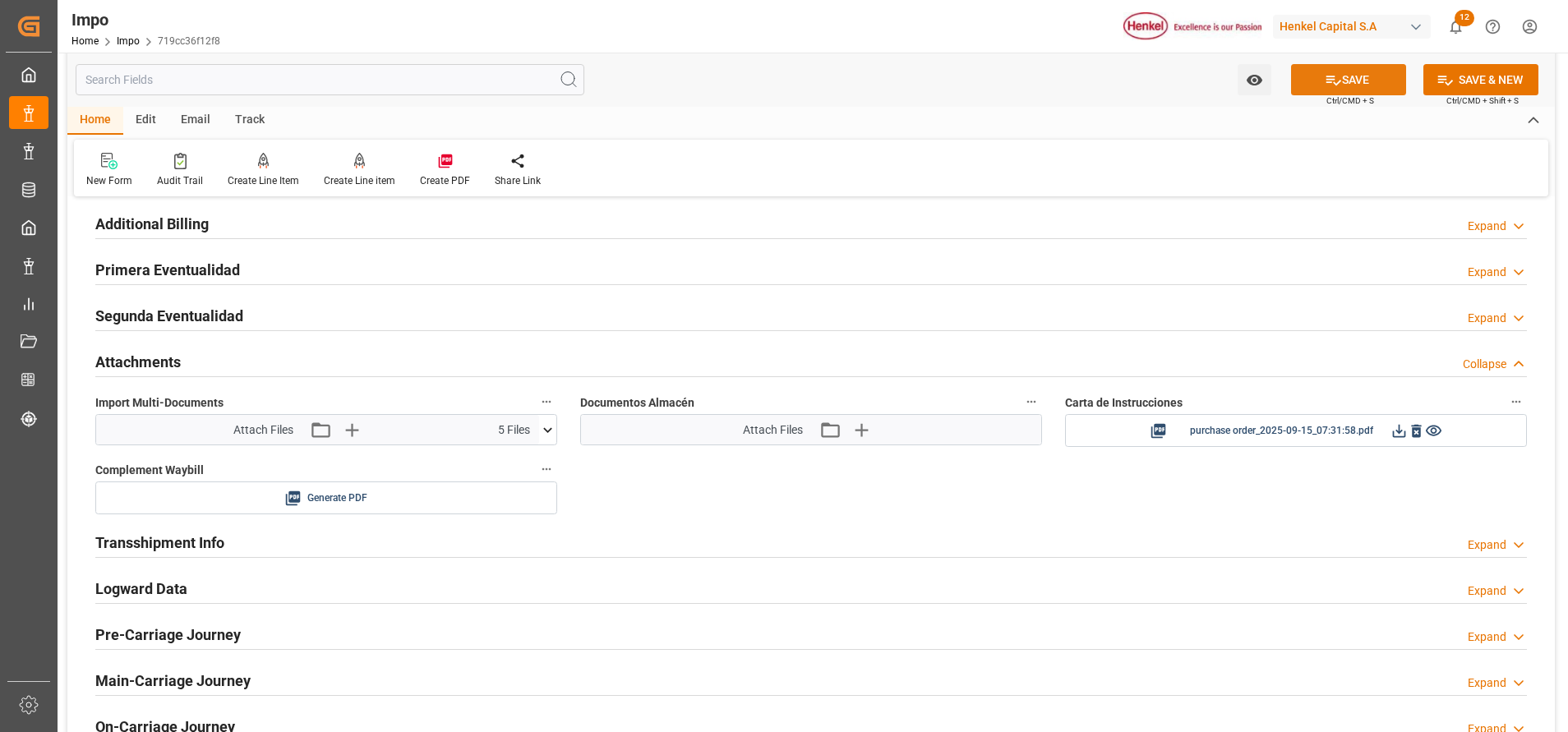
click at [1359, 75] on button "SAVE" at bounding box center [1348, 79] width 115 height 31
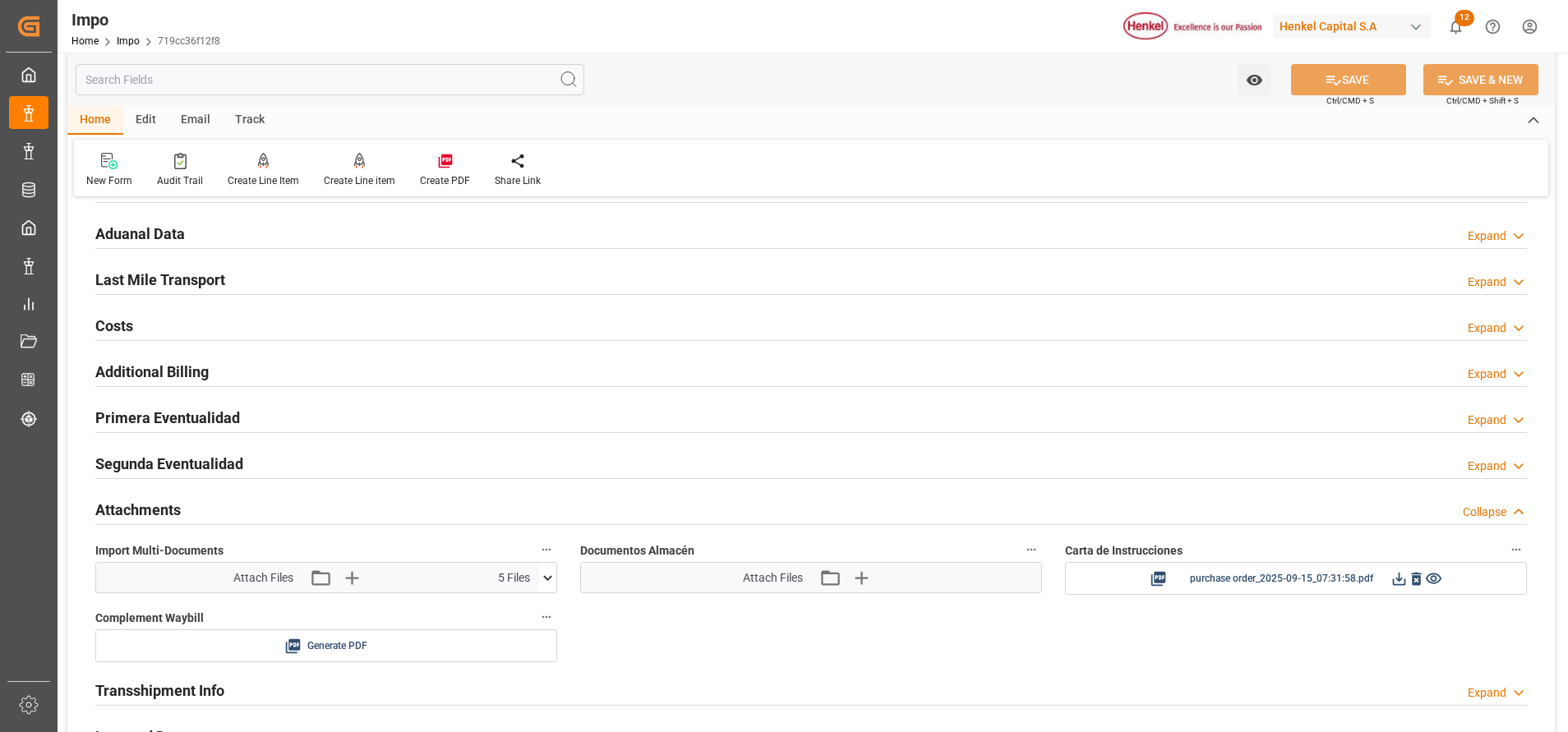
scroll to position [1140, 0]
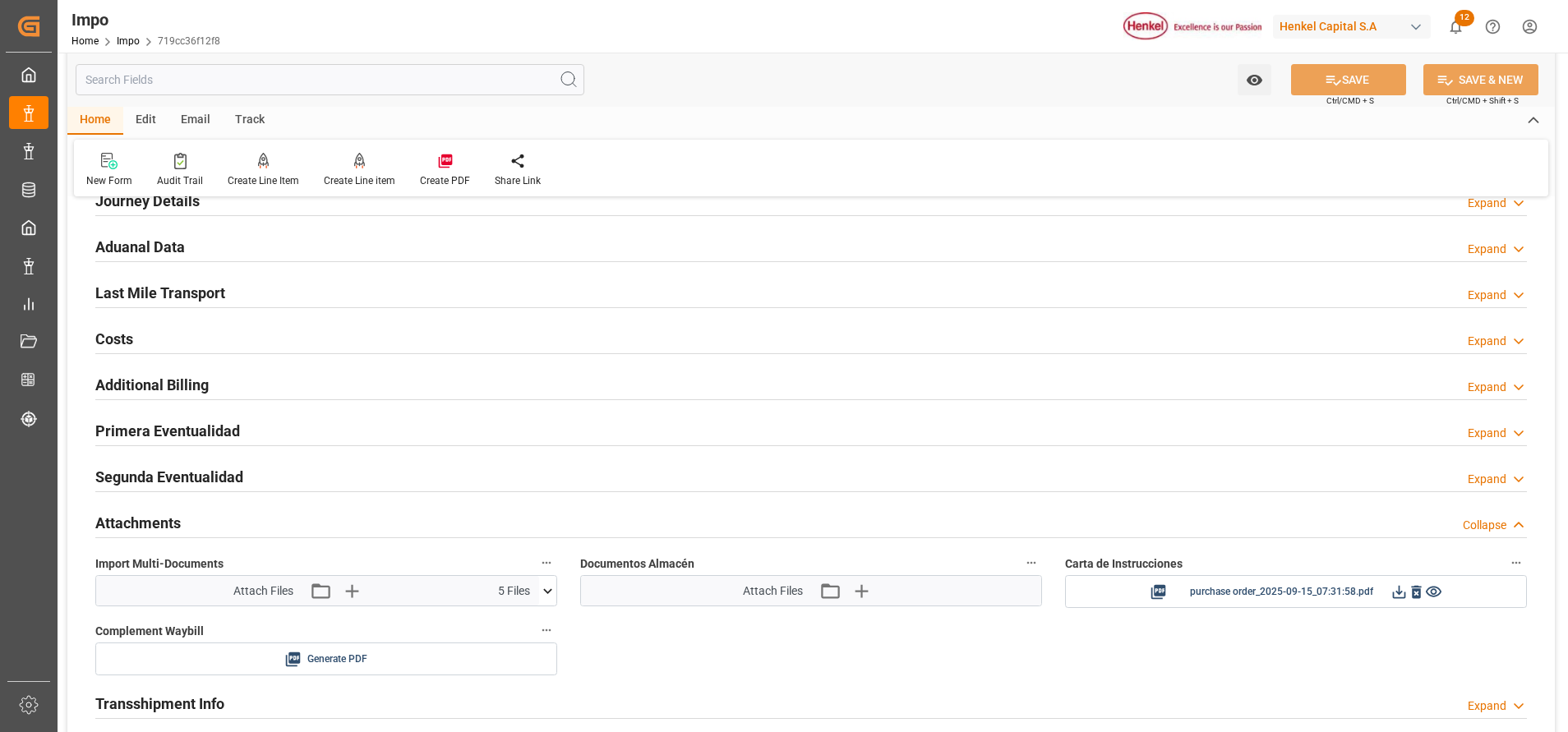
click at [143, 525] on h2 "Attachments" at bounding box center [138, 523] width 86 height 22
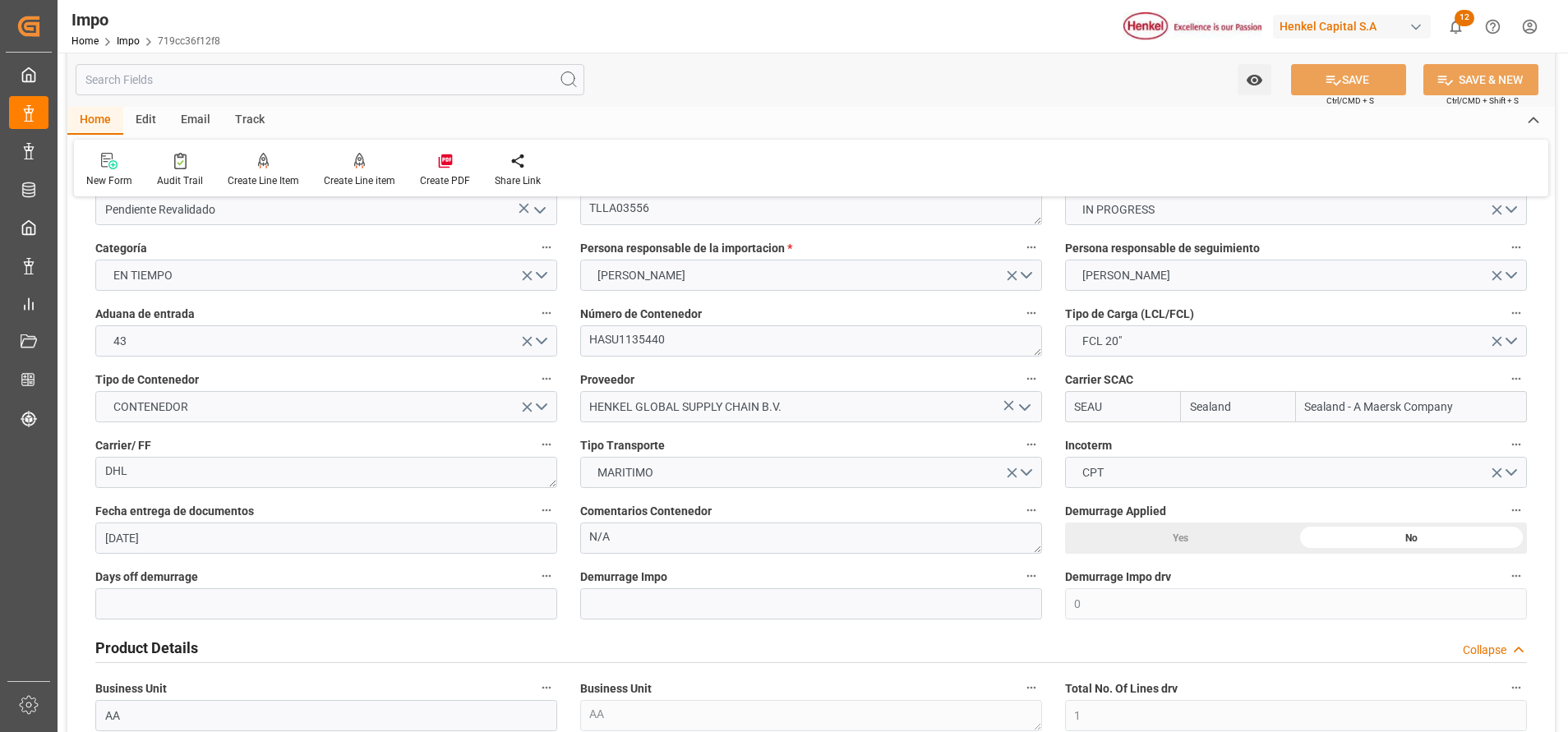
scroll to position [0, 0]
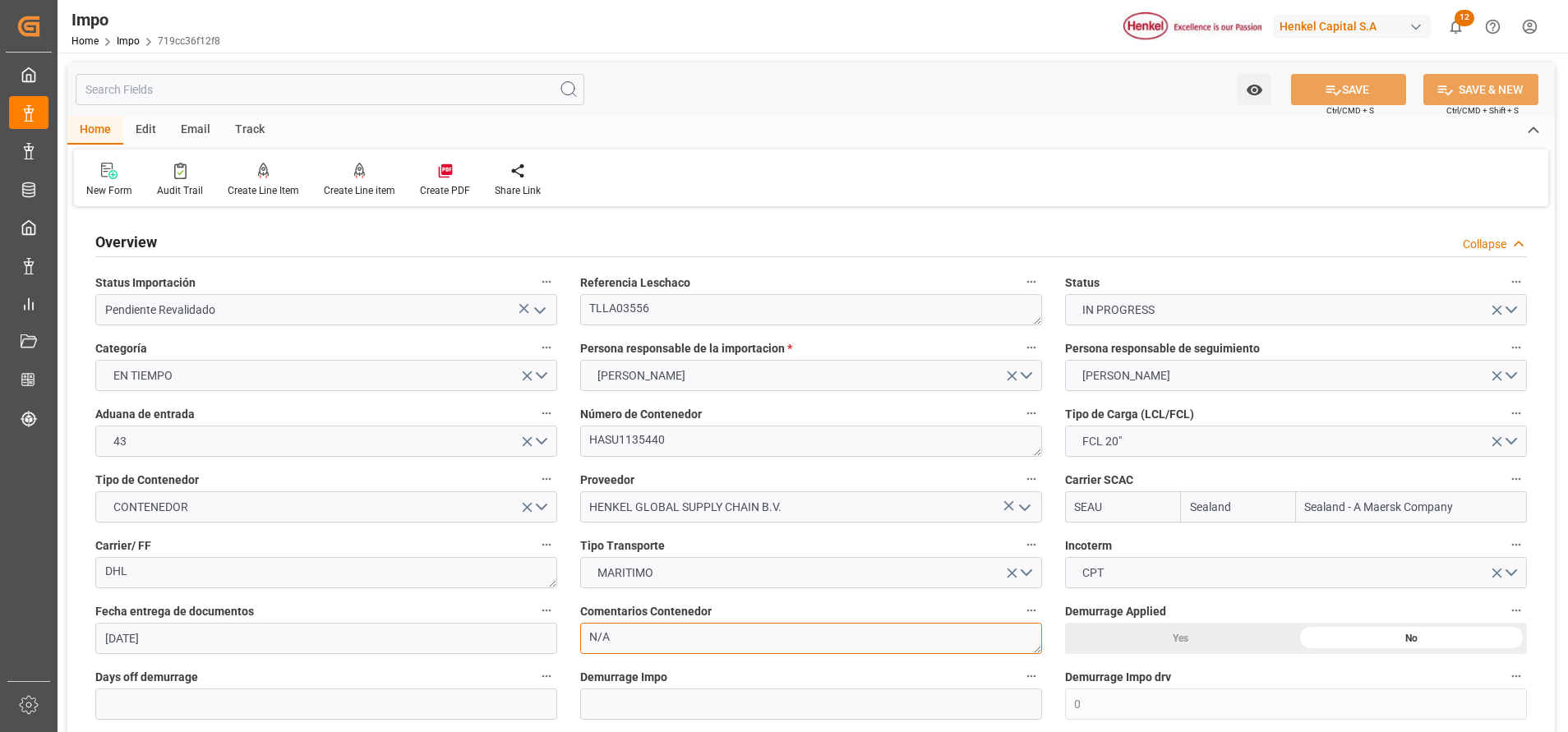
click at [713, 641] on textarea "N/A" at bounding box center [811, 638] width 461 height 31
type textarea "N"
type textarea "PENDIENTE NA"
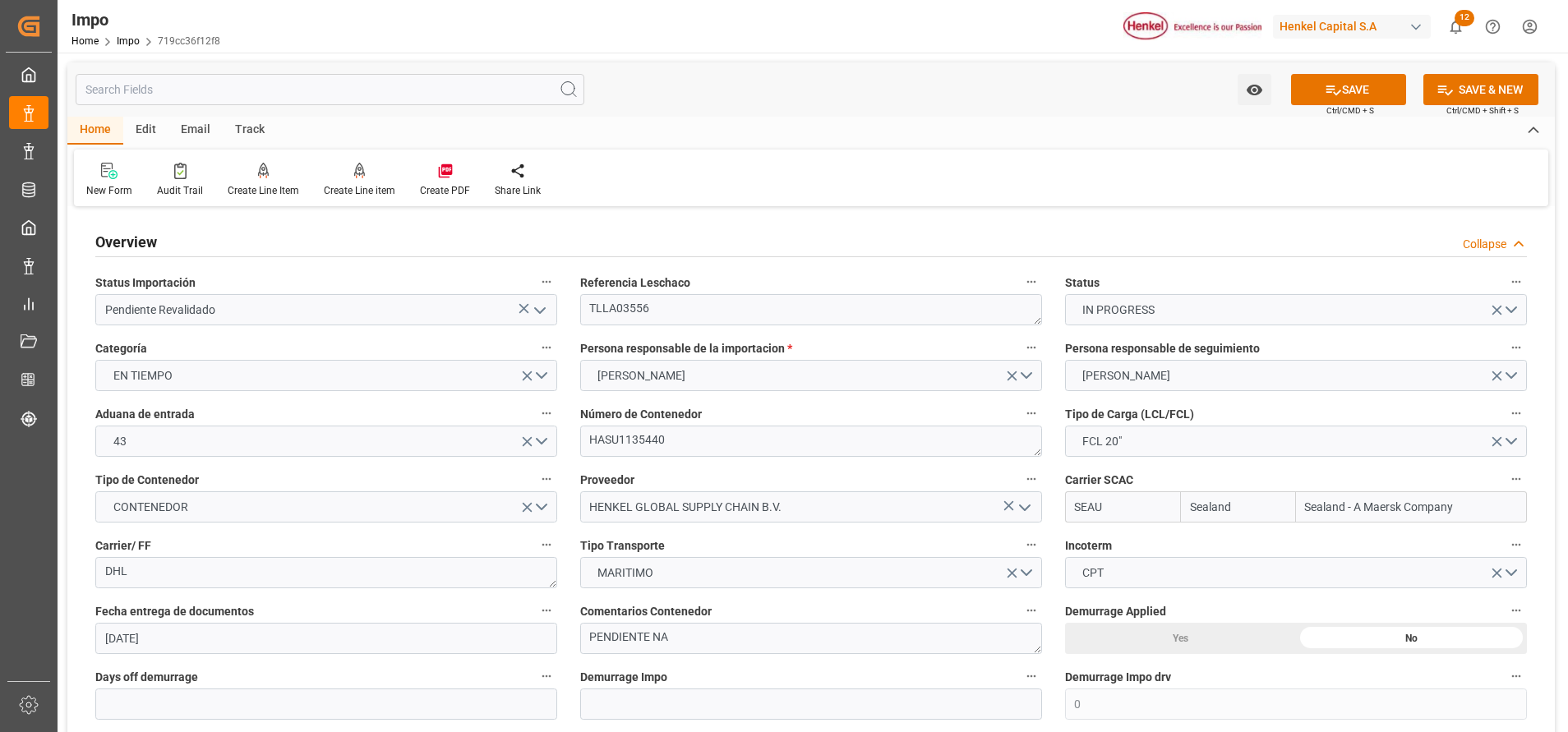
click at [1155, 239] on div "Overview Collapse" at bounding box center [811, 240] width 1432 height 31
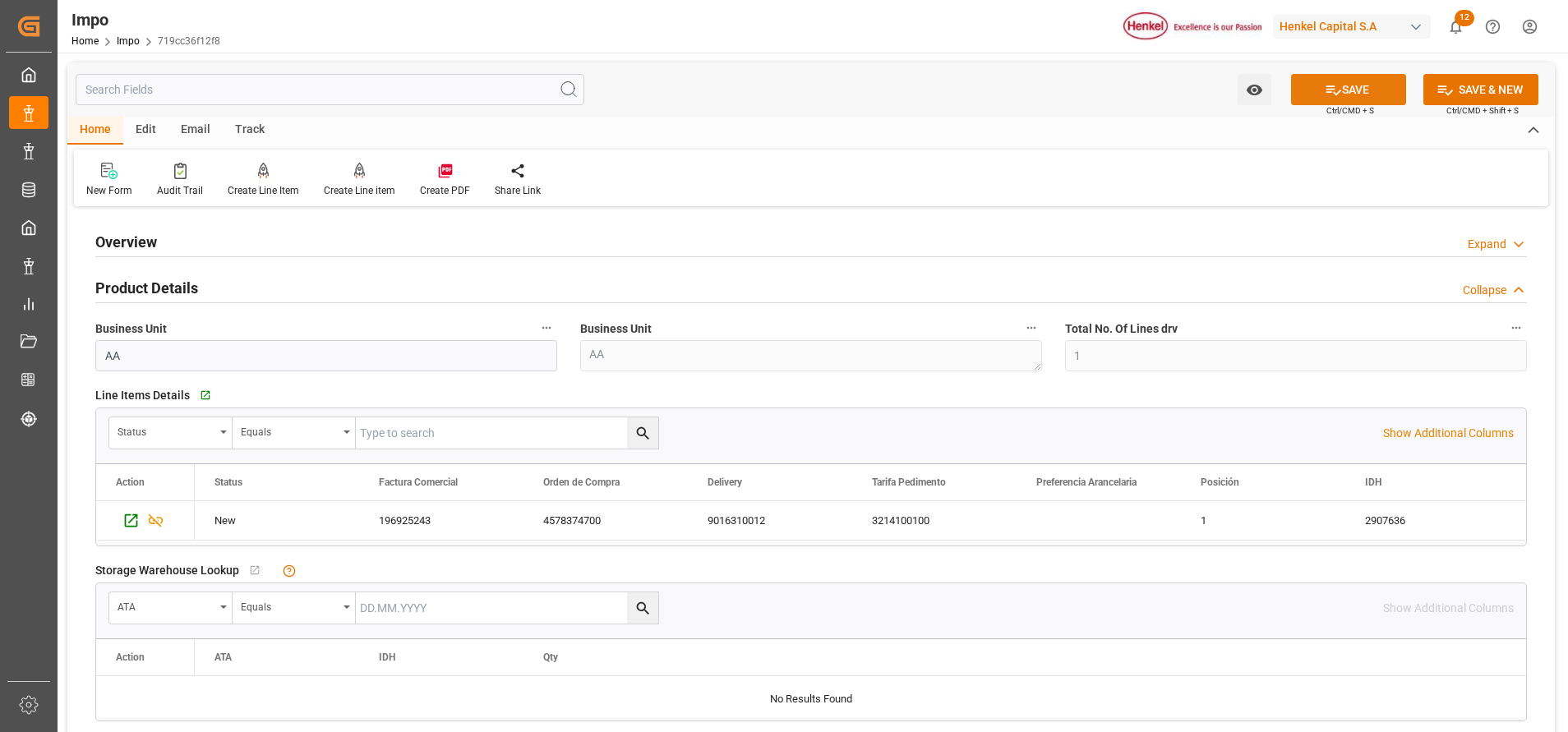
click at [1368, 85] on button "SAVE" at bounding box center [1348, 89] width 115 height 31
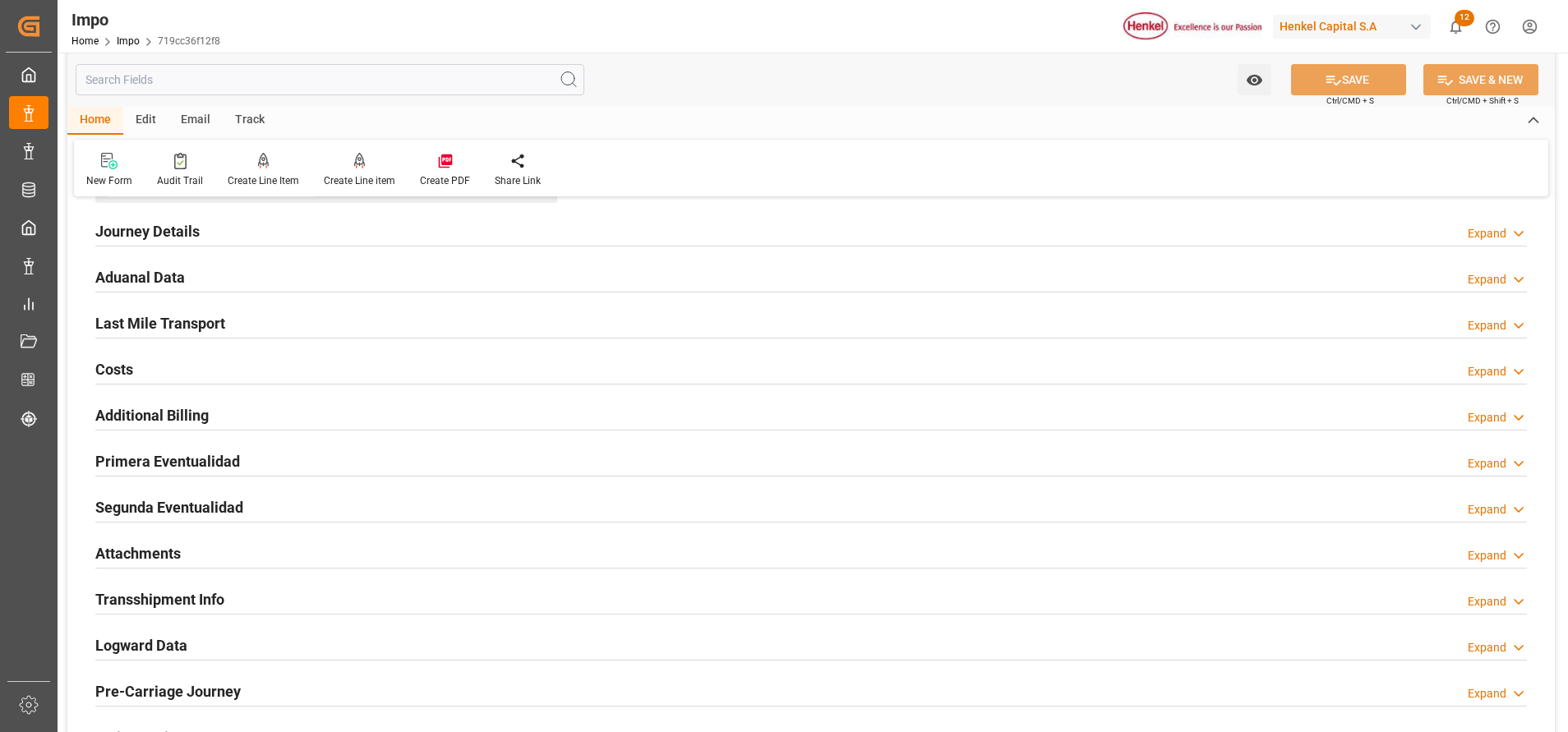
scroll to position [653, 0]
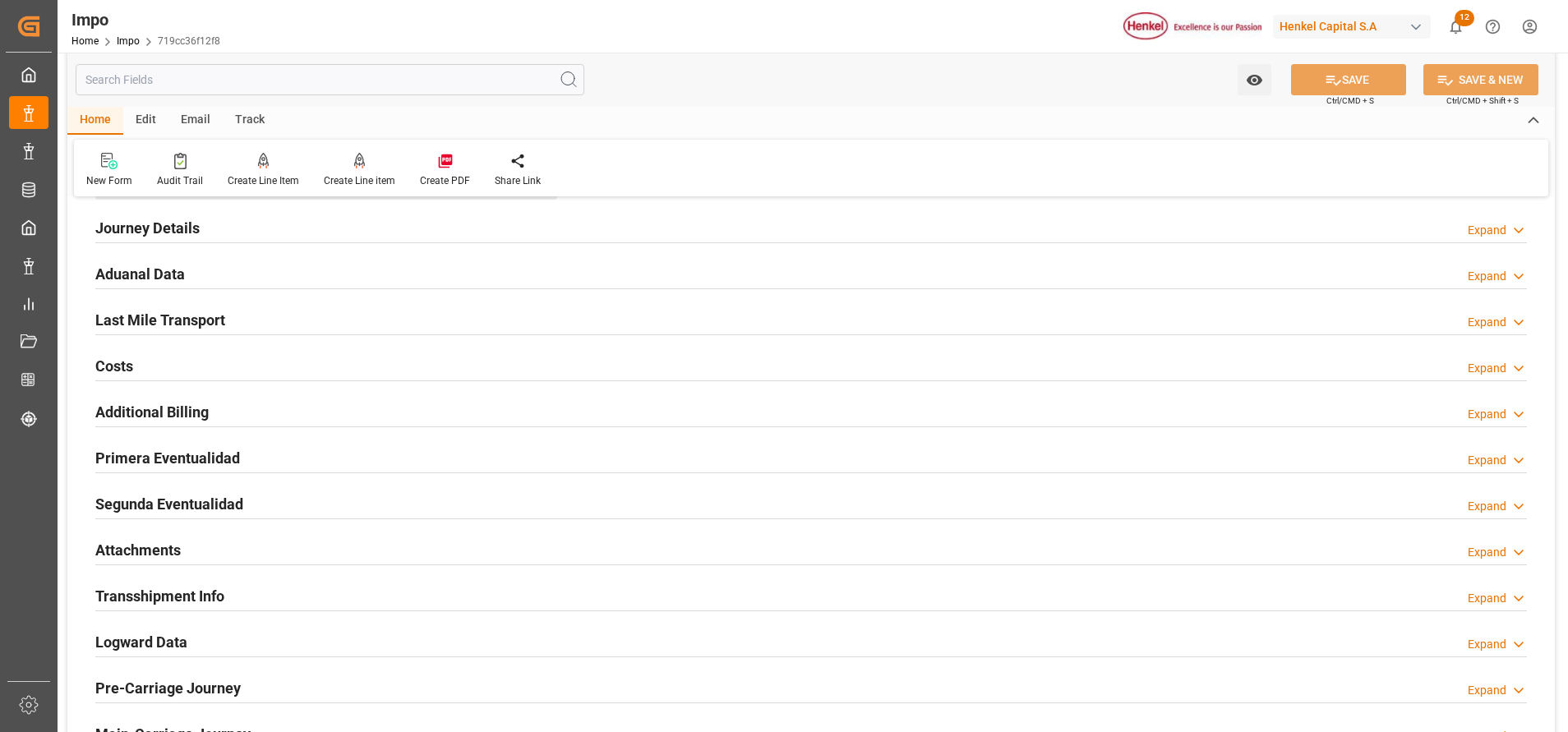
click at [133, 533] on div "Attachments Expand" at bounding box center [811, 550] width 1454 height 46
click at [130, 543] on h2 "Attachments" at bounding box center [138, 549] width 86 height 22
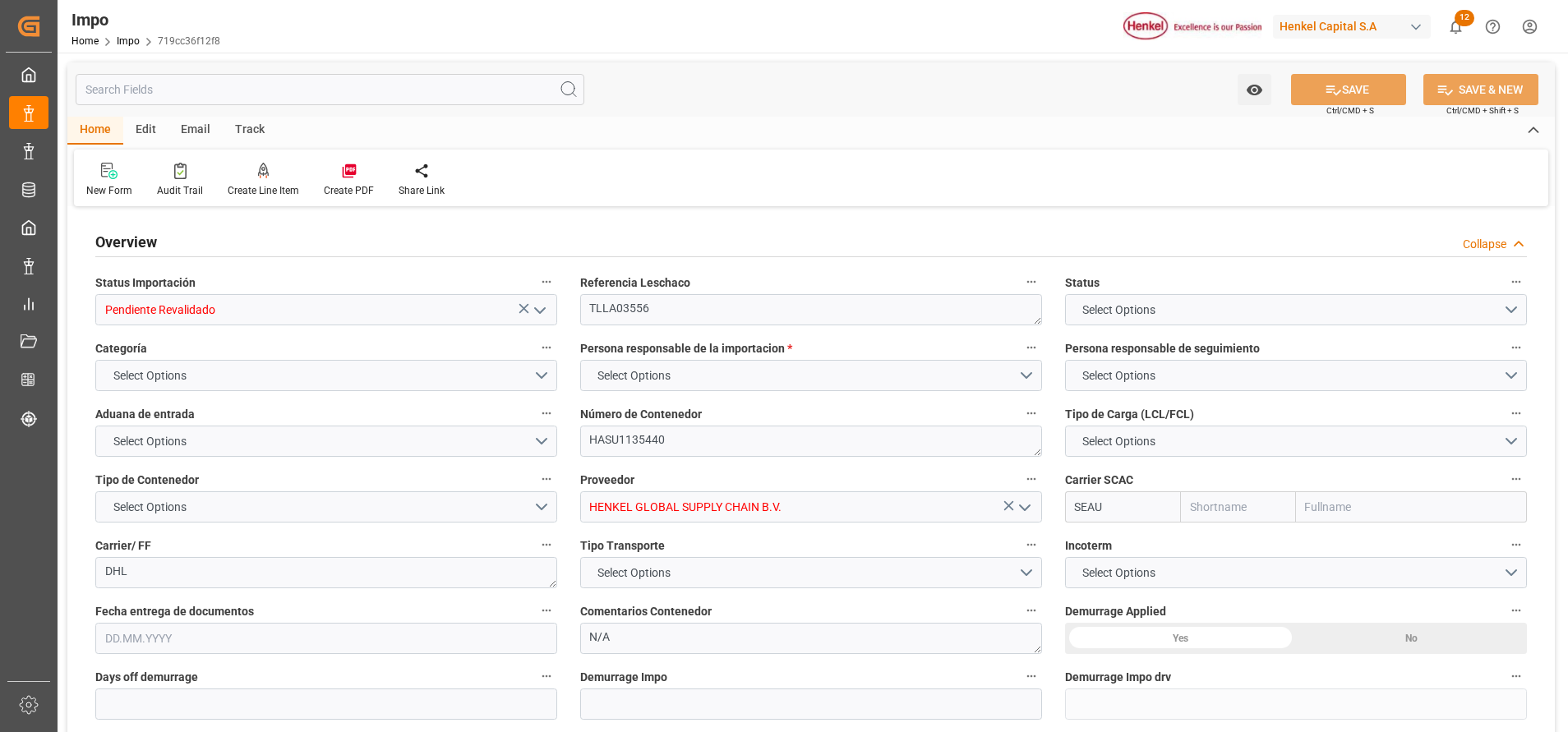
type input "Sealand"
type input "Sealand - A Maersk Company"
type input "0"
type input "1"
type input "28"
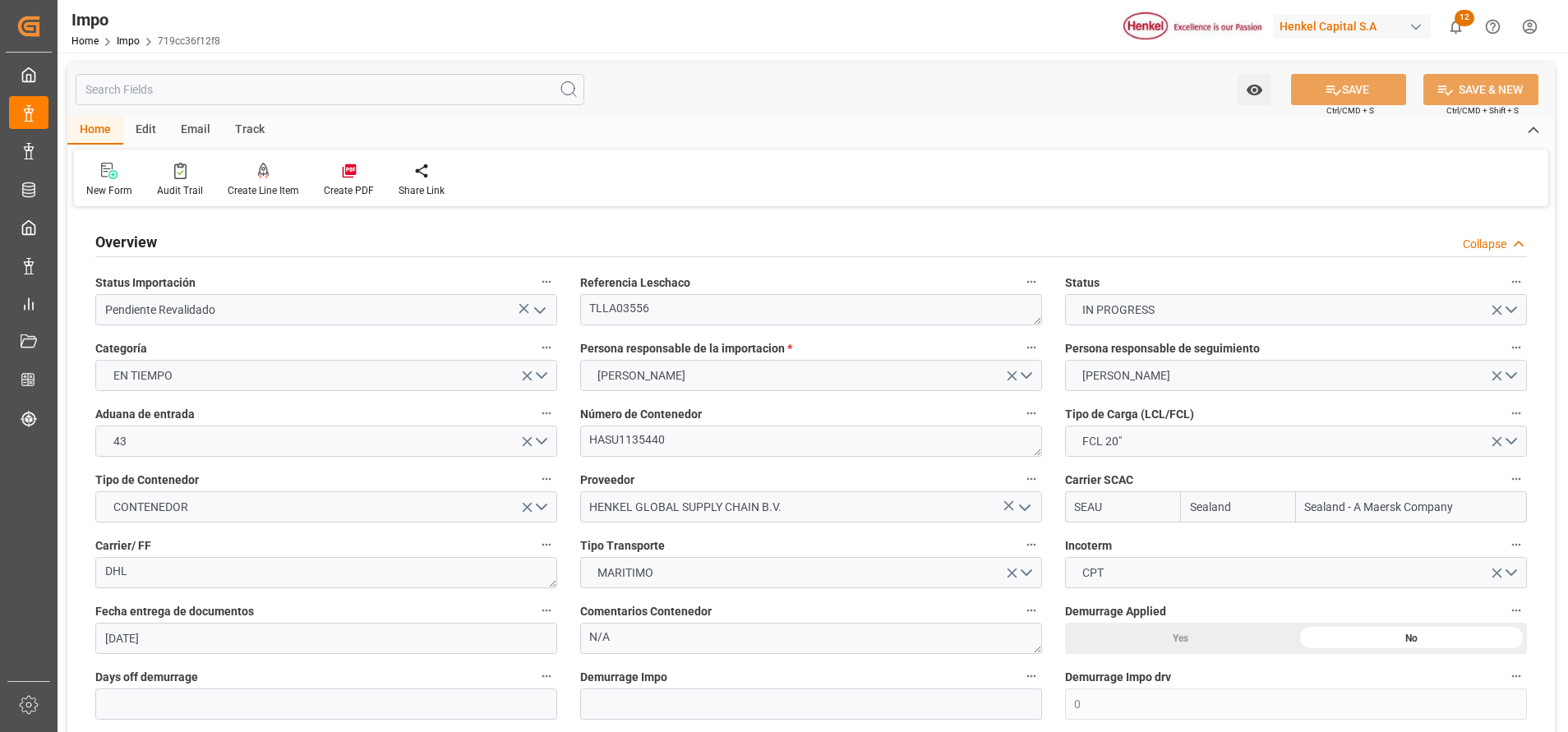
type input "[DATE]"
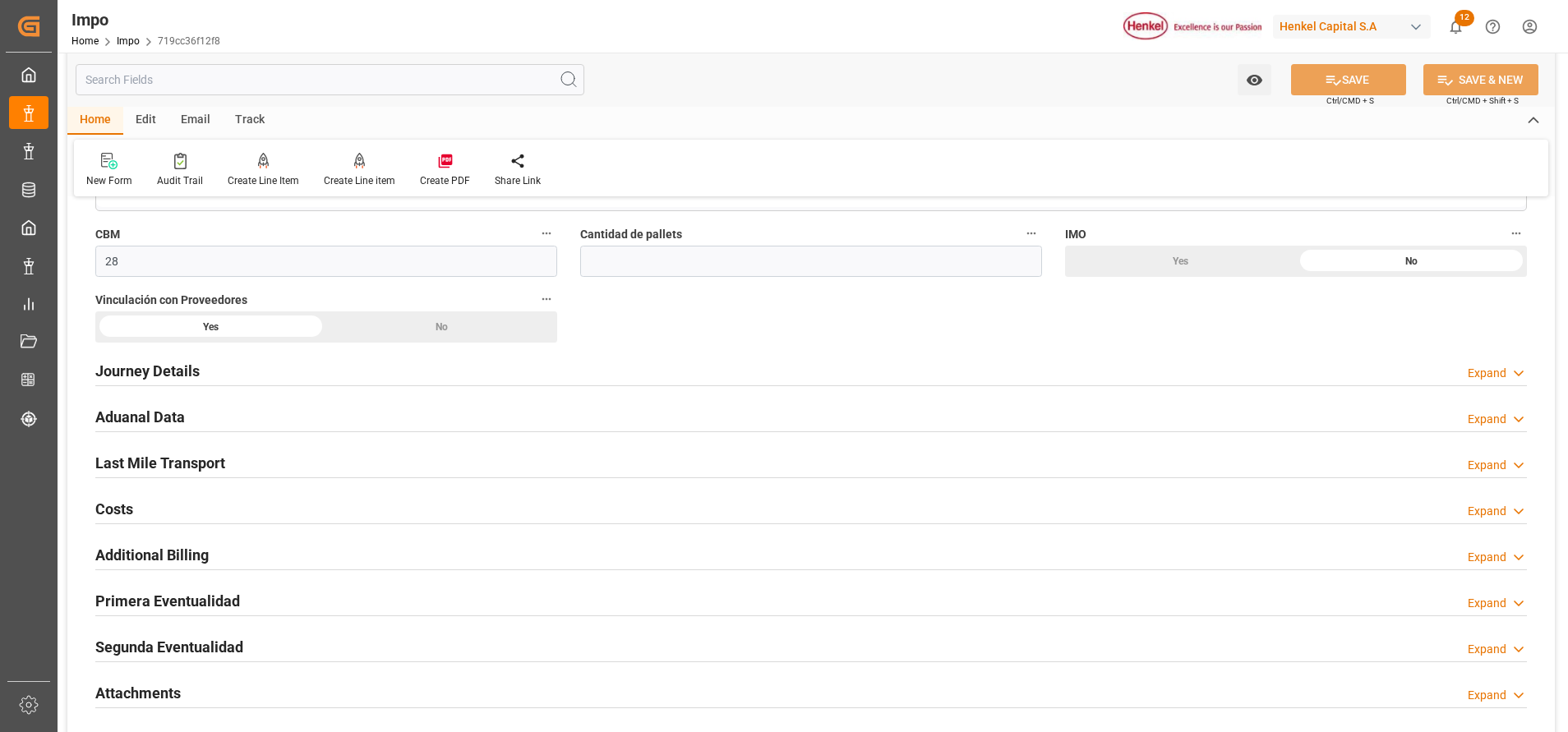
scroll to position [1077, 0]
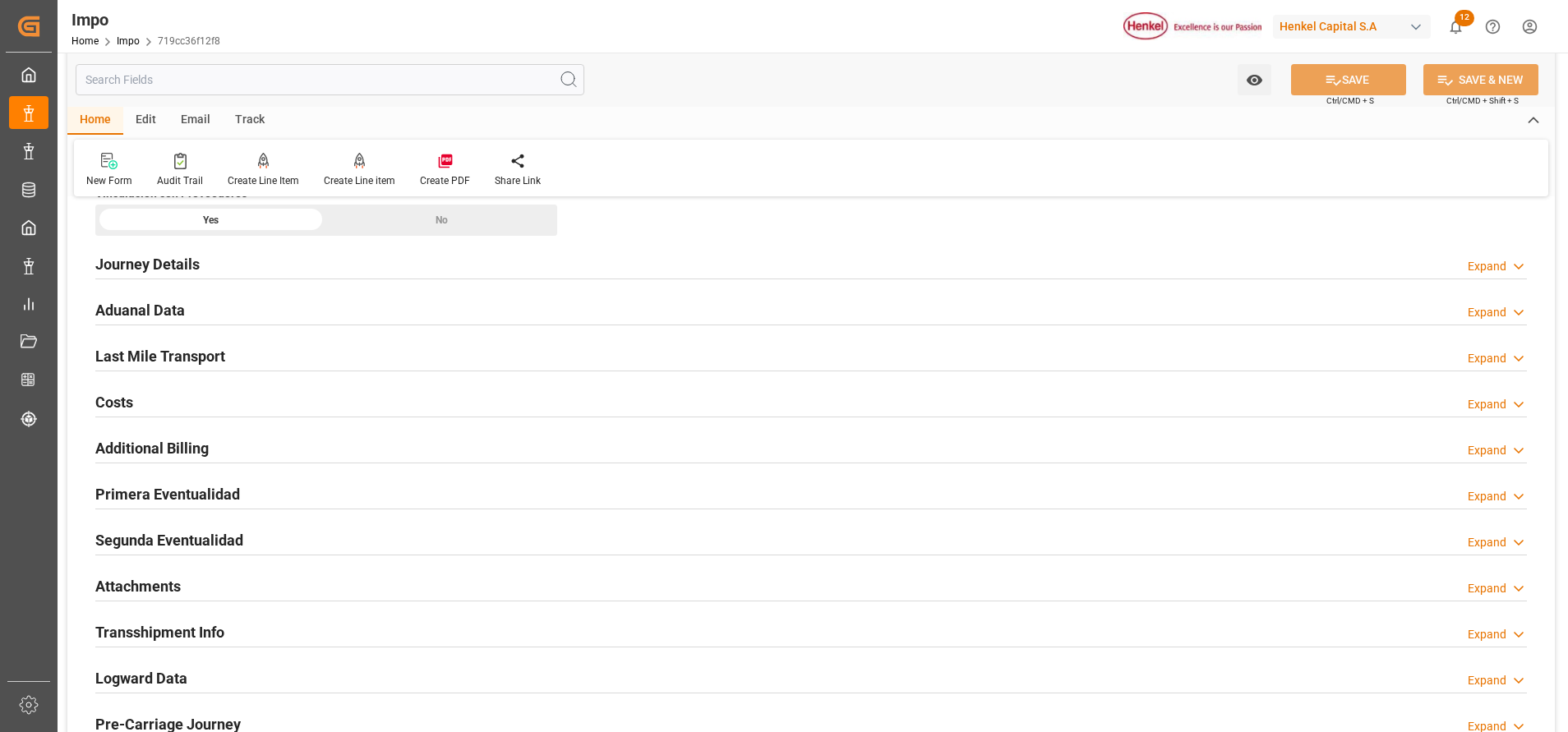
click at [133, 589] on h2 "Attachments" at bounding box center [138, 586] width 86 height 22
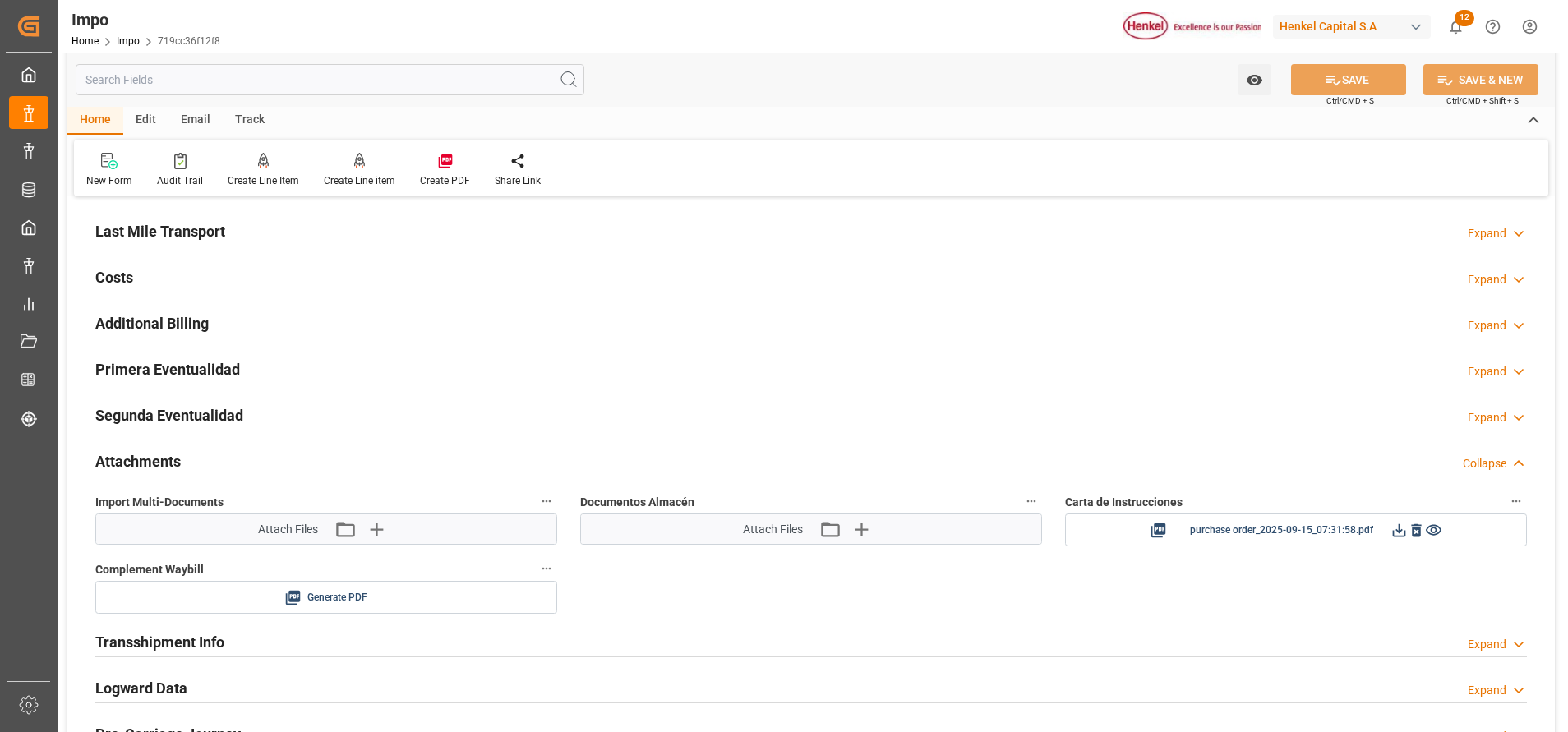
scroll to position [1202, 0]
click at [375, 528] on icon "button" at bounding box center [376, 529] width 16 height 16
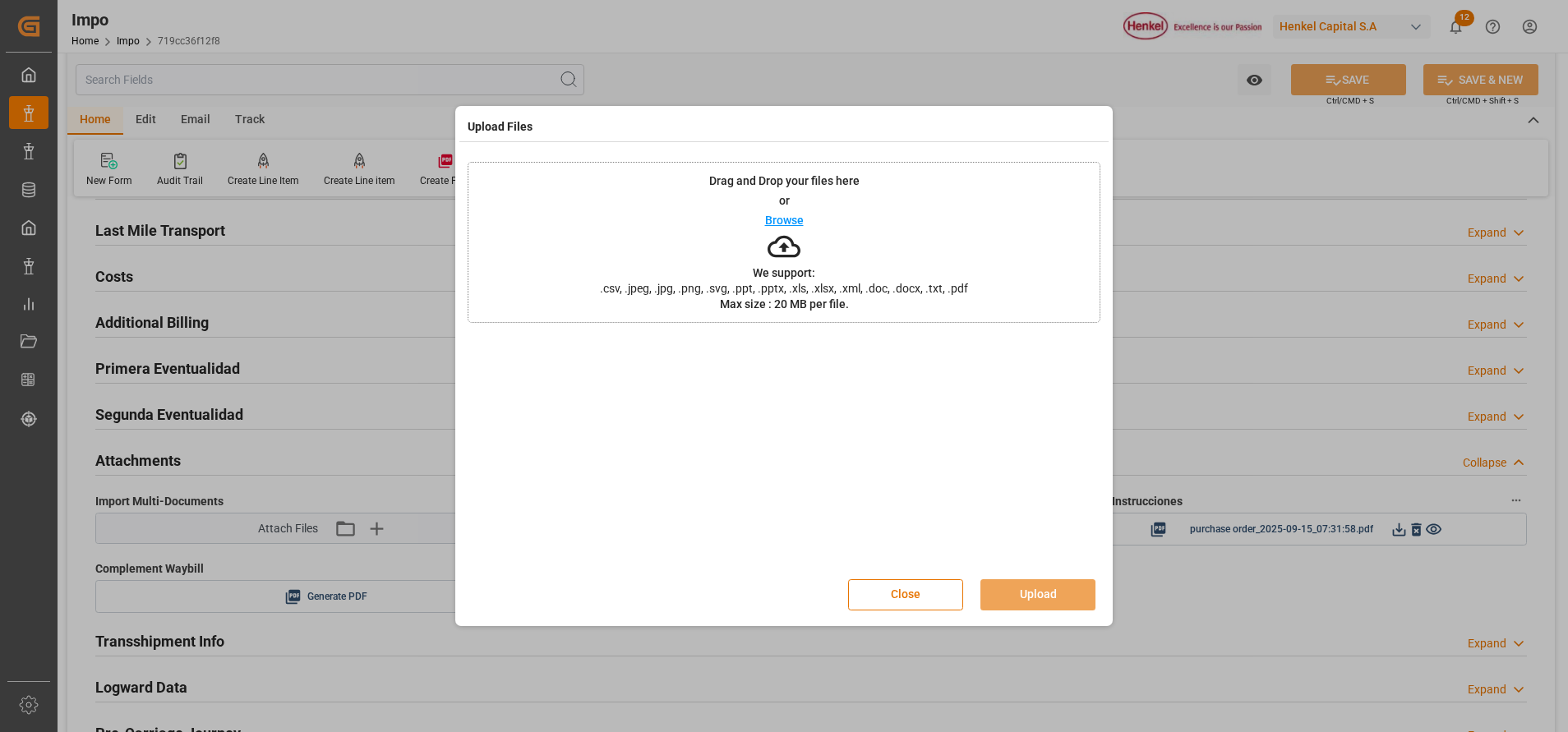
click at [776, 220] on p "Browse" at bounding box center [784, 220] width 38 height 12
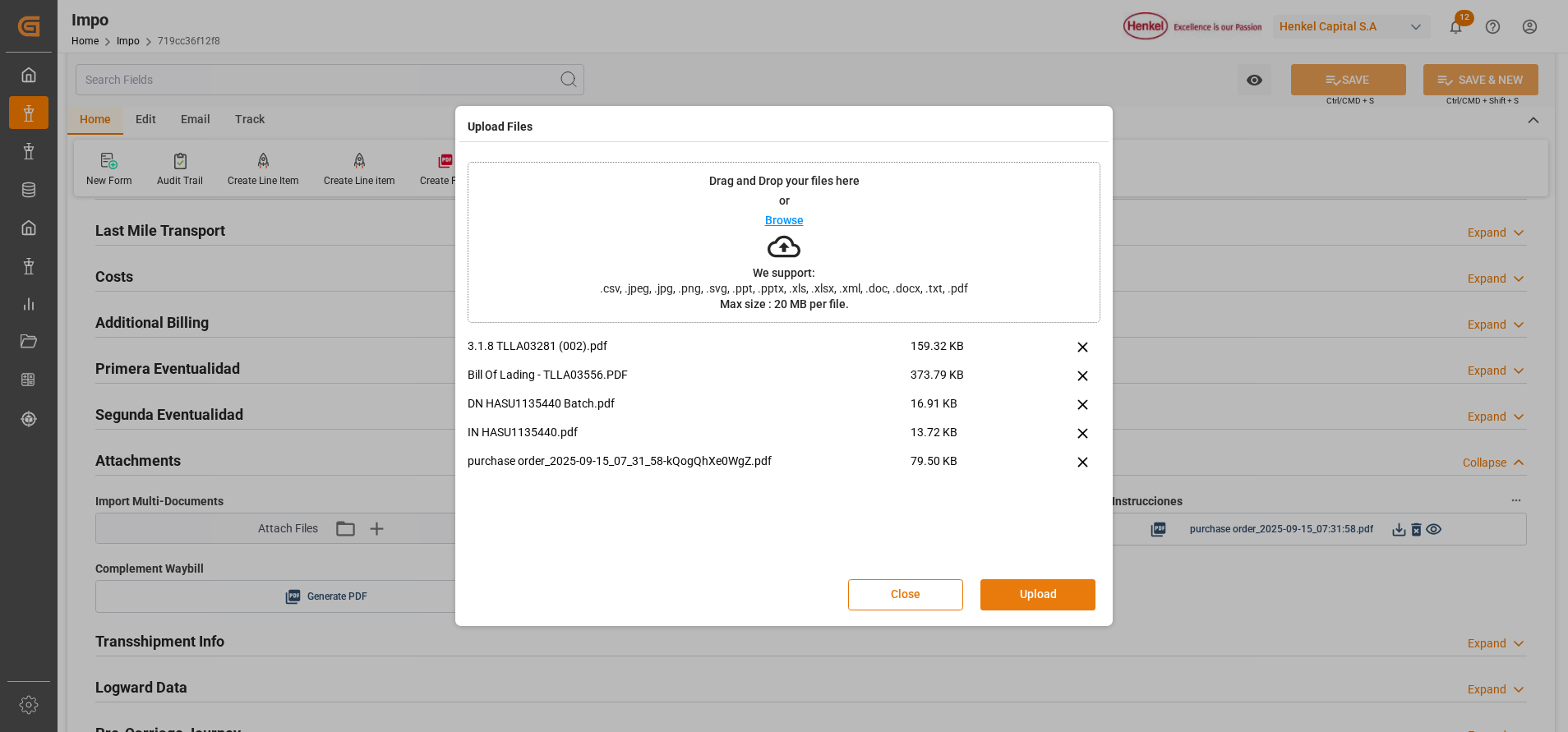
click at [1009, 585] on button "Upload" at bounding box center [1037, 594] width 115 height 31
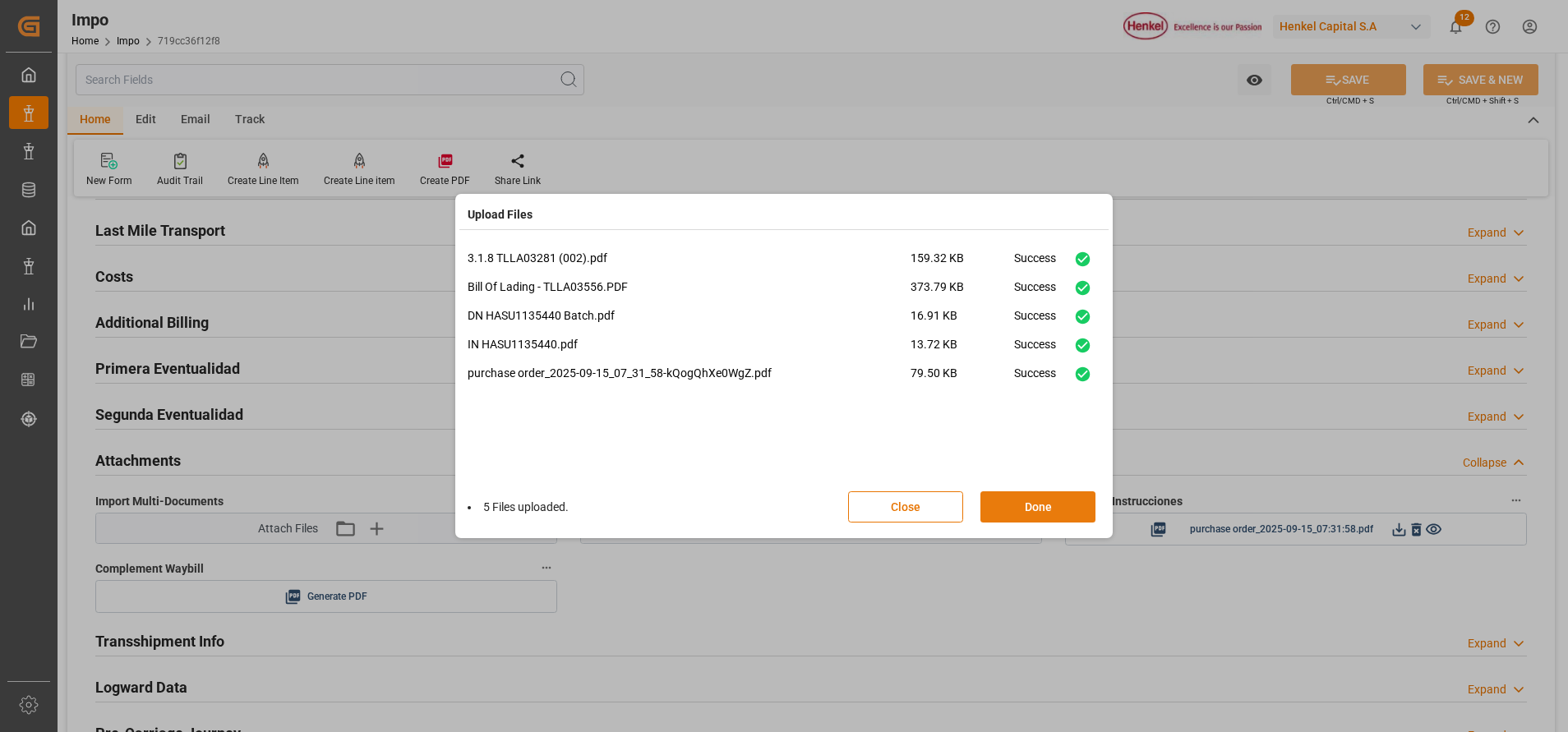
click at [1073, 506] on button "Done" at bounding box center [1037, 506] width 115 height 31
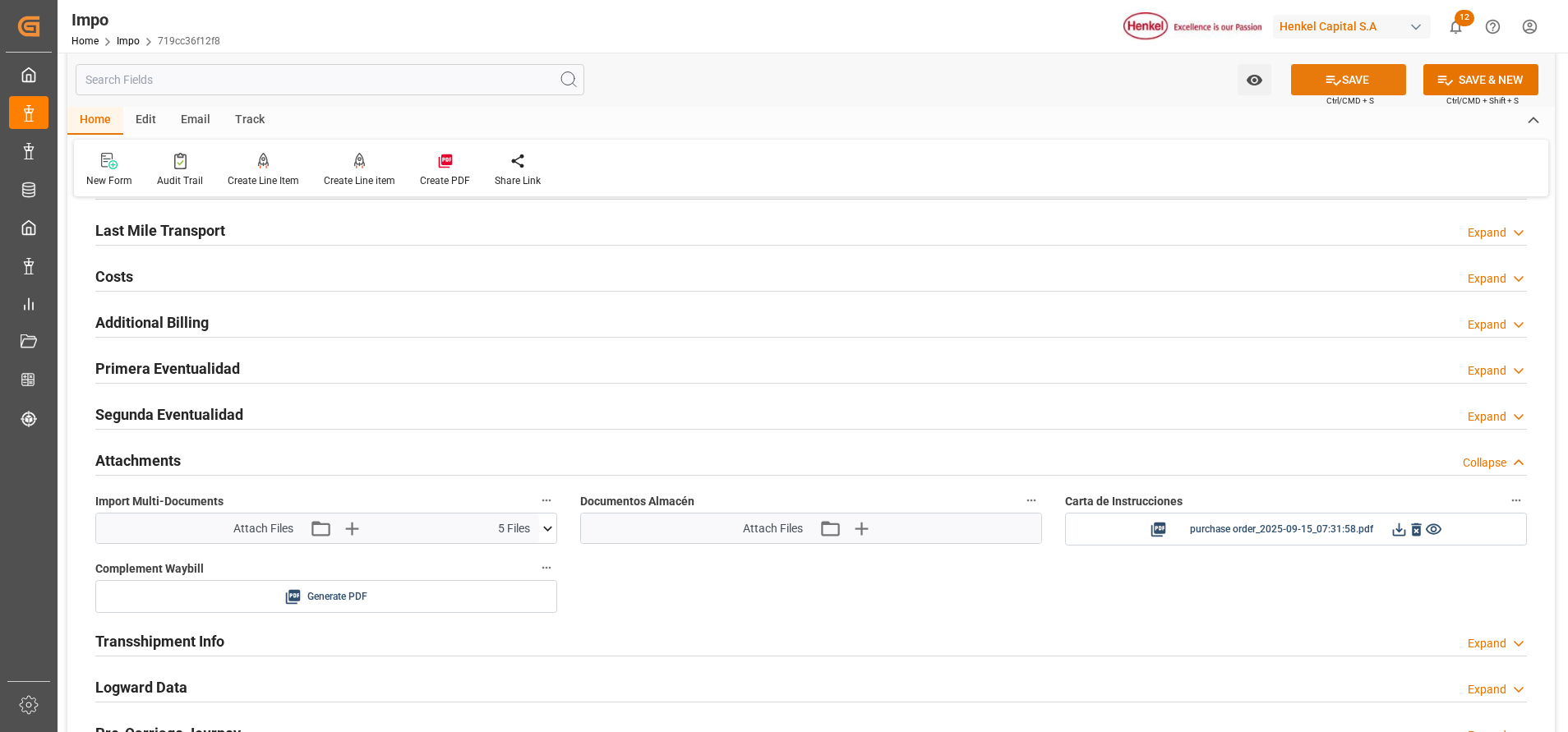
click at [1336, 87] on icon at bounding box center [1333, 79] width 17 height 17
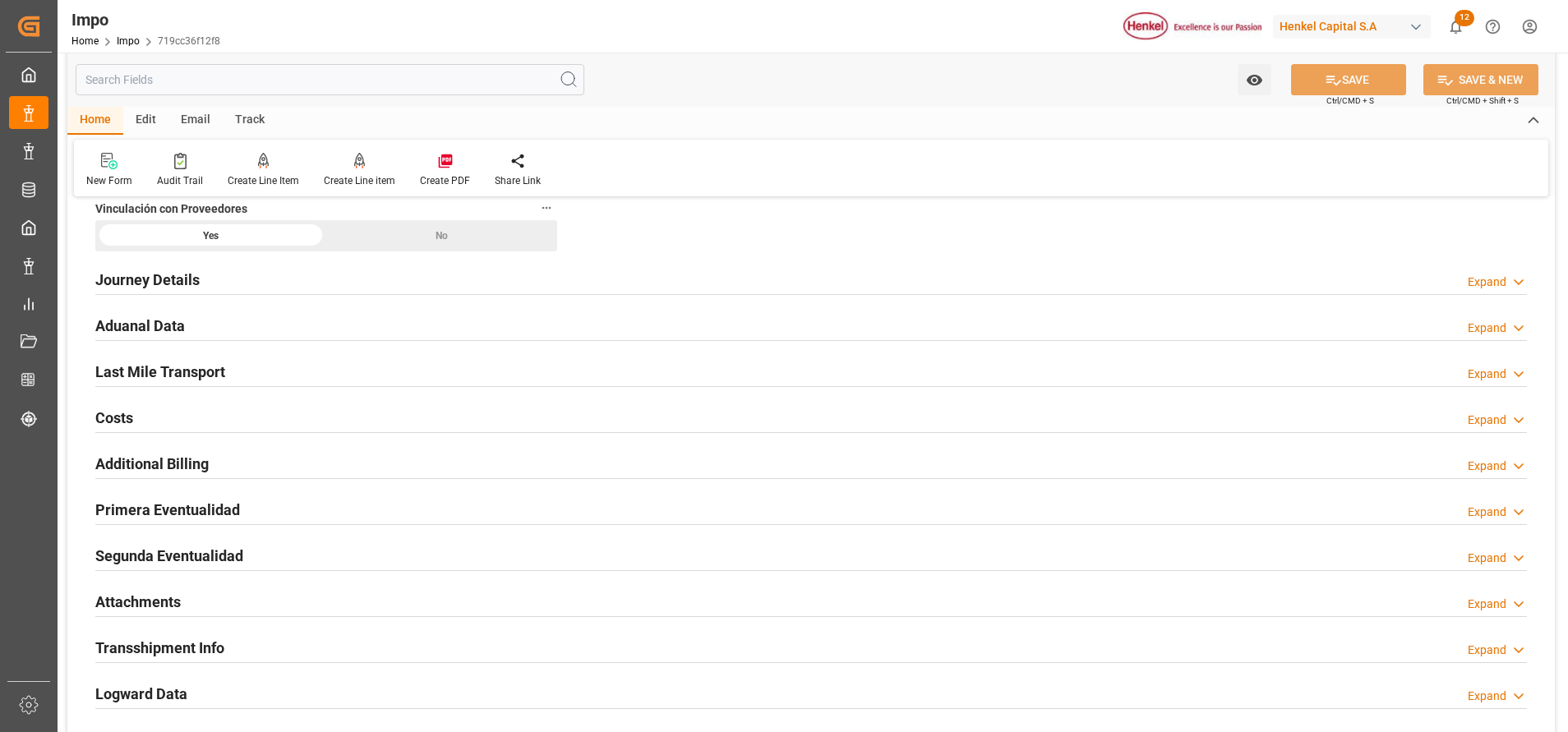
scroll to position [1216, 0]
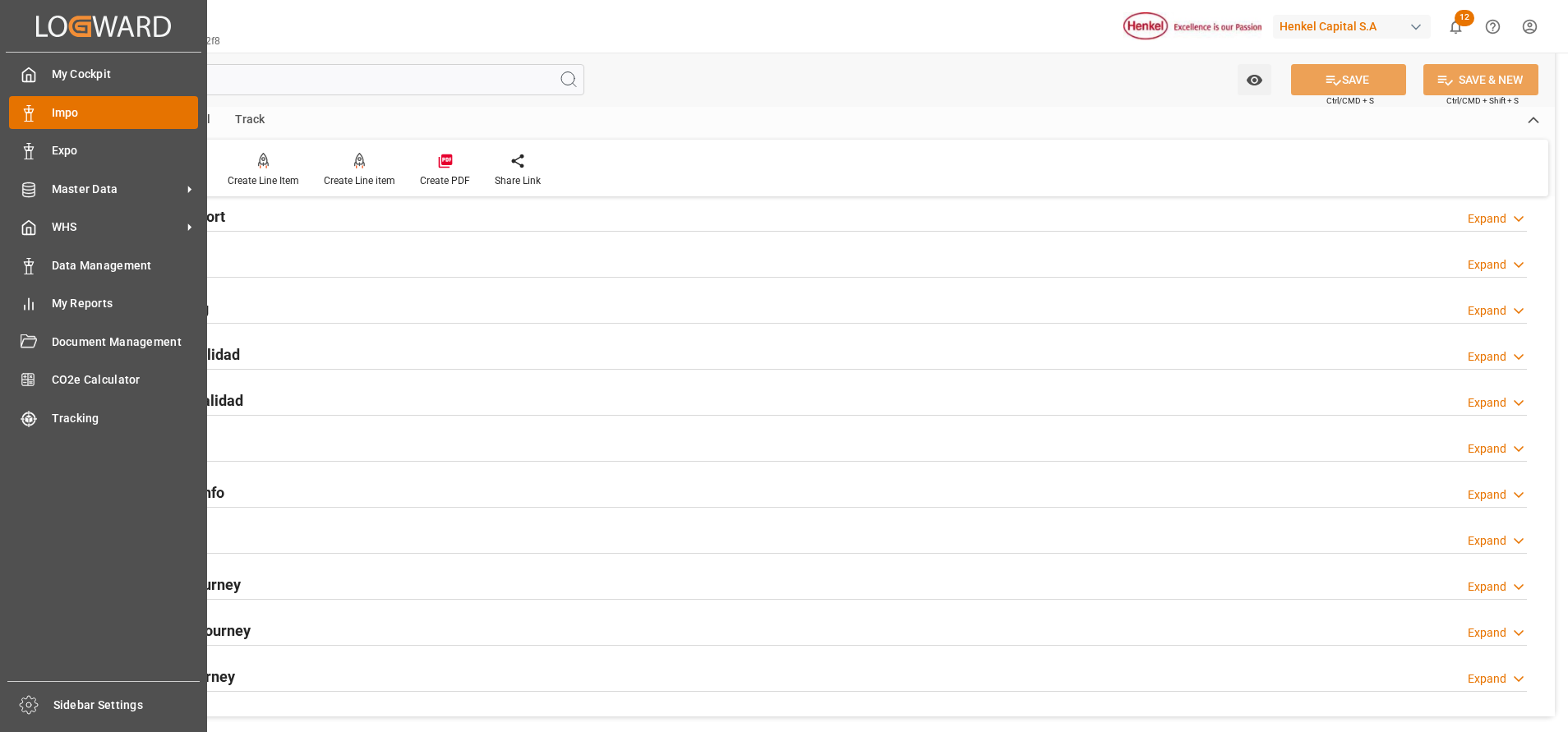
click at [93, 113] on span "Impo" at bounding box center [125, 112] width 147 height 17
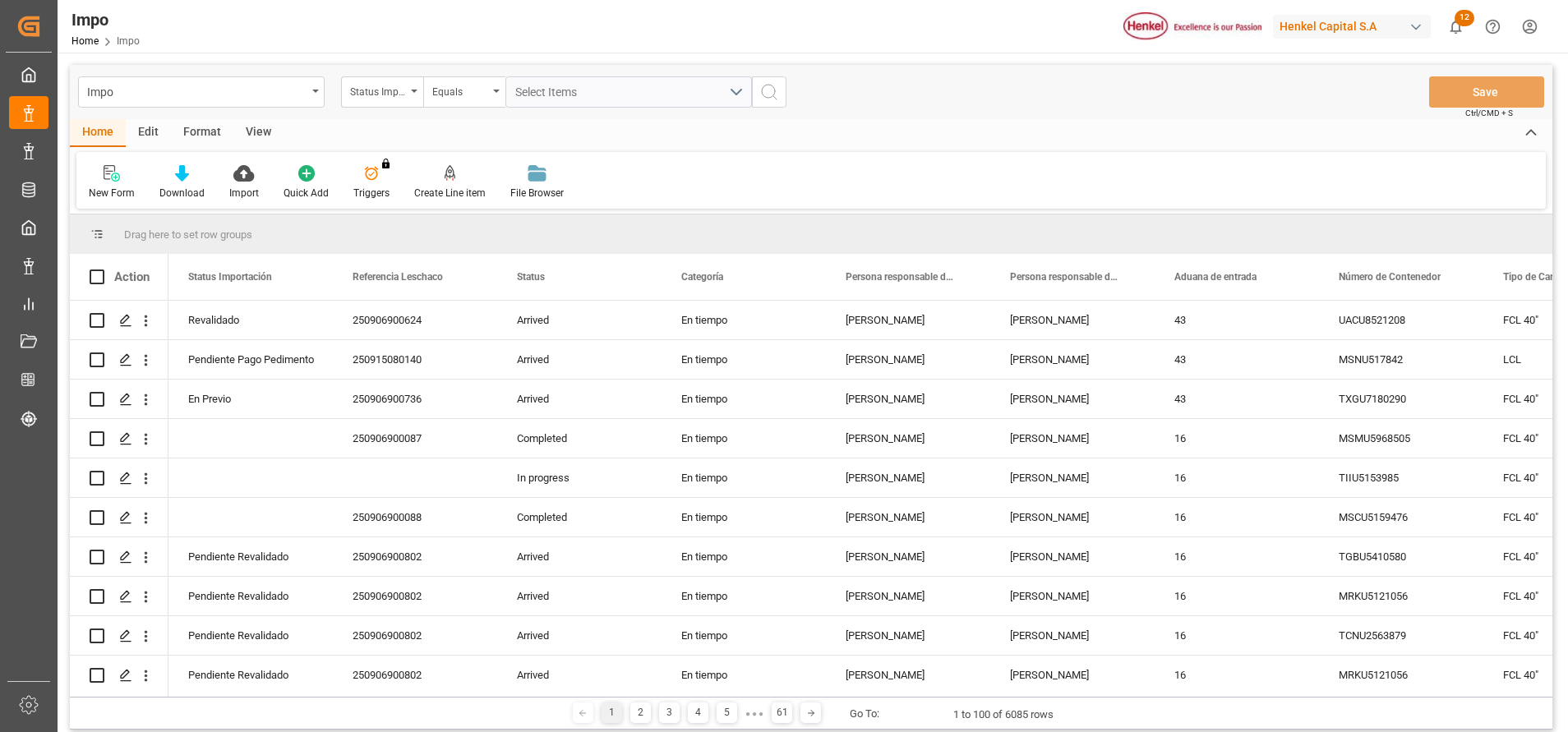
click at [208, 136] on div "Format" at bounding box center [202, 133] width 62 height 28
click at [142, 175] on div "Filter Rows" at bounding box center [113, 182] width 73 height 37
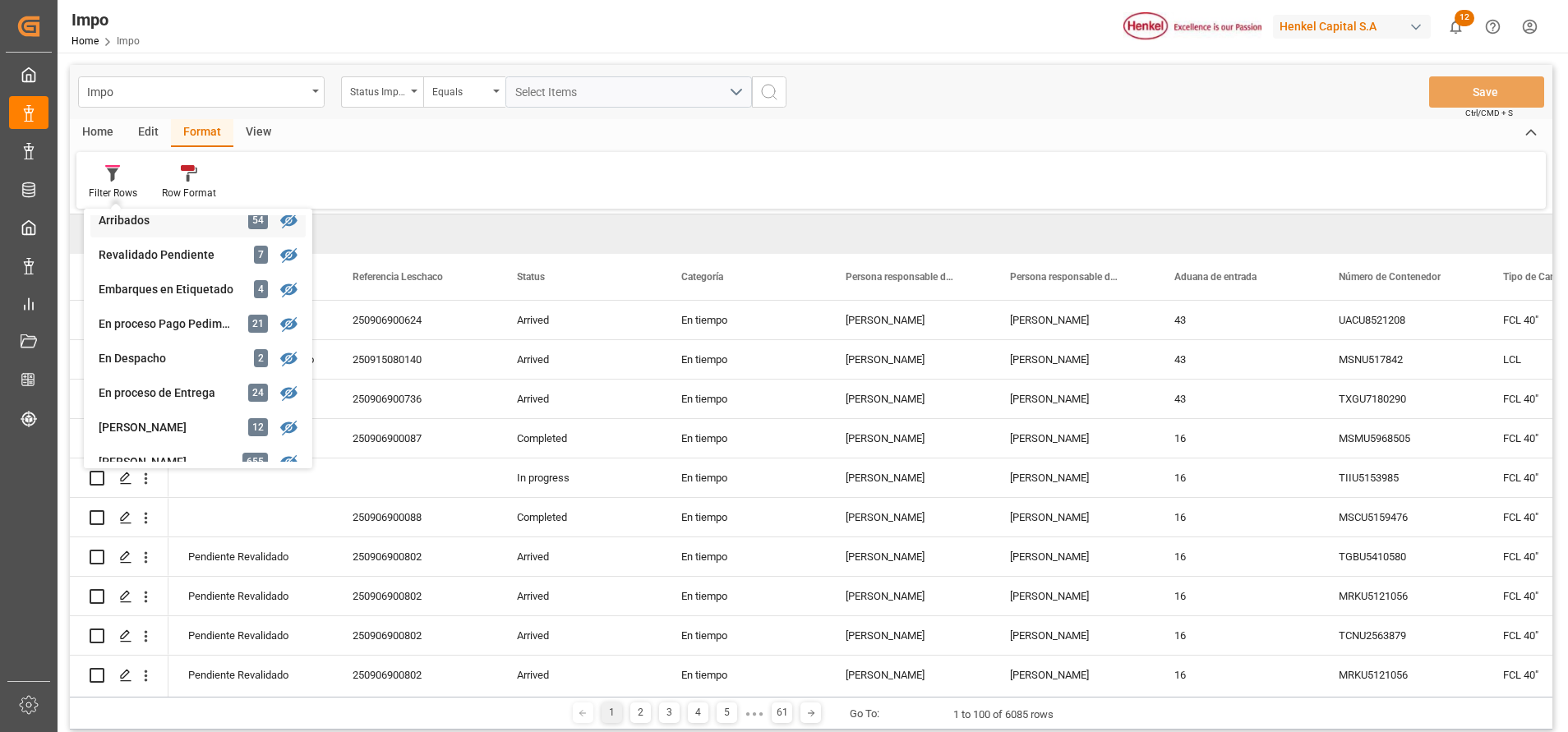
scroll to position [141, 0]
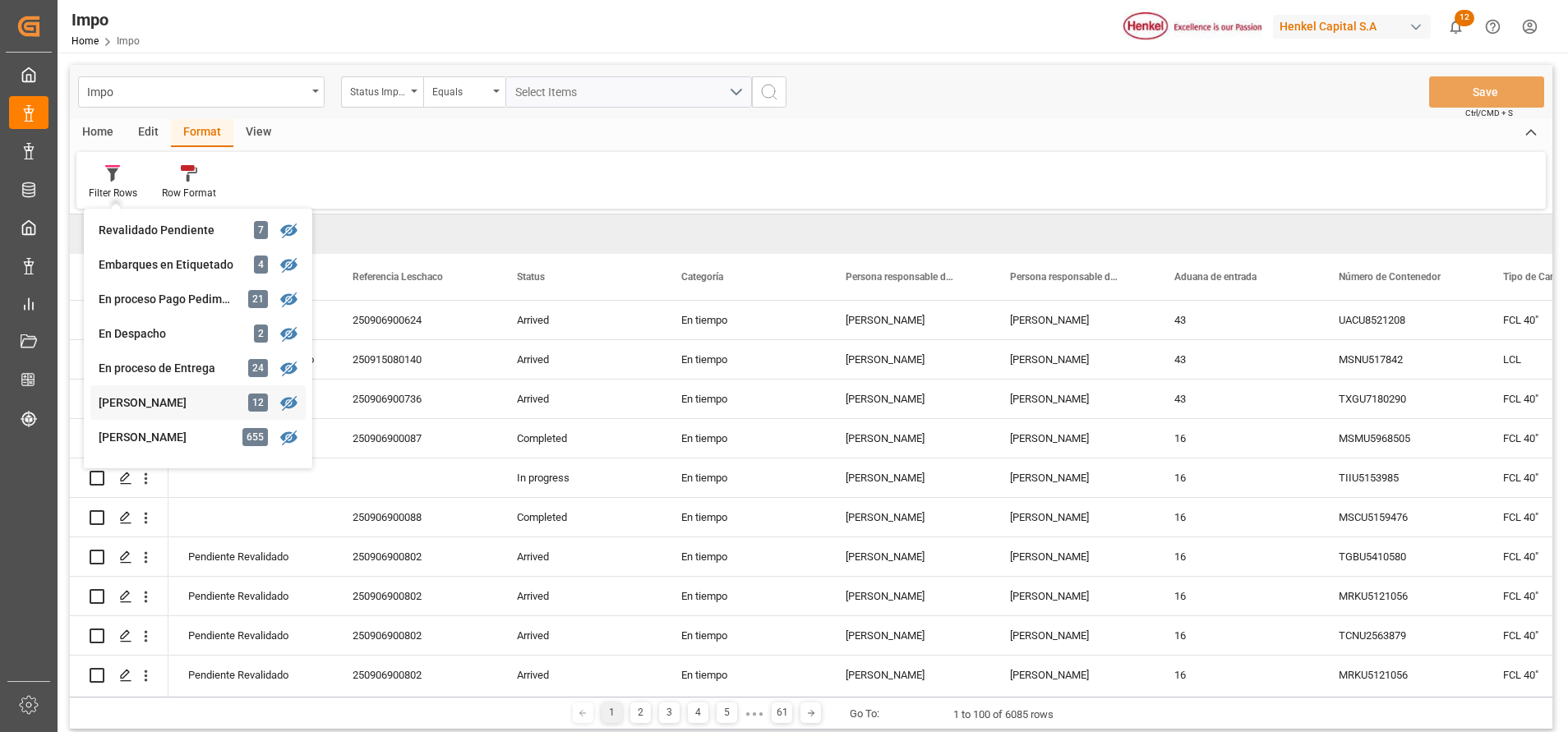
click at [166, 410] on div "[PERSON_NAME]" at bounding box center [170, 403] width 143 height 17
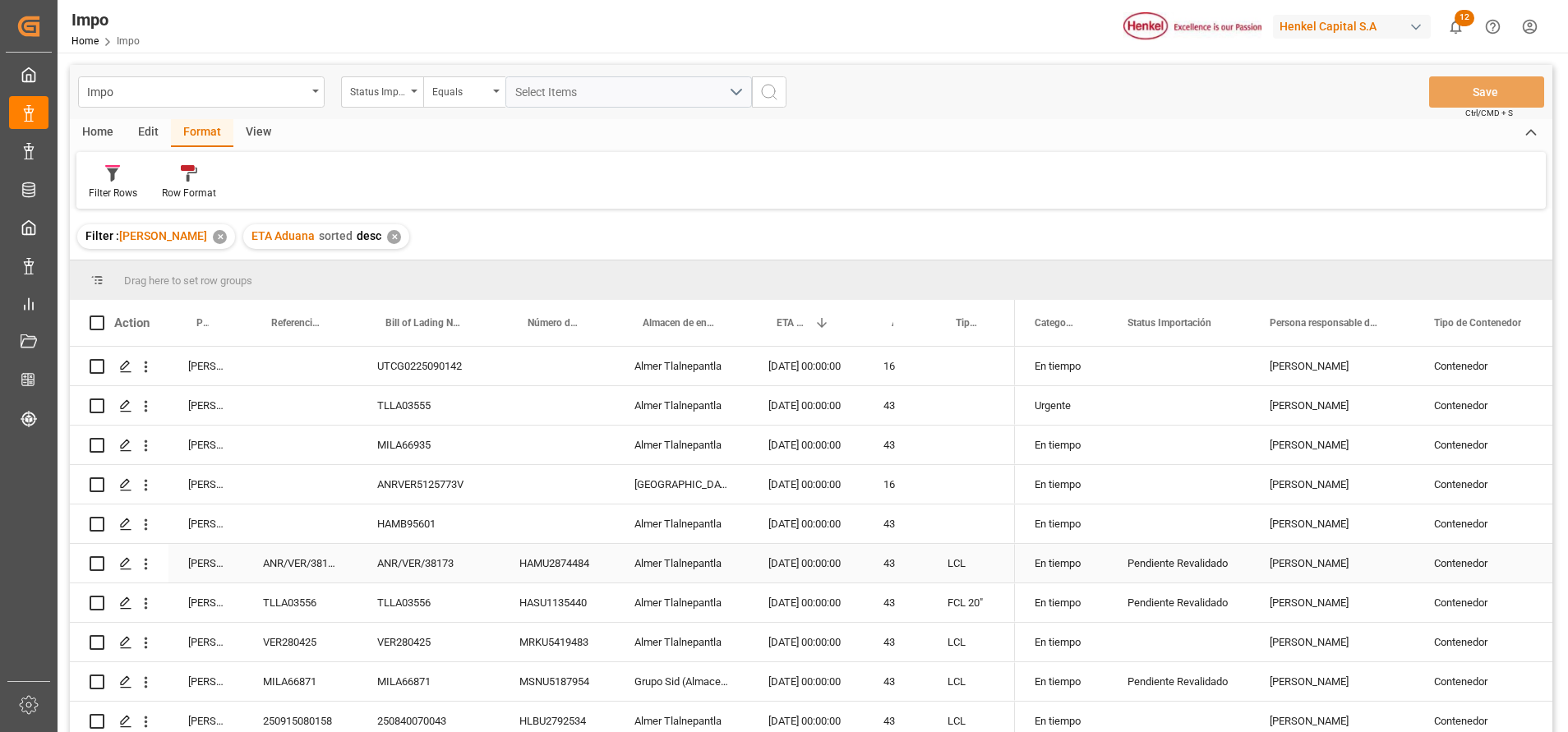
scroll to position [49, 0]
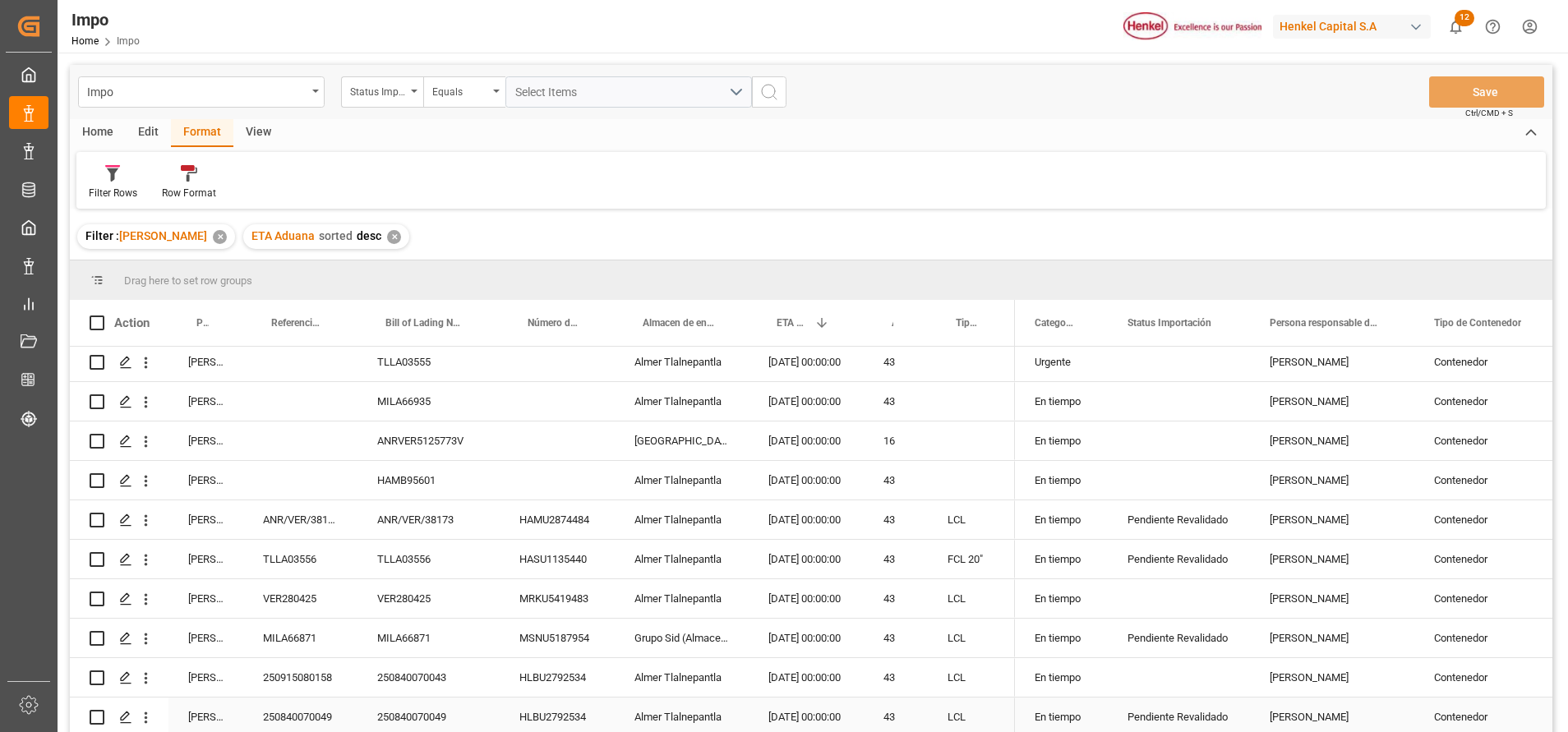
click at [305, 711] on div "250840070049" at bounding box center [300, 716] width 114 height 38
click at [333, 706] on input "250840070049" at bounding box center [300, 707] width 88 height 31
type input "9"
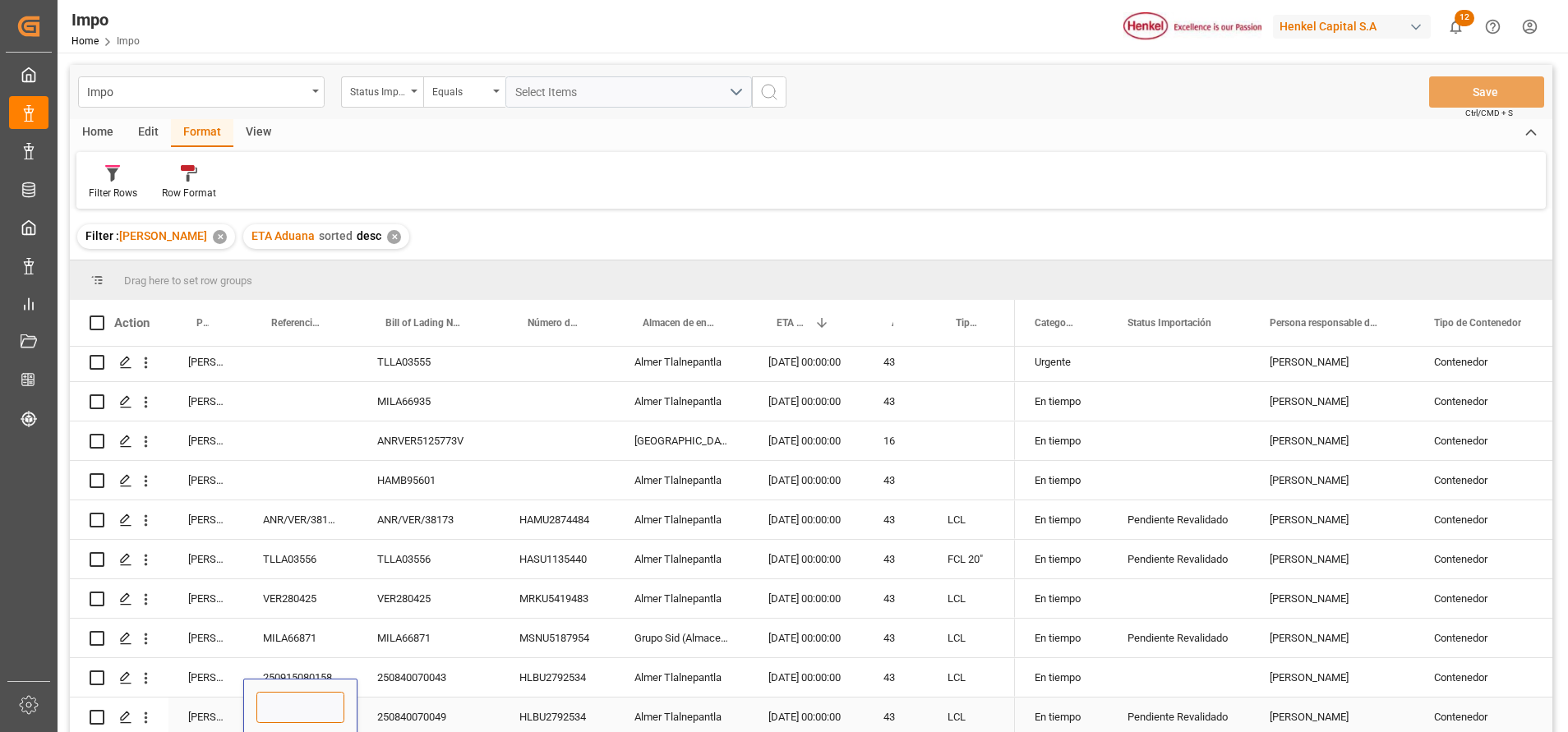
paste input "250840070049"
click at [336, 701] on input "250840070049" at bounding box center [300, 707] width 88 height 31
type input "9"
paste input "250915080159"
type input "250915080159"
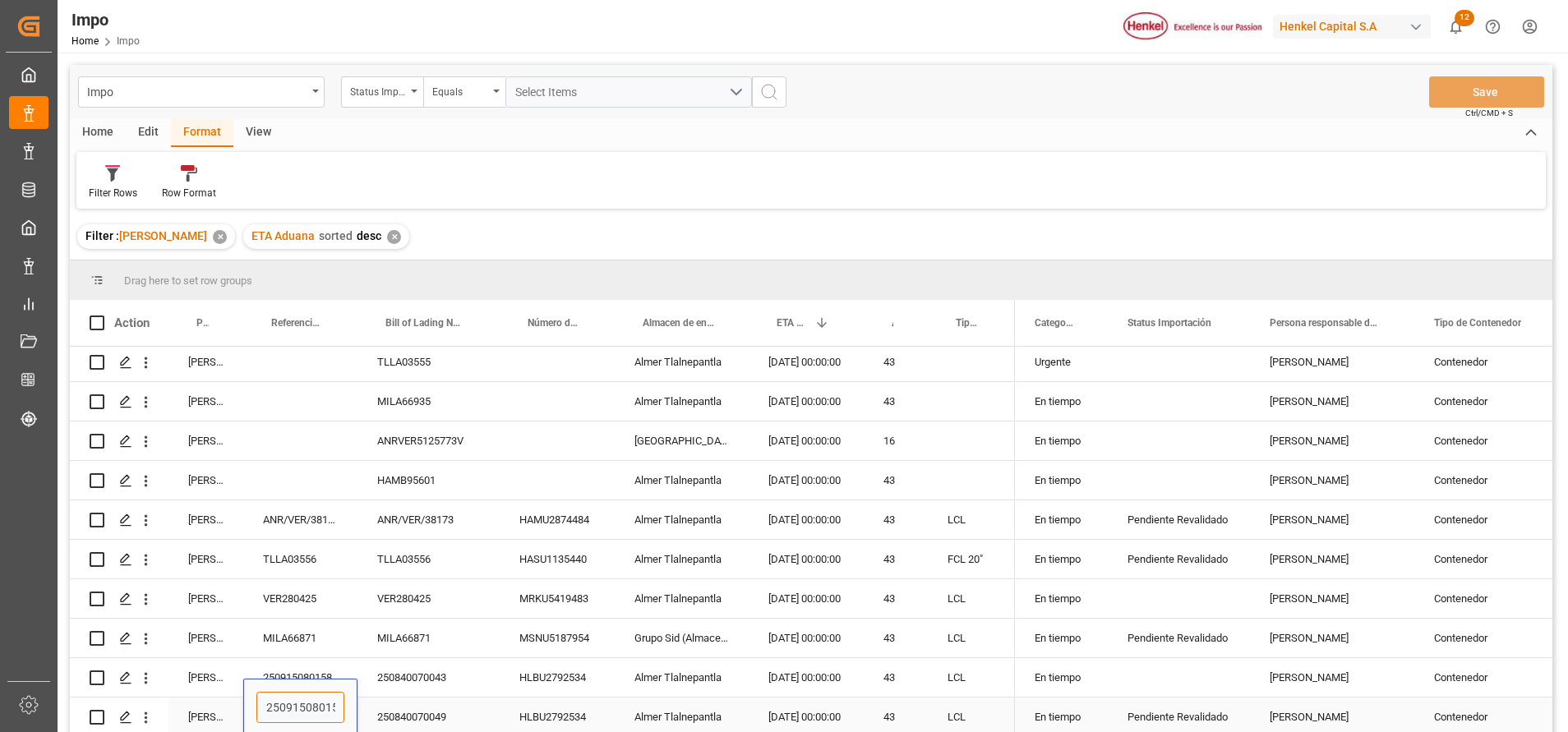
scroll to position [0, 12]
click at [345, 607] on div "VER280425" at bounding box center [300, 598] width 114 height 38
click at [1500, 93] on button "Save" at bounding box center [1486, 92] width 115 height 31
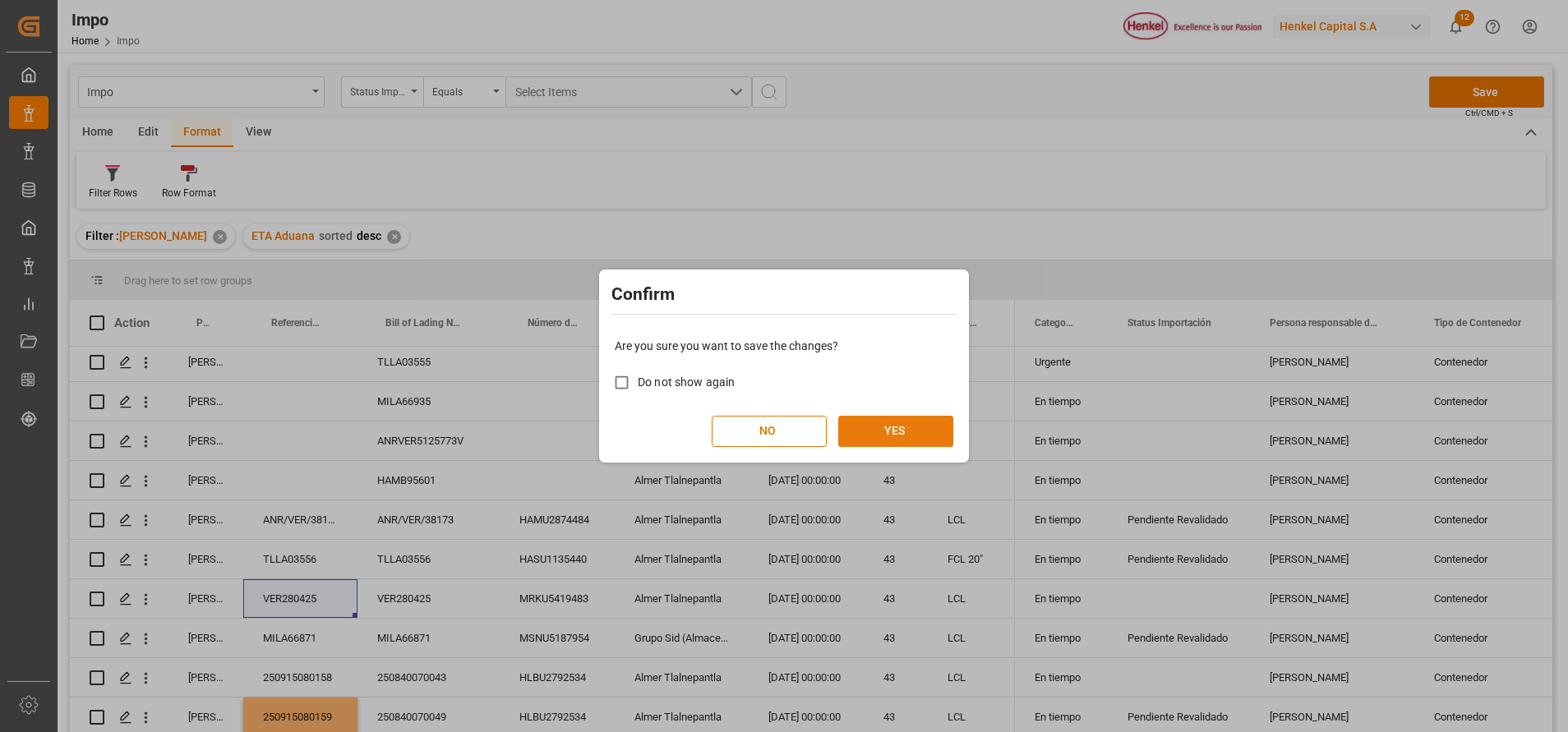
click at [919, 438] on button "YES" at bounding box center [895, 431] width 115 height 31
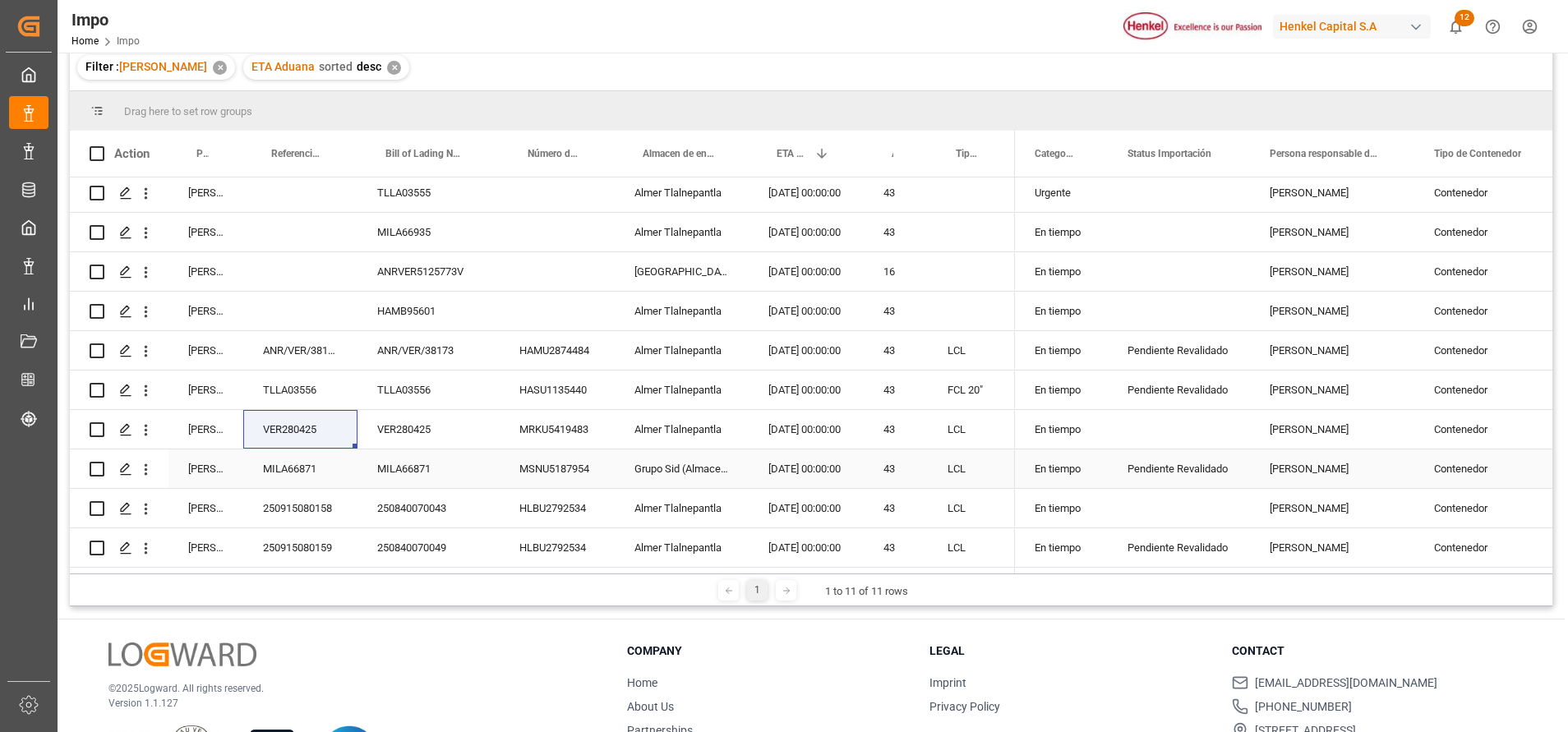
scroll to position [184, 0]
